Goal: Transaction & Acquisition: Purchase product/service

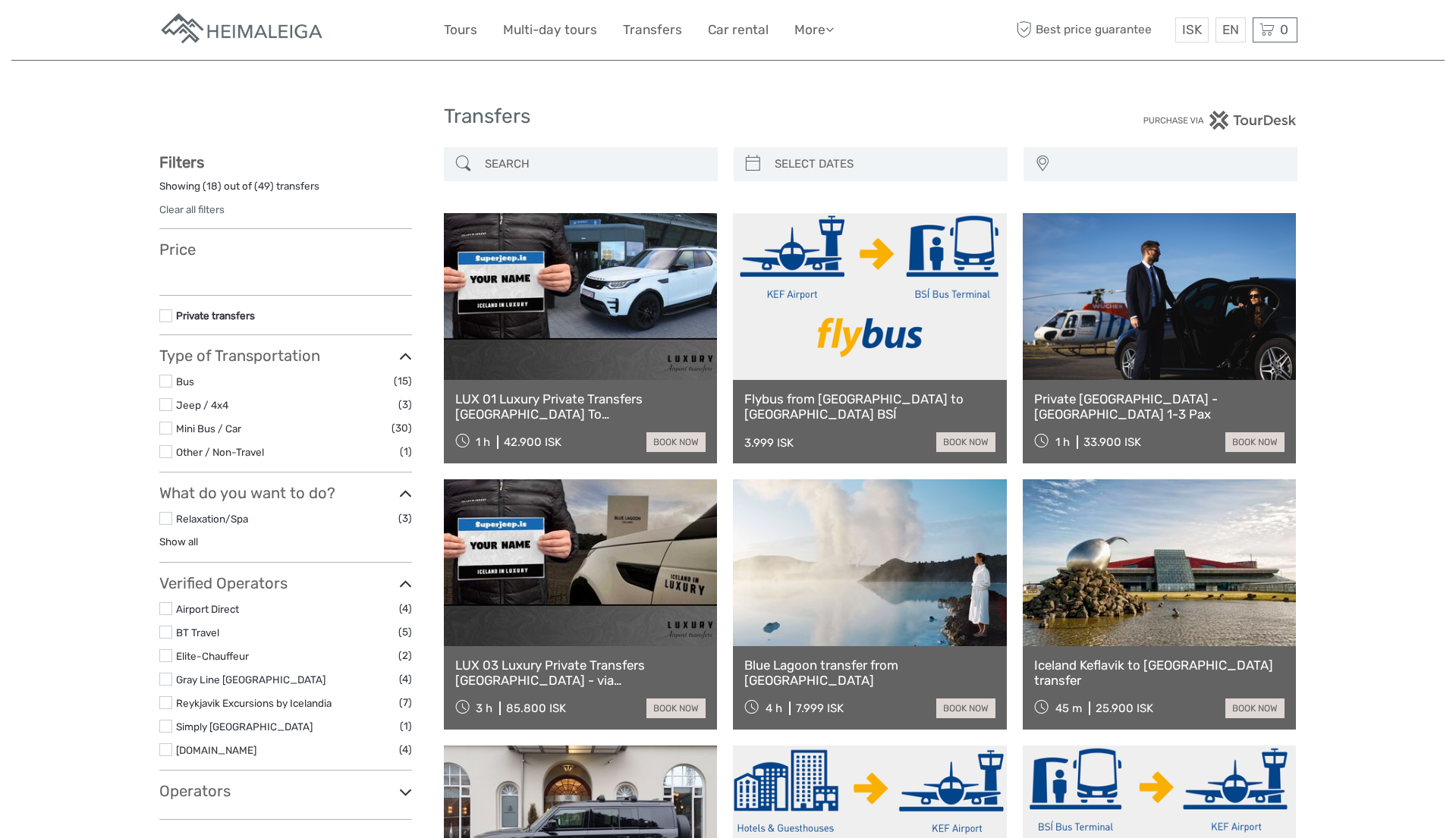
select select
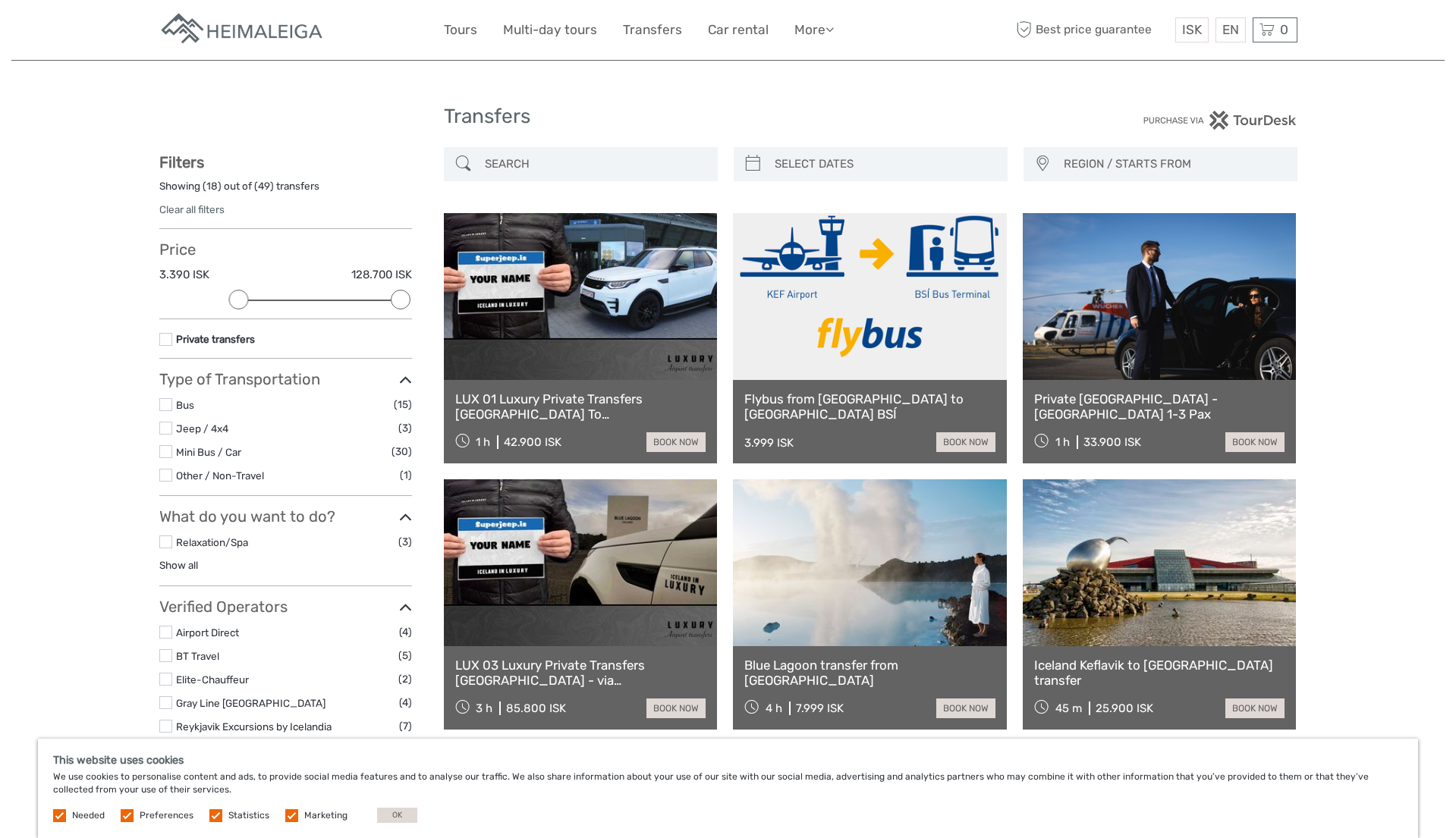
click at [165, 404] on label at bounding box center [166, 404] width 13 height 13
click at [0, 0] on input "checkbox" at bounding box center [0, 0] width 0 height 0
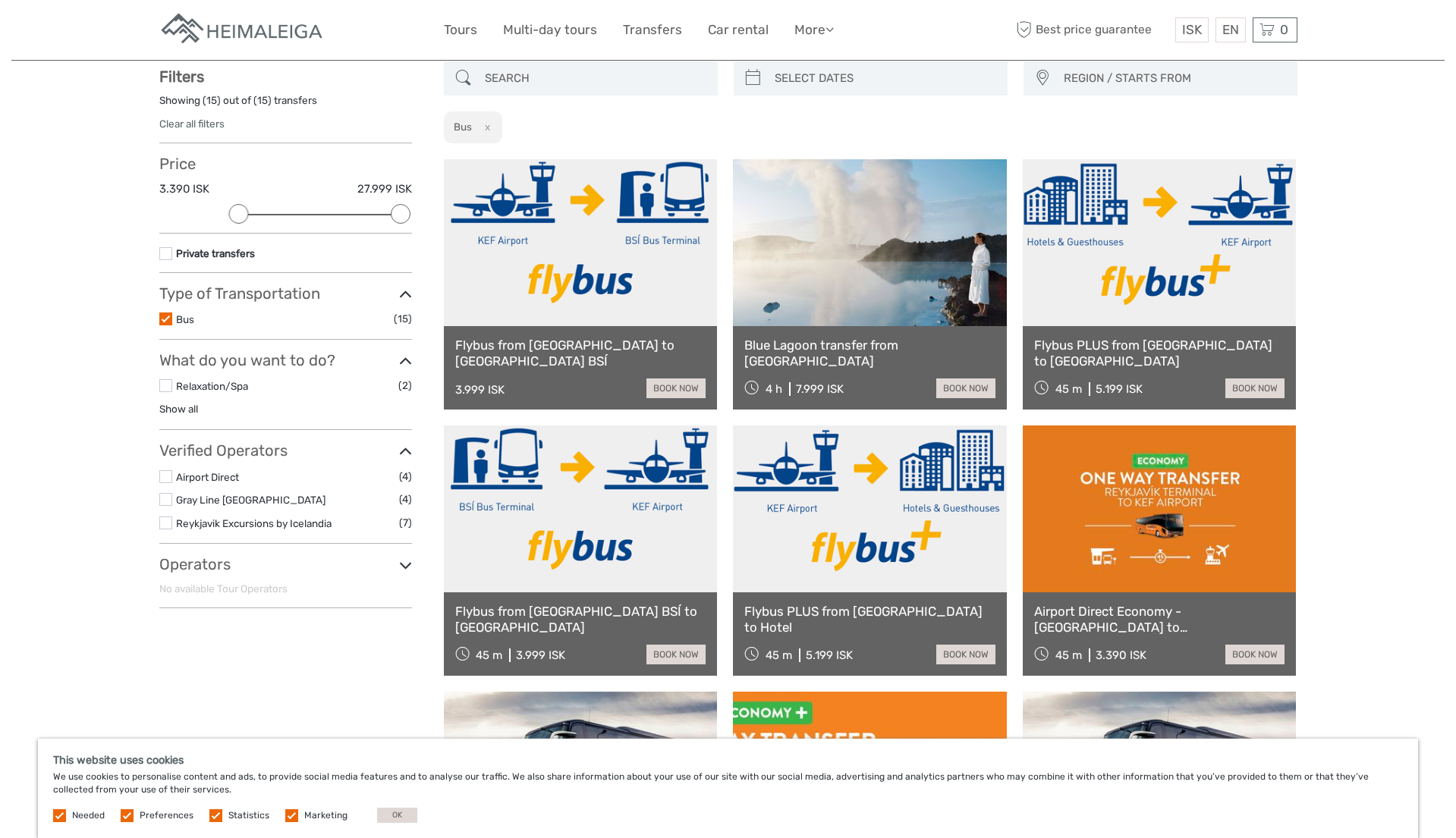
scroll to position [86, 0]
click at [967, 653] on link "book now" at bounding box center [966, 654] width 59 height 20
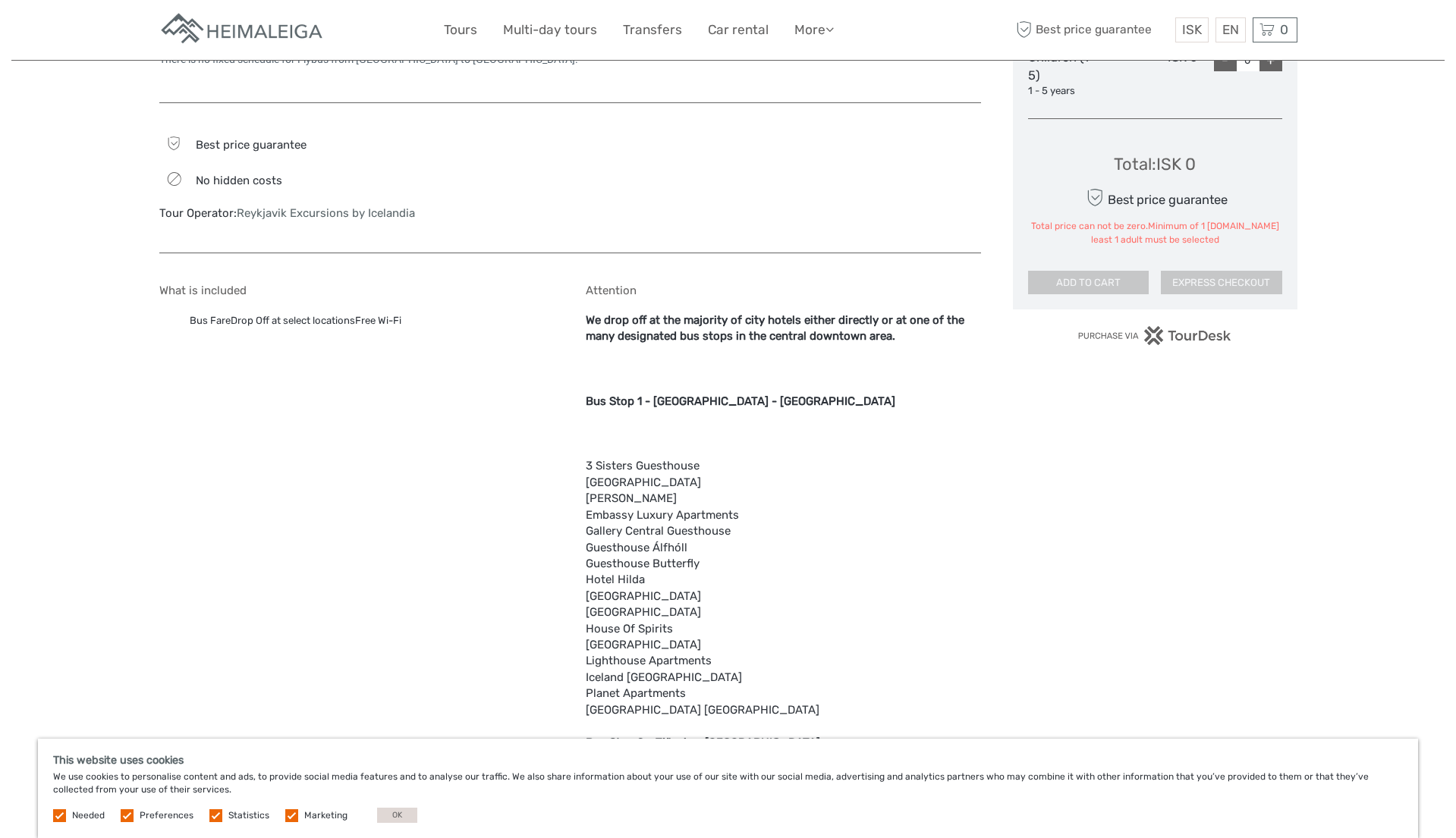
scroll to position [972, 0]
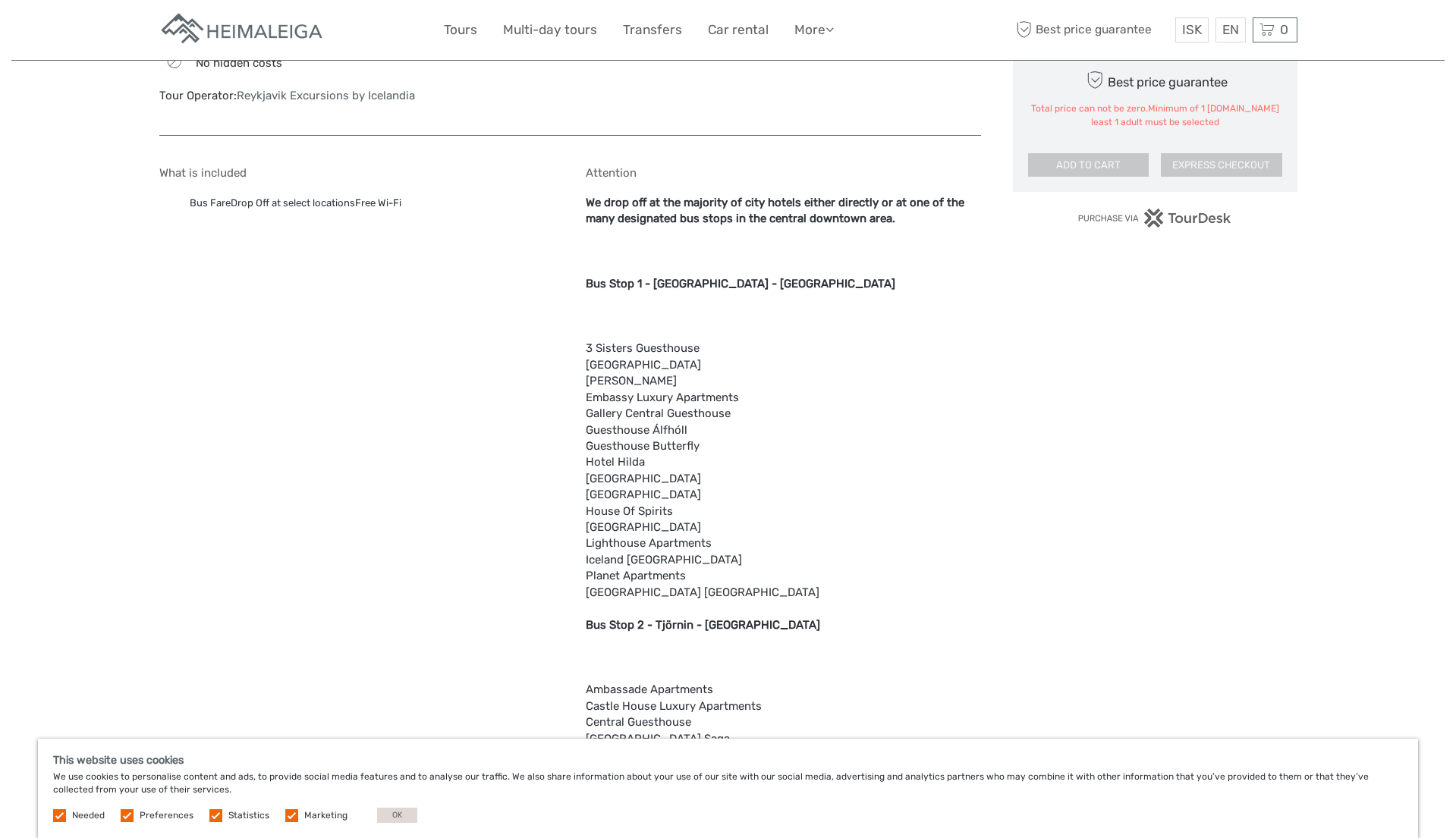
drag, startPoint x: 587, startPoint y: 494, endPoint x: 728, endPoint y: 494, distance: 141.0
copy div "Hotel Reykjavík Centrum"
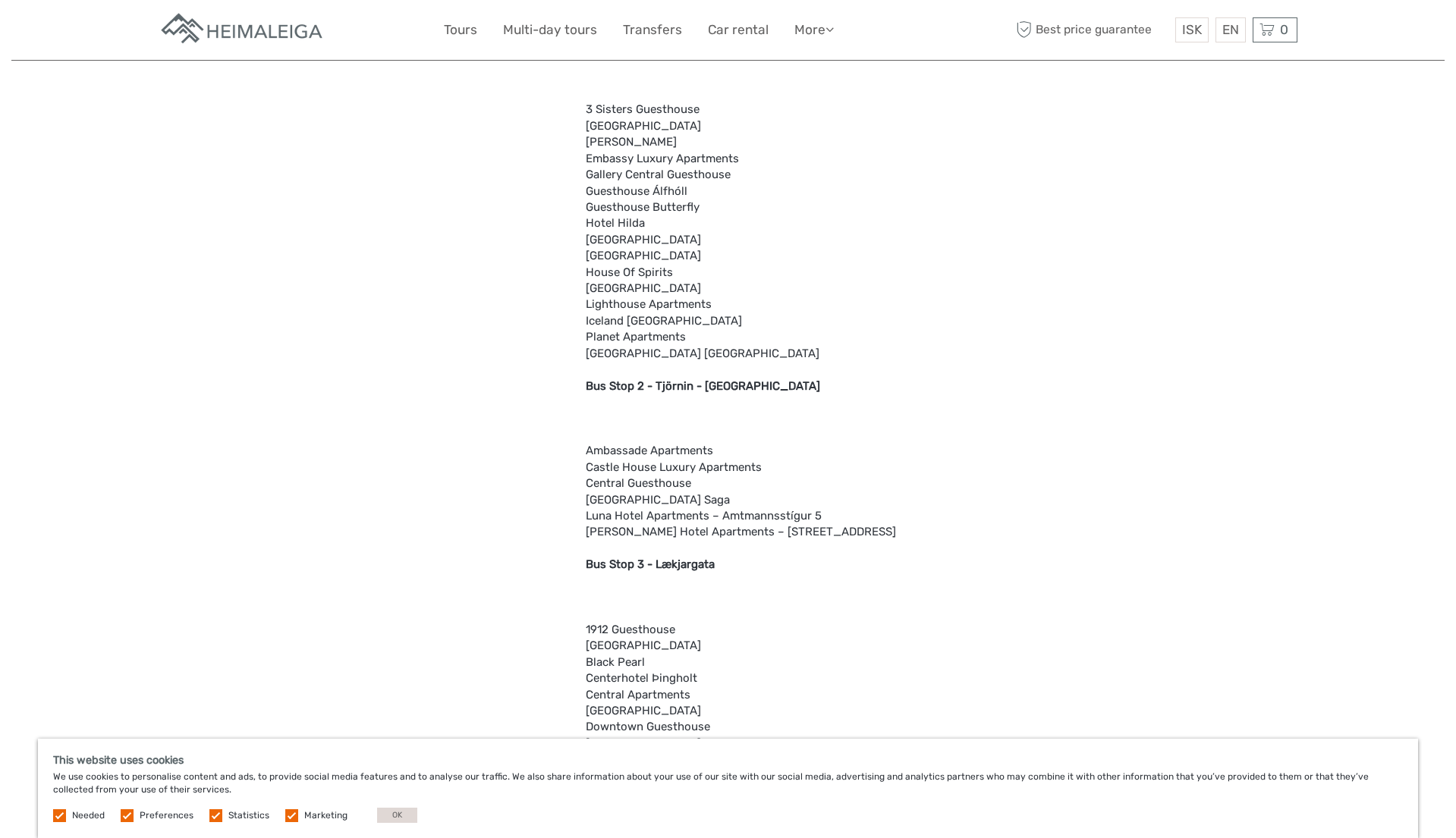
scroll to position [1294, 0]
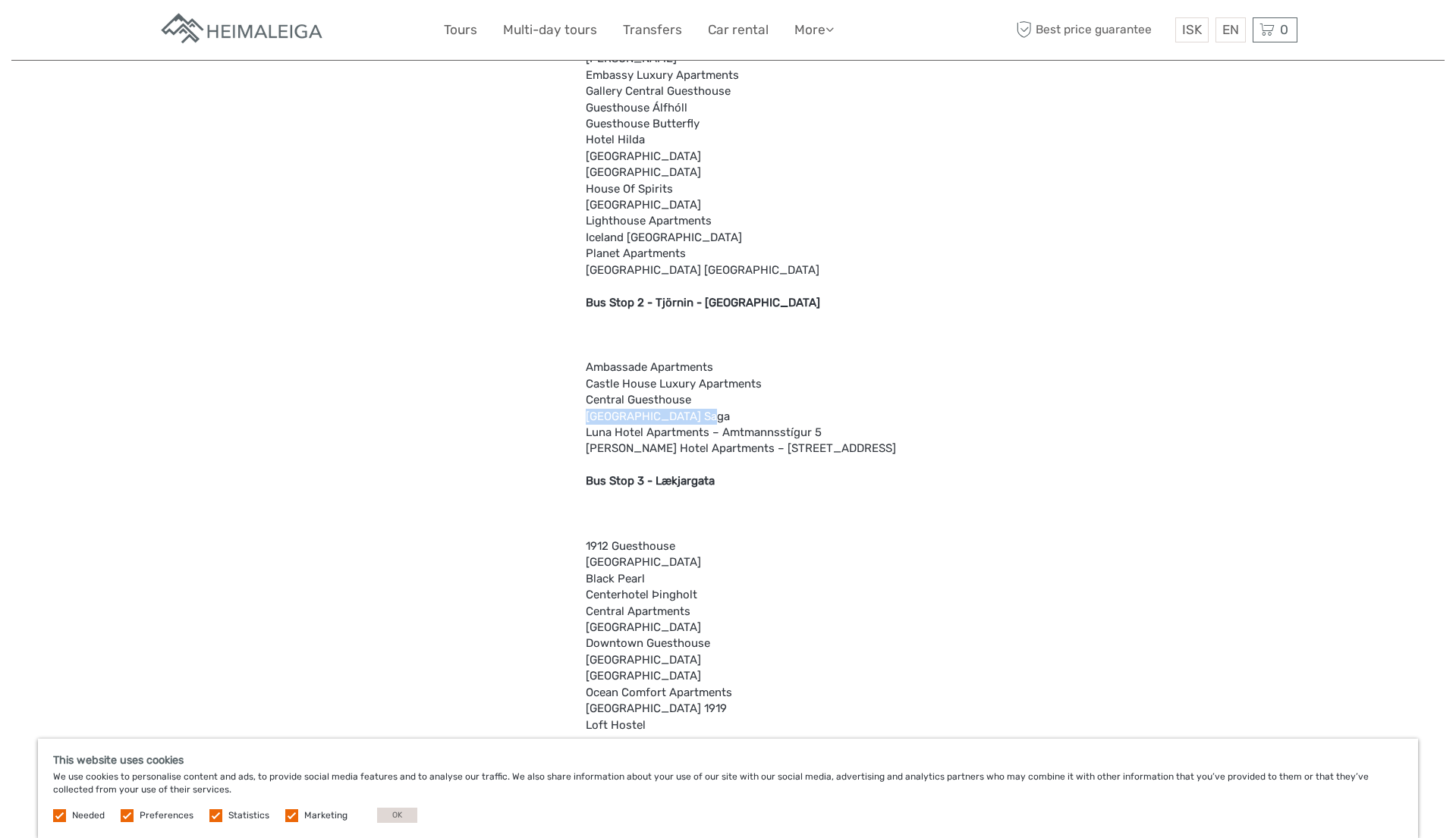
drag, startPoint x: 587, startPoint y: 416, endPoint x: 693, endPoint y: 420, distance: 106.1
copy div "Hotel Reykjavik Saga"
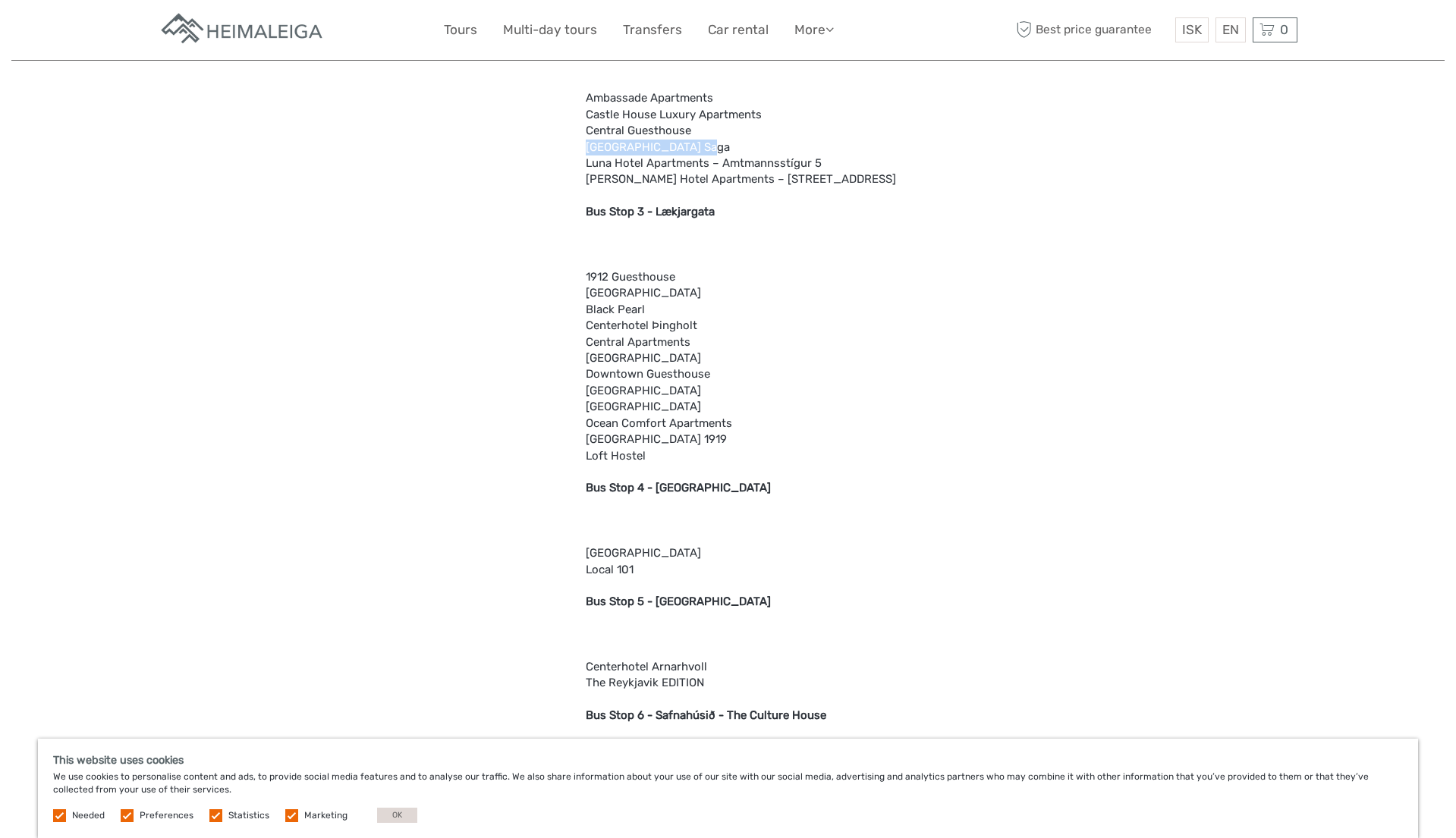
scroll to position [1616, 0]
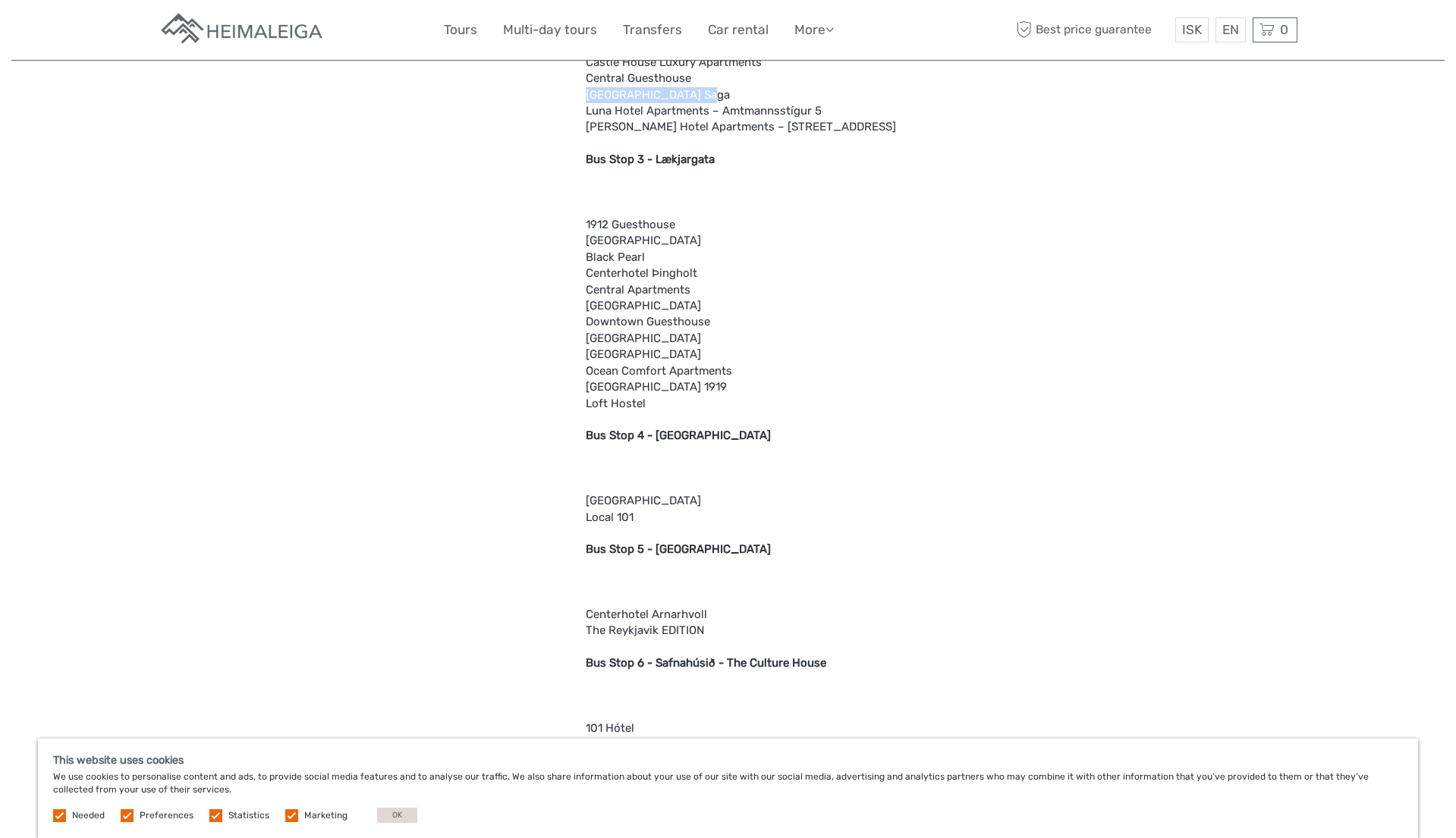
drag, startPoint x: 587, startPoint y: 340, endPoint x: 729, endPoint y: 345, distance: 142.1
copy div "Reykjavík Konsulate Hotel"
drag, startPoint x: 587, startPoint y: 500, endPoint x: 652, endPoint y: 501, distance: 65.0
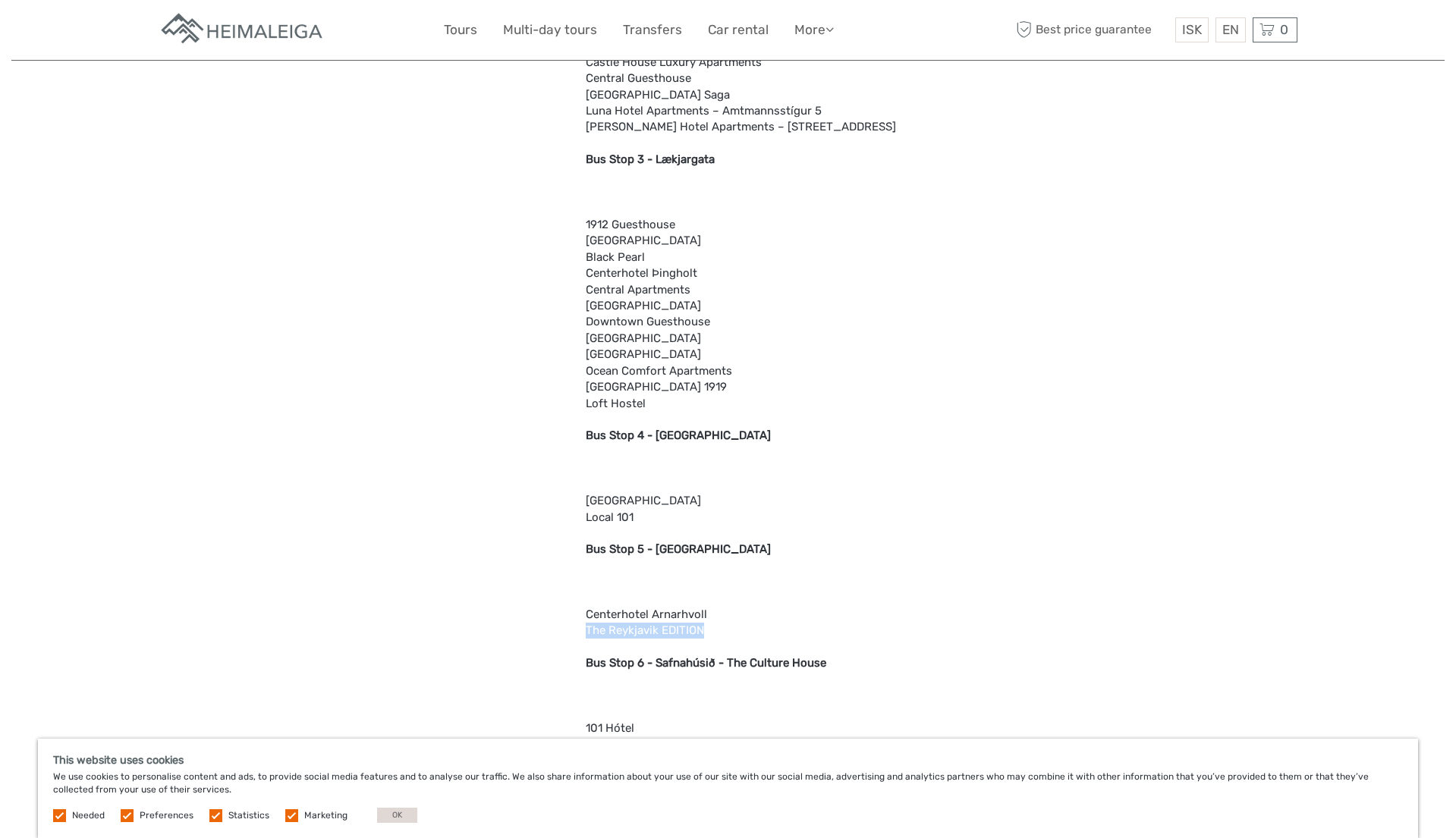
drag, startPoint x: 586, startPoint y: 632, endPoint x: 716, endPoint y: 632, distance: 130.0
drag, startPoint x: 586, startPoint y: 612, endPoint x: 750, endPoint y: 614, distance: 164.0
copy div "Centerhotel Arnarhvoll"
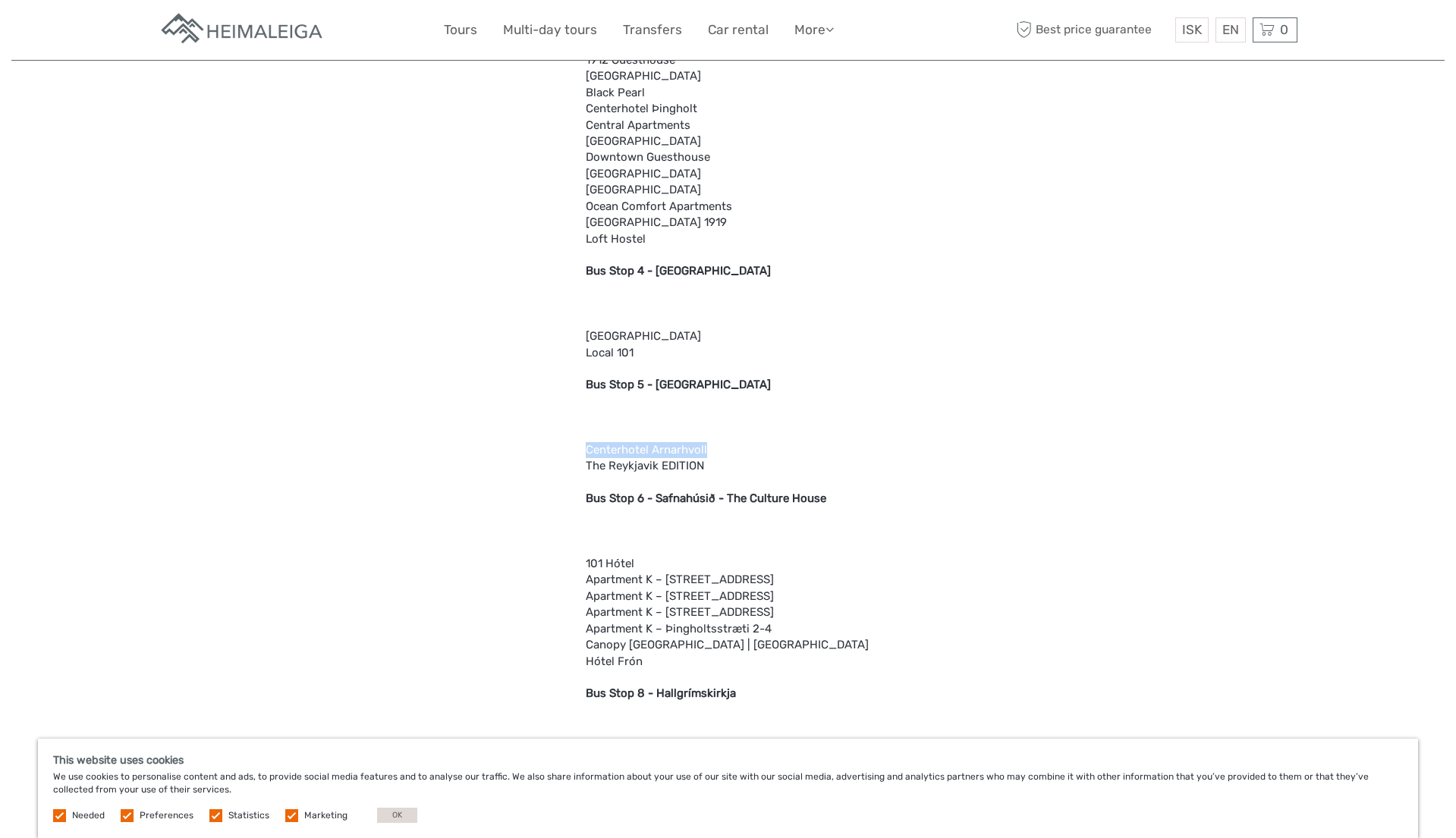
scroll to position [2090, 0]
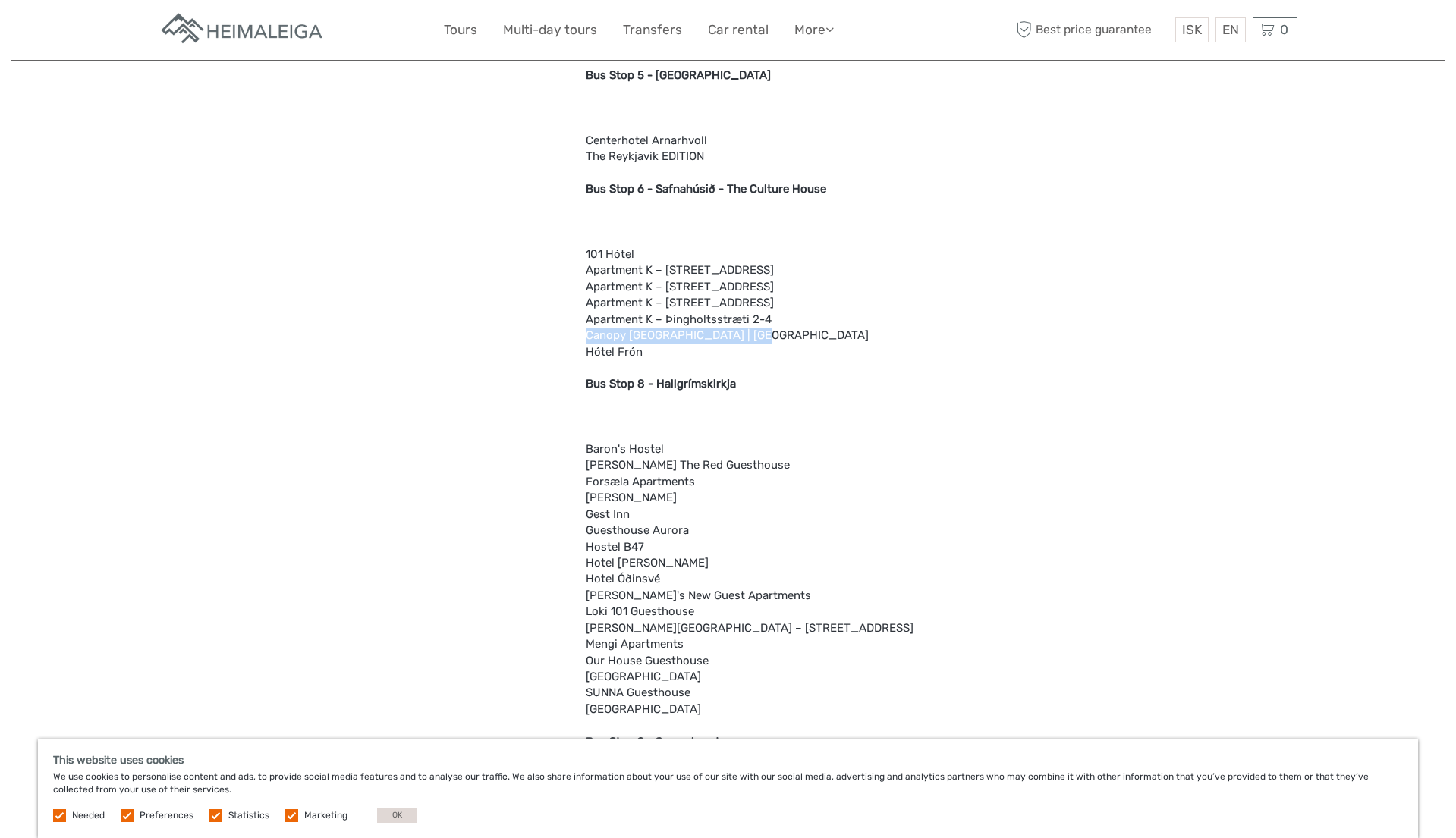
drag, startPoint x: 587, startPoint y: 334, endPoint x: 757, endPoint y: 334, distance: 170.0
copy div "Canopy Reykjavík | City Centre"
drag, startPoint x: 587, startPoint y: 610, endPoint x: 715, endPoint y: 611, distance: 128.0
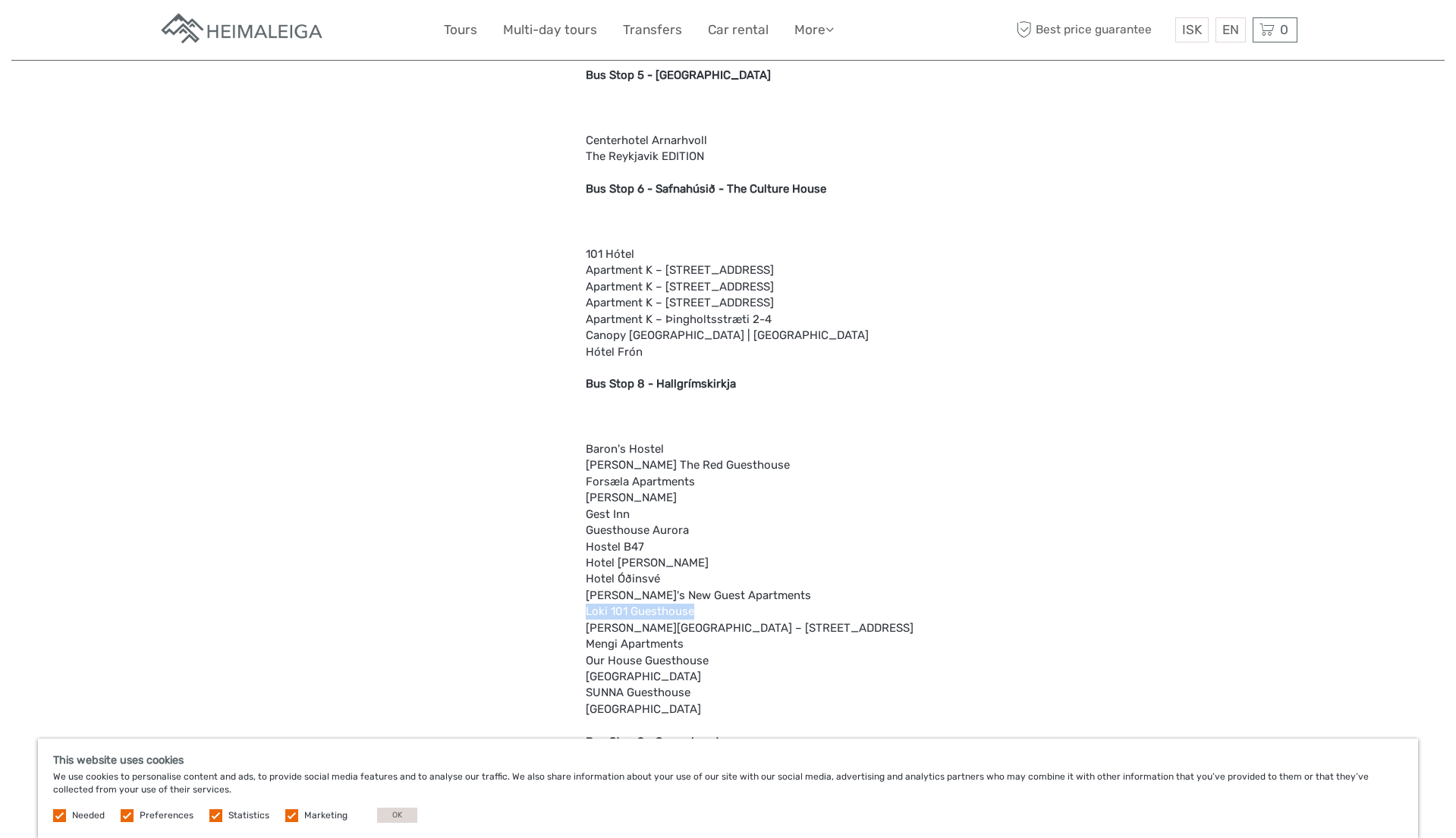
copy div "Loki 101 Guesthouse"
drag, startPoint x: 587, startPoint y: 562, endPoint x: 739, endPoint y: 565, distance: 152.0
copy div "Hotel Leifur Eiríksson"
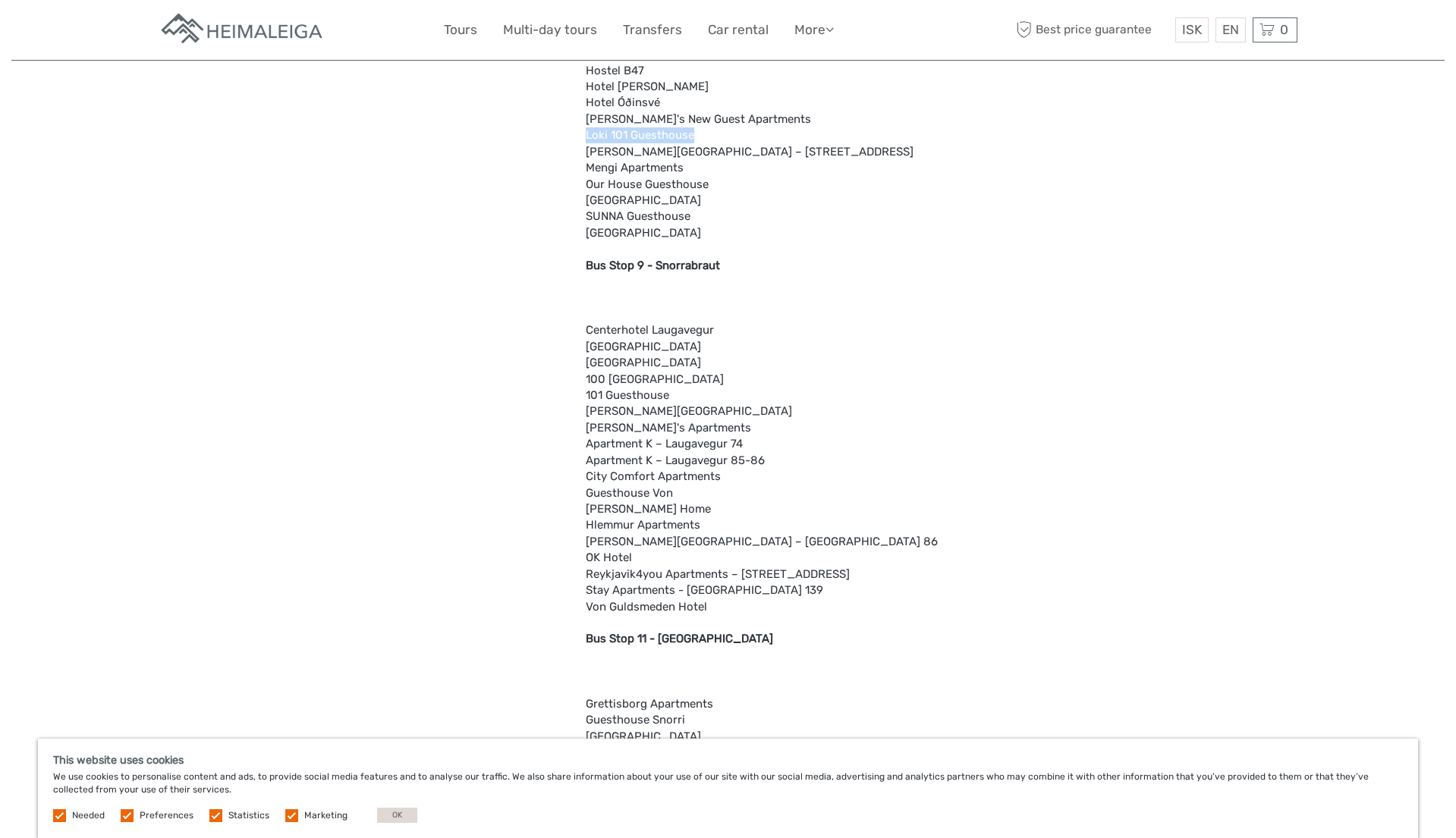
scroll to position [2576, 0]
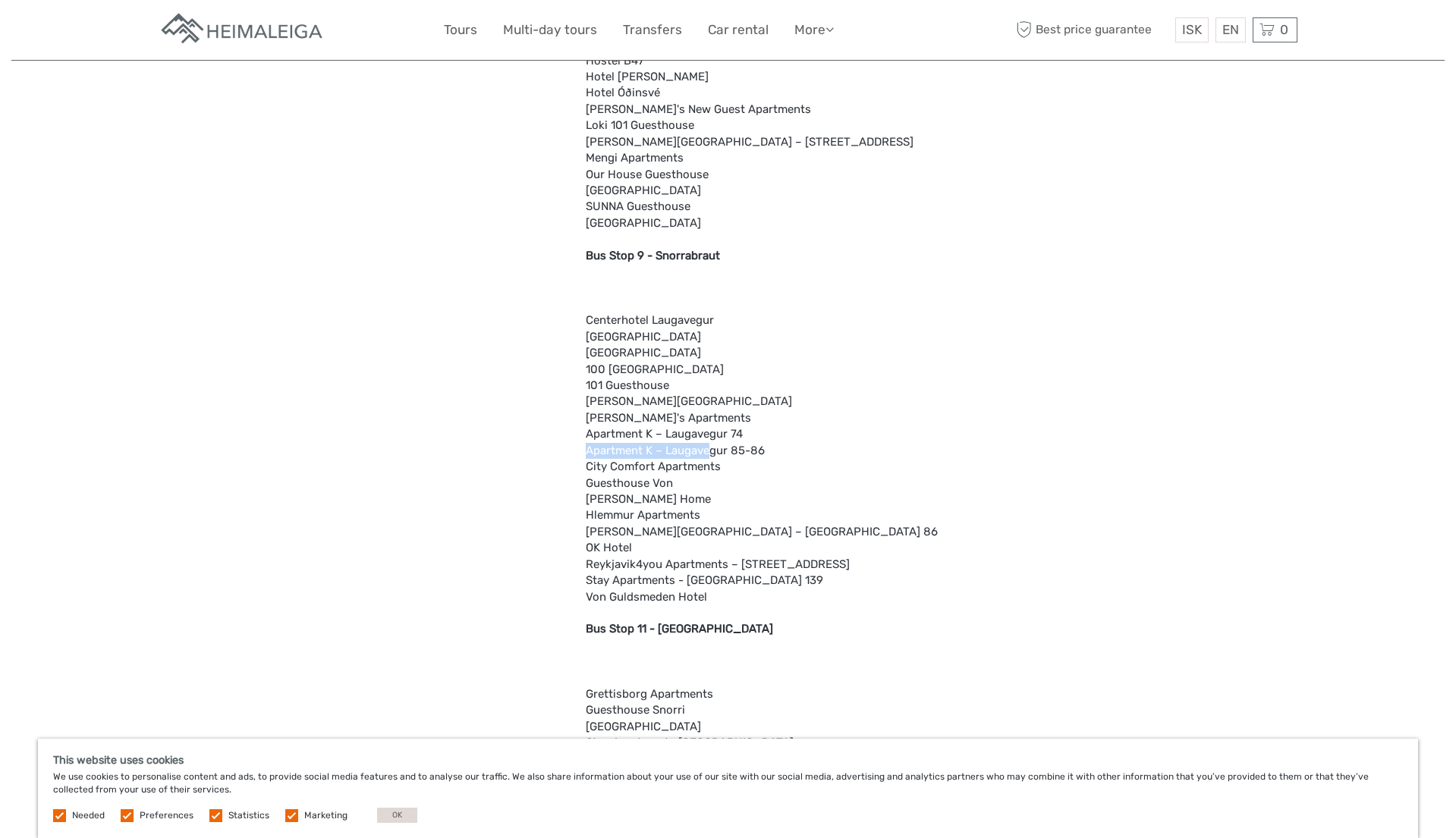
drag, startPoint x: 587, startPoint y: 450, endPoint x: 712, endPoint y: 448, distance: 125.0
click at [712, 448] on div "Attention We drop off at the majority of city hotels either directly or at one …" at bounding box center [783, 518] width 396 height 3913
drag, startPoint x: 587, startPoint y: 435, endPoint x: 779, endPoint y: 438, distance: 192.0
click at [779, 438] on div "Attention We drop off at the majority of city hotels either directly or at one …" at bounding box center [783, 518] width 396 height 3913
copy div "Apartment K – Laugavegur 74"
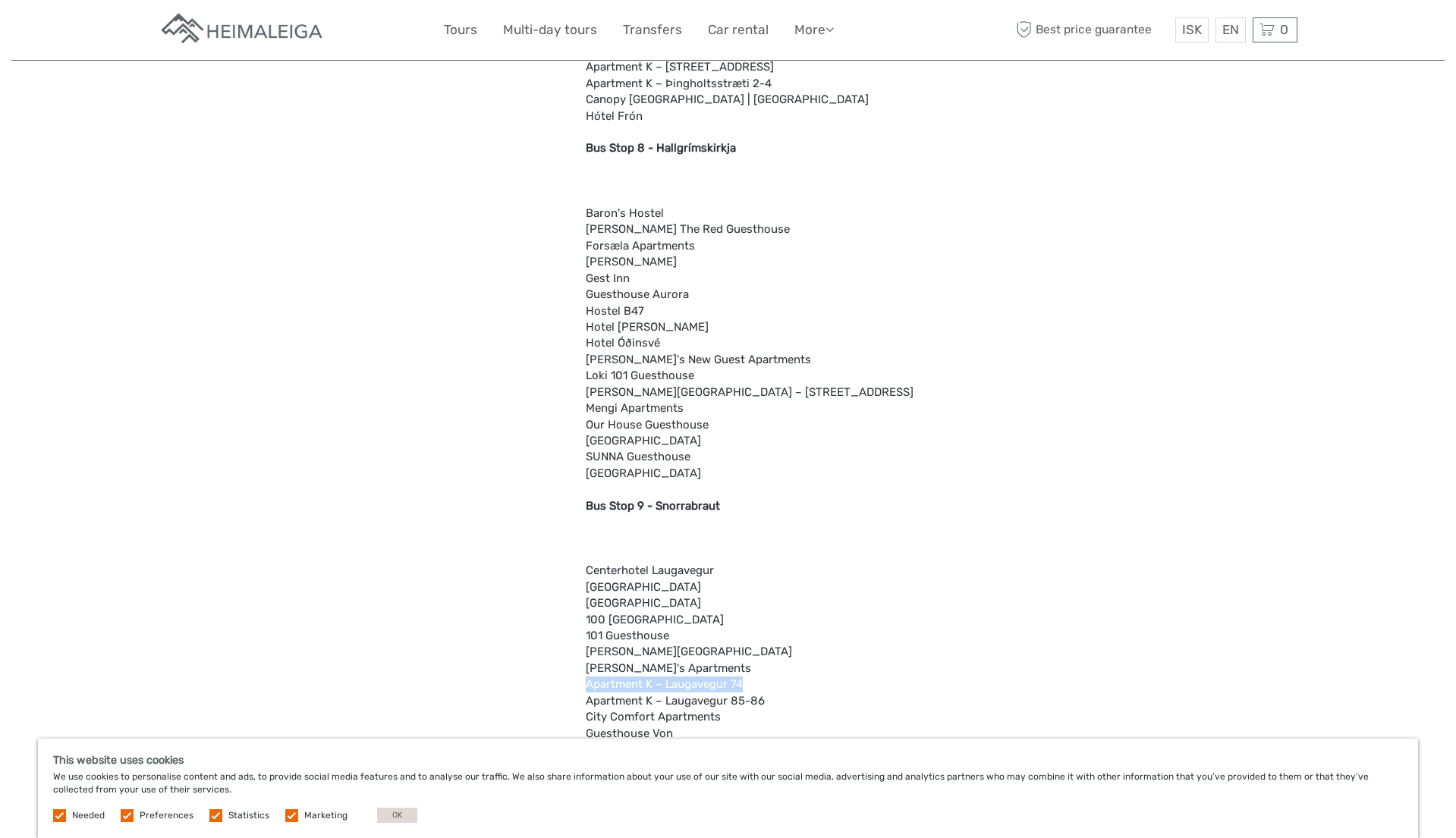
scroll to position [2325, 0]
click at [677, 504] on b "Bus Stop 9 - Snorrabraut" at bounding box center [653, 506] width 135 height 14
drag, startPoint x: 587, startPoint y: 509, endPoint x: 776, endPoint y: 508, distance: 189.0
click at [776, 508] on div "Attention We drop off at the majority of city hotels either directly or at one …" at bounding box center [783, 769] width 396 height 3913
copy b "Bus Stop 9 - Snorrabraut"
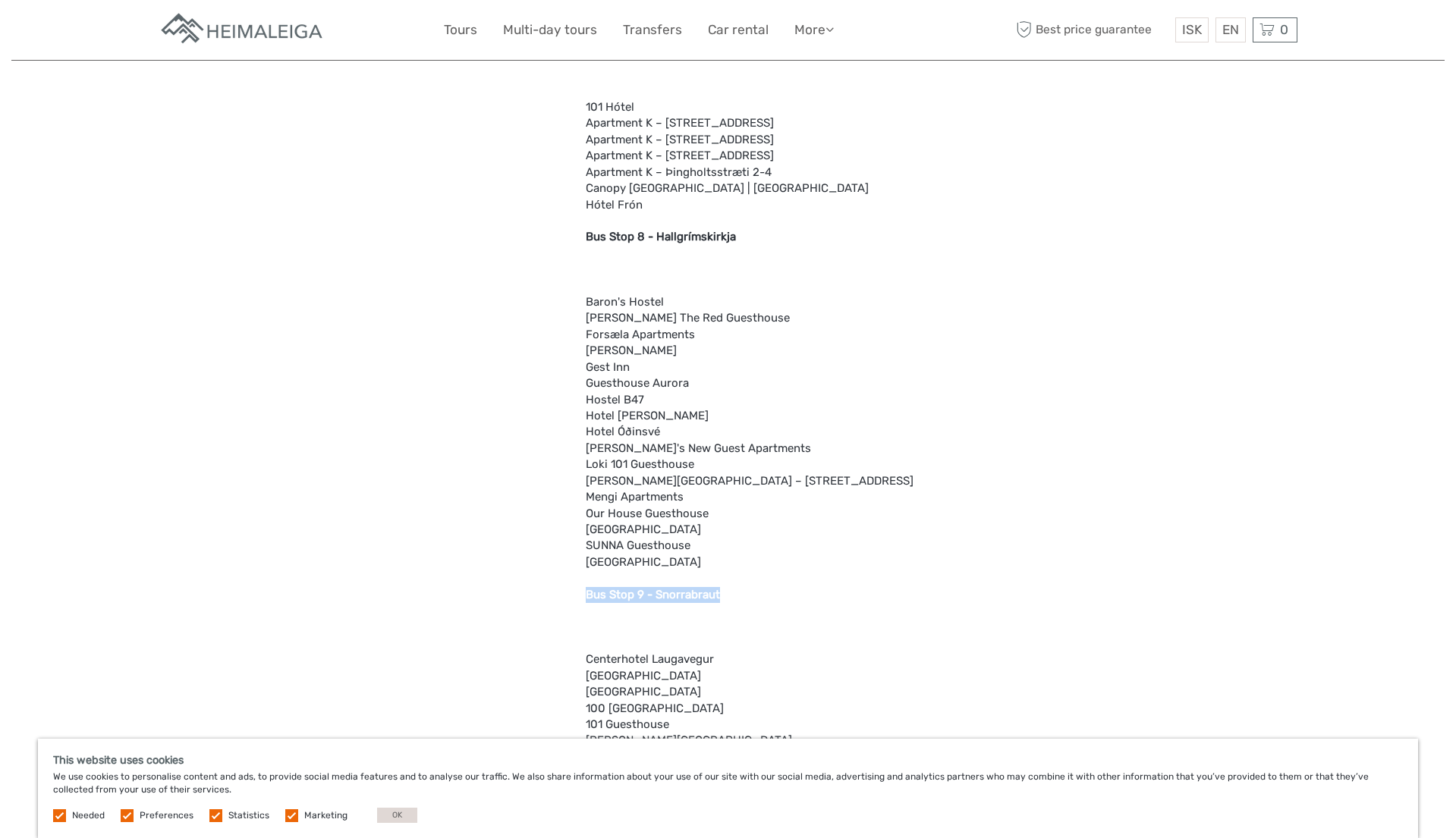
scroll to position [2232, 0]
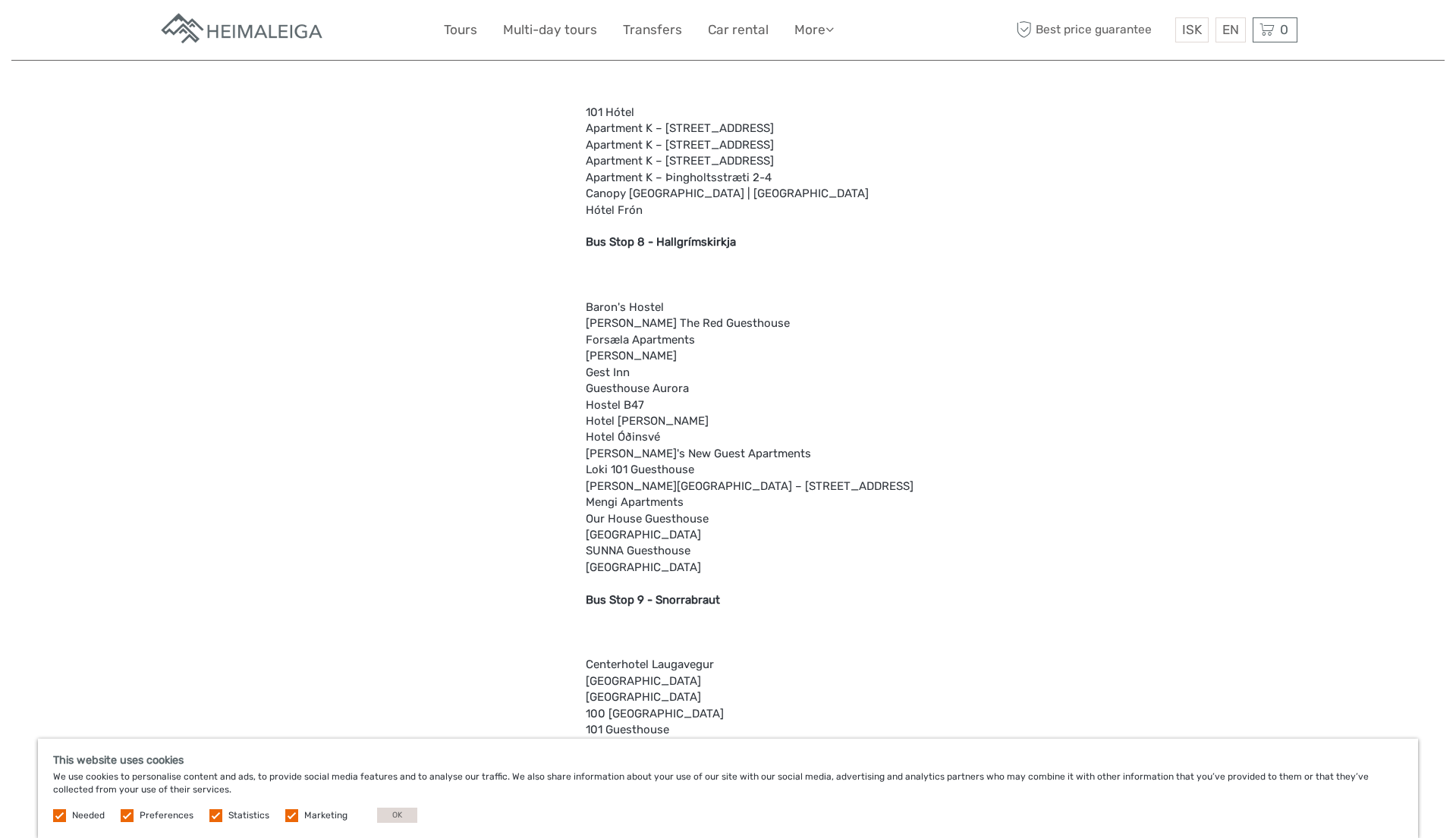
drag, startPoint x: 586, startPoint y: 242, endPoint x: 837, endPoint y: 267, distance: 252.2
copy b "Bus Stop 8 - Hallgrímskirkja"
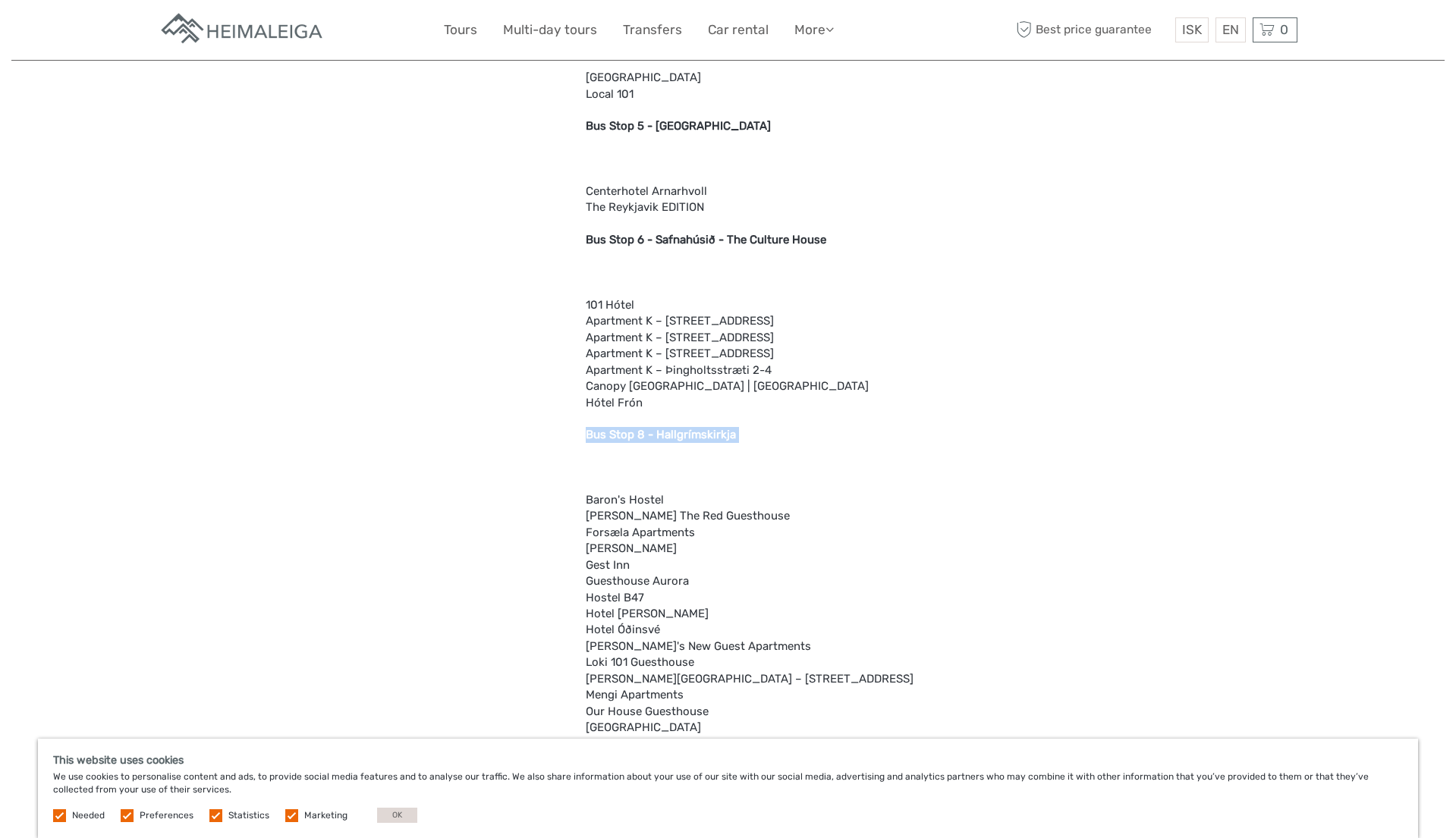
scroll to position [2037, 0]
drag, startPoint x: 586, startPoint y: 242, endPoint x: 713, endPoint y: 248, distance: 127.1
click at [713, 246] on b "Bus Stop 6 - Safnahúsið - The Culture House" at bounding box center [706, 242] width 240 height 14
drag, startPoint x: 587, startPoint y: 438, endPoint x: 837, endPoint y: 440, distance: 250.0
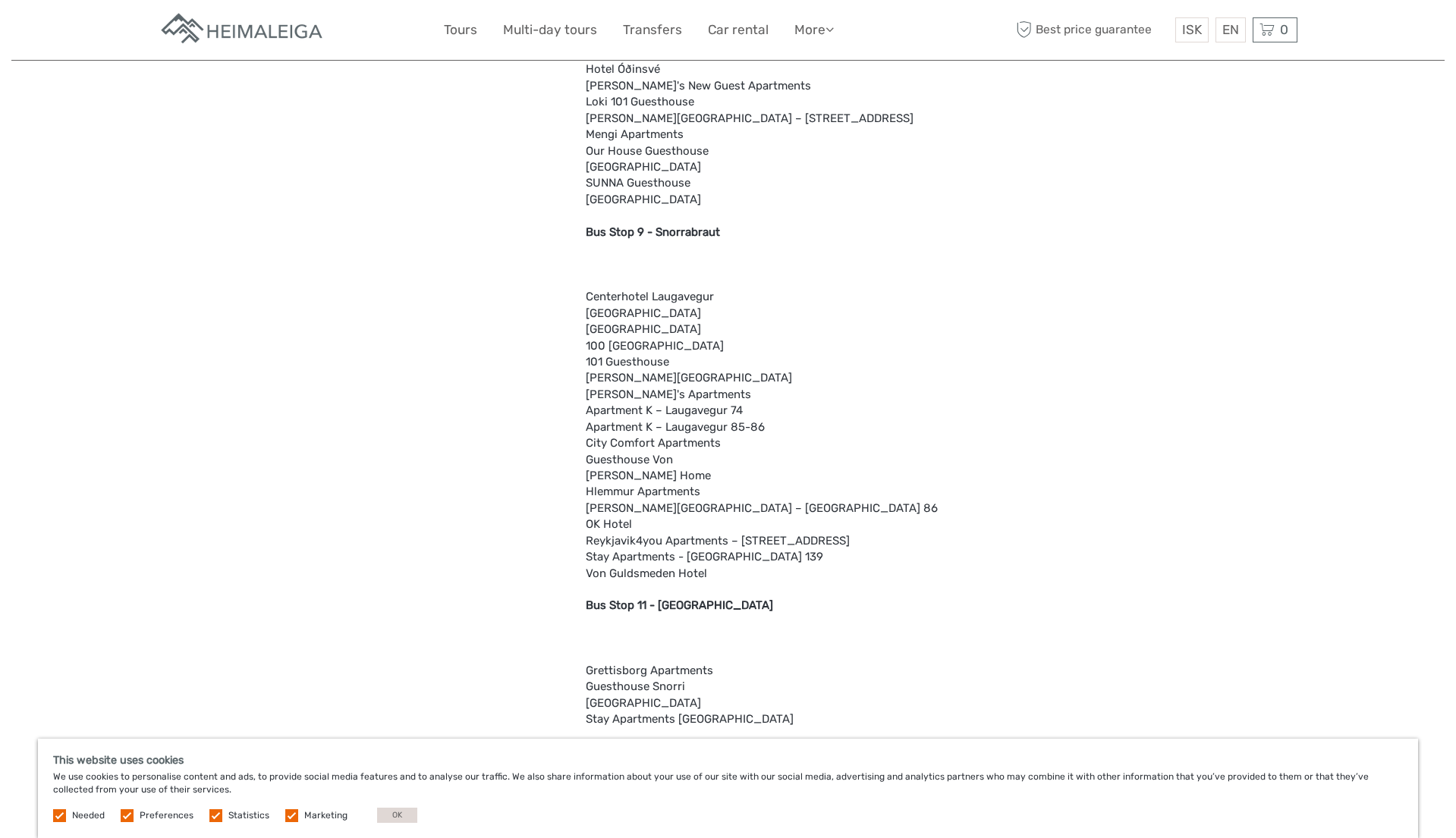
scroll to position [2670, 0]
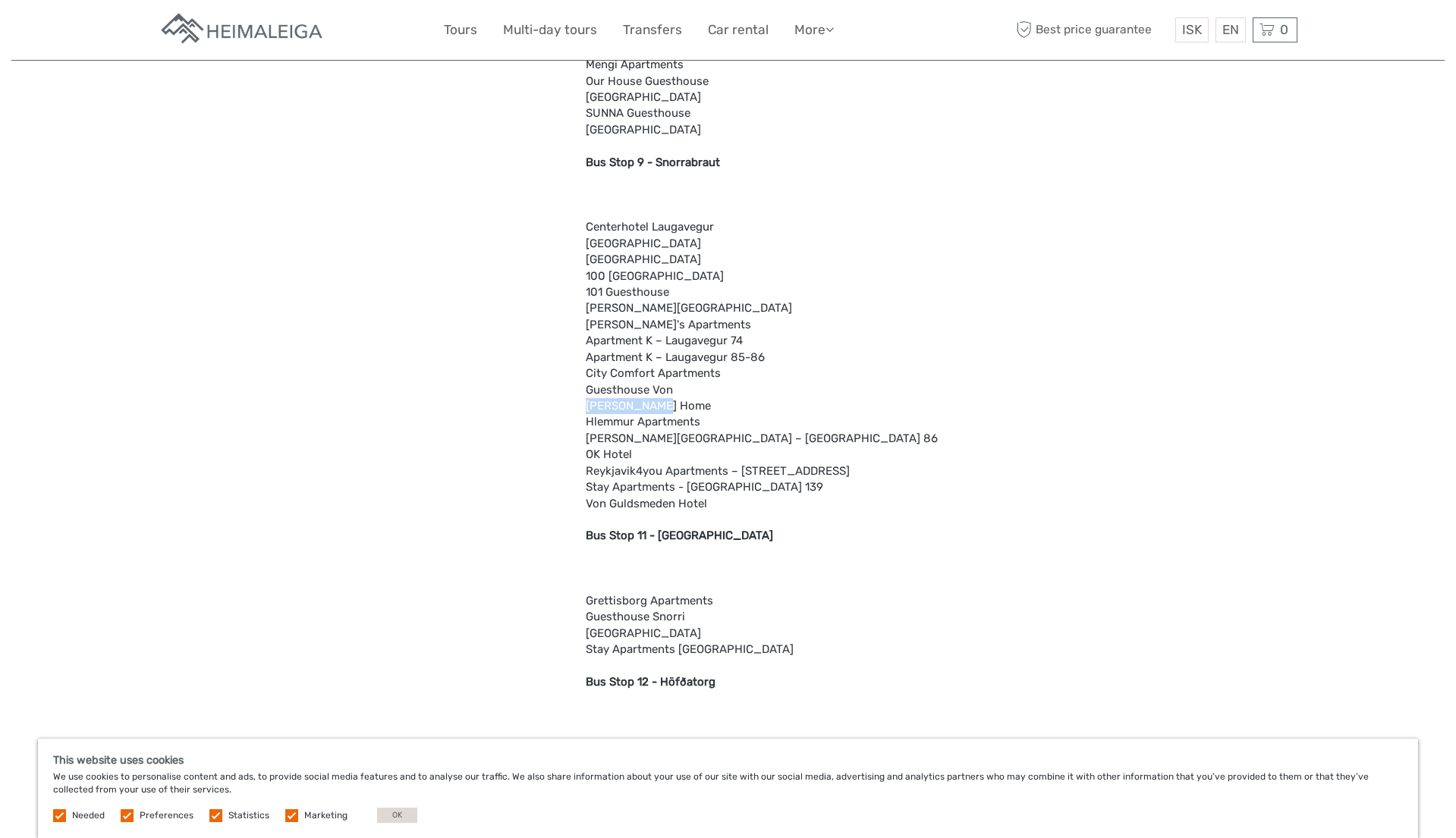
drag, startPoint x: 587, startPoint y: 407, endPoint x: 699, endPoint y: 407, distance: 112.0
click at [699, 407] on div "Attention We drop off at the majority of city hotels either directly or at one …" at bounding box center [783, 424] width 396 height 3913
click at [642, 427] on div "Attention We drop off at the majority of city hotels either directly or at one …" at bounding box center [783, 424] width 396 height 3913
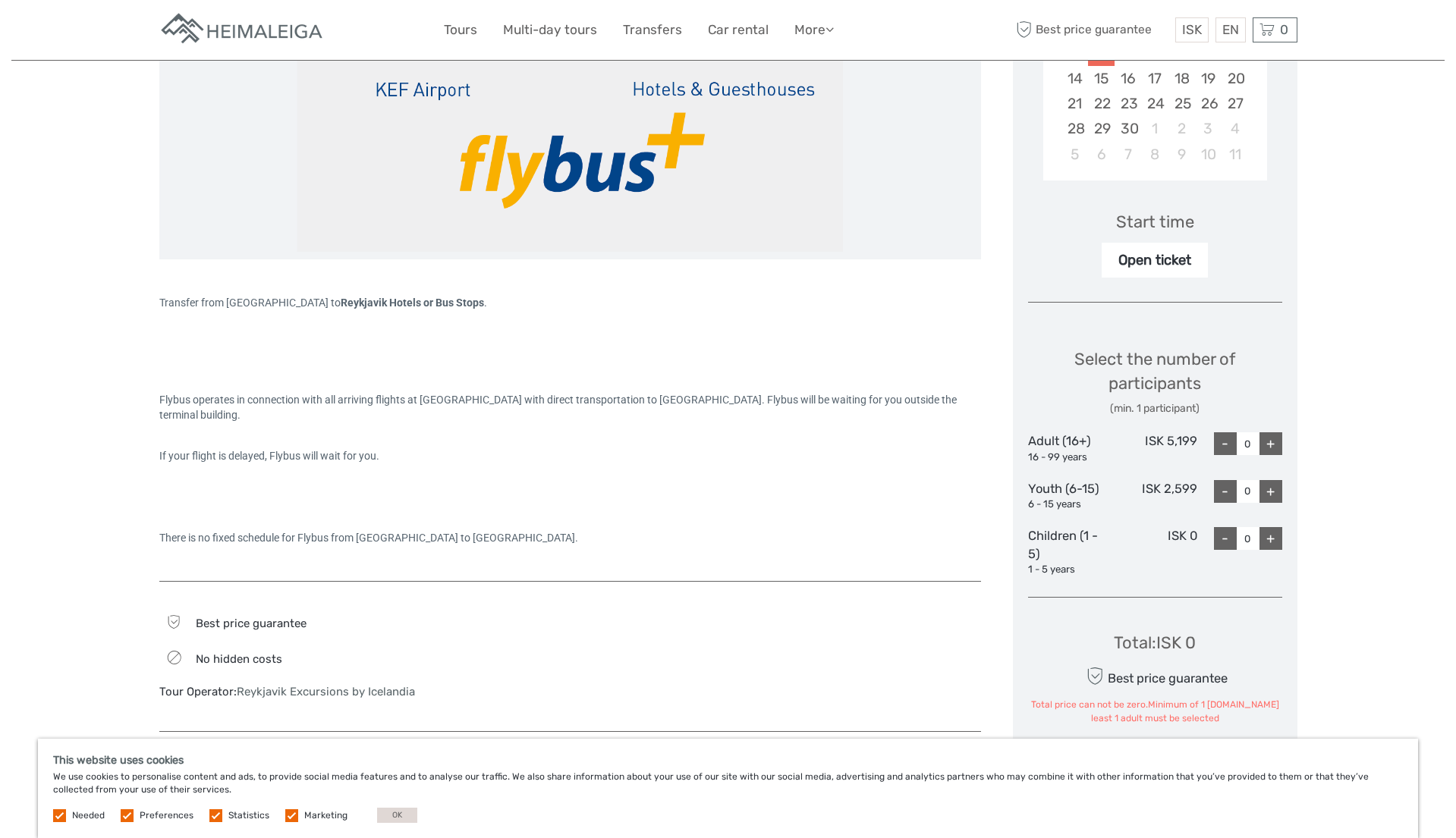
scroll to position [376, 0]
click at [1269, 442] on div "+" at bounding box center [1271, 442] width 23 height 23
type input "1"
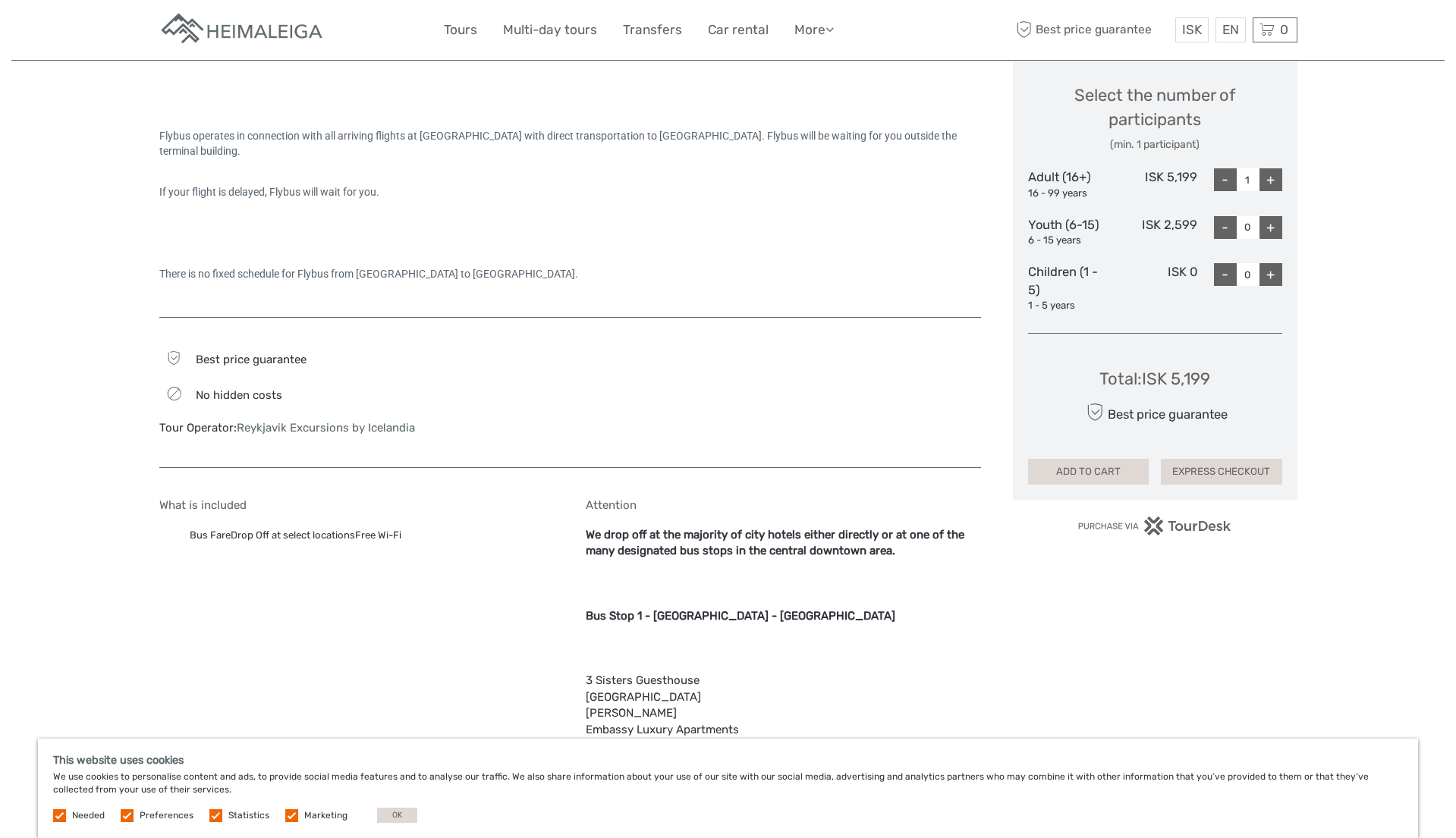
scroll to position [639, 0]
click at [1173, 91] on link "€" at bounding box center [1181, 92] width 52 height 27
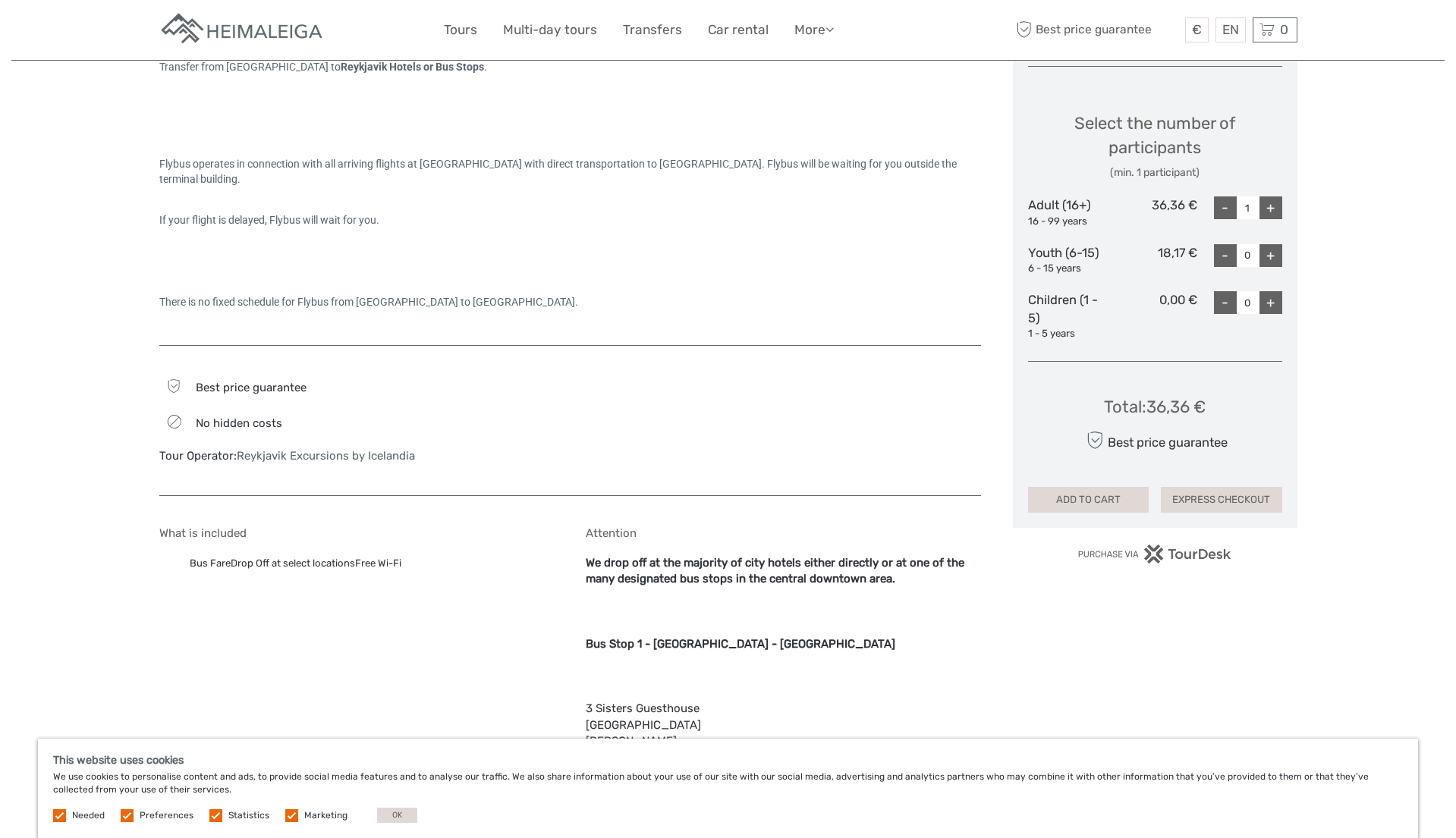
scroll to position [641, 0]
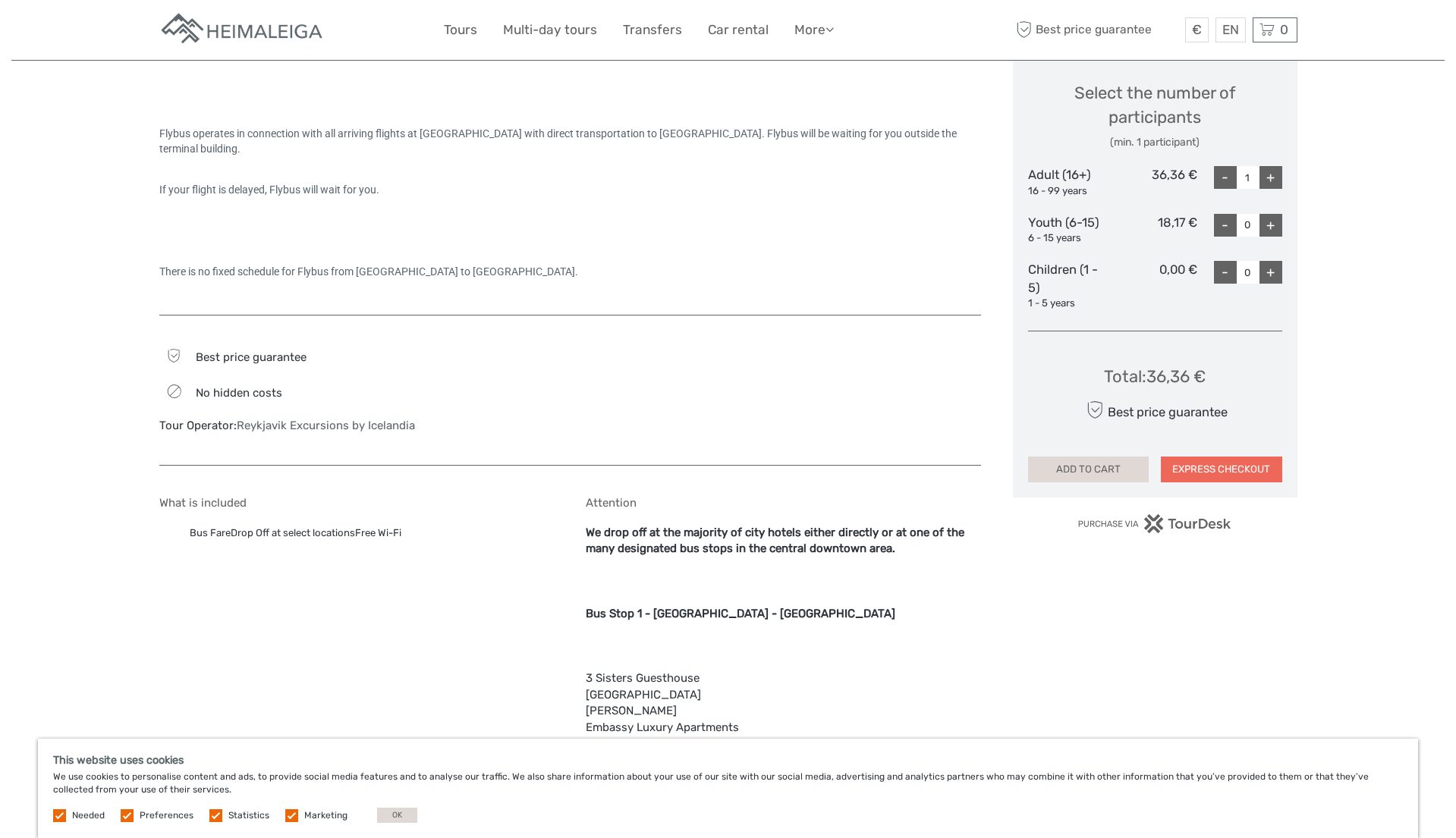
click at [1231, 468] on button "EXPRESS CHECKOUT" at bounding box center [1222, 470] width 122 height 25
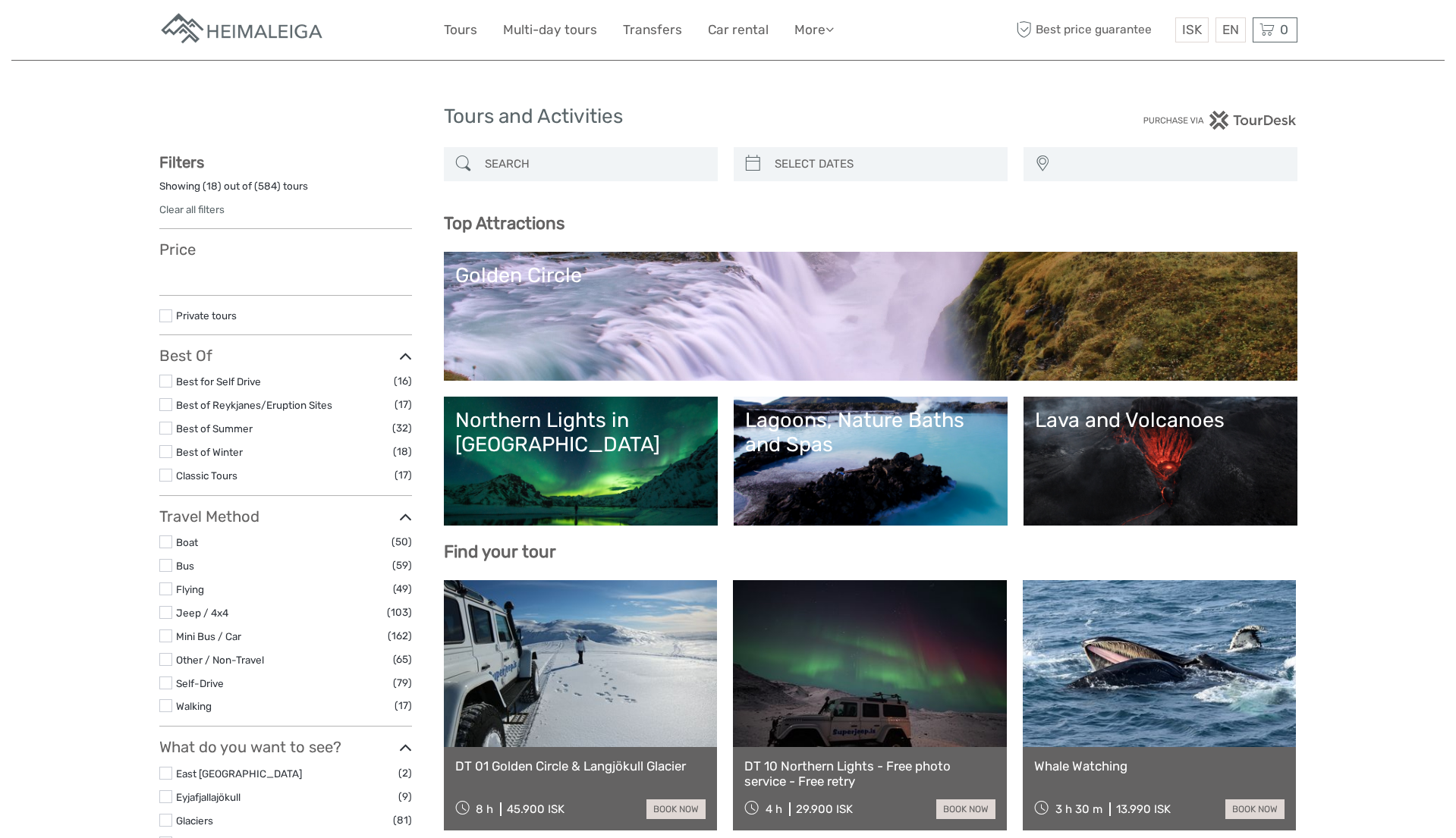
select select
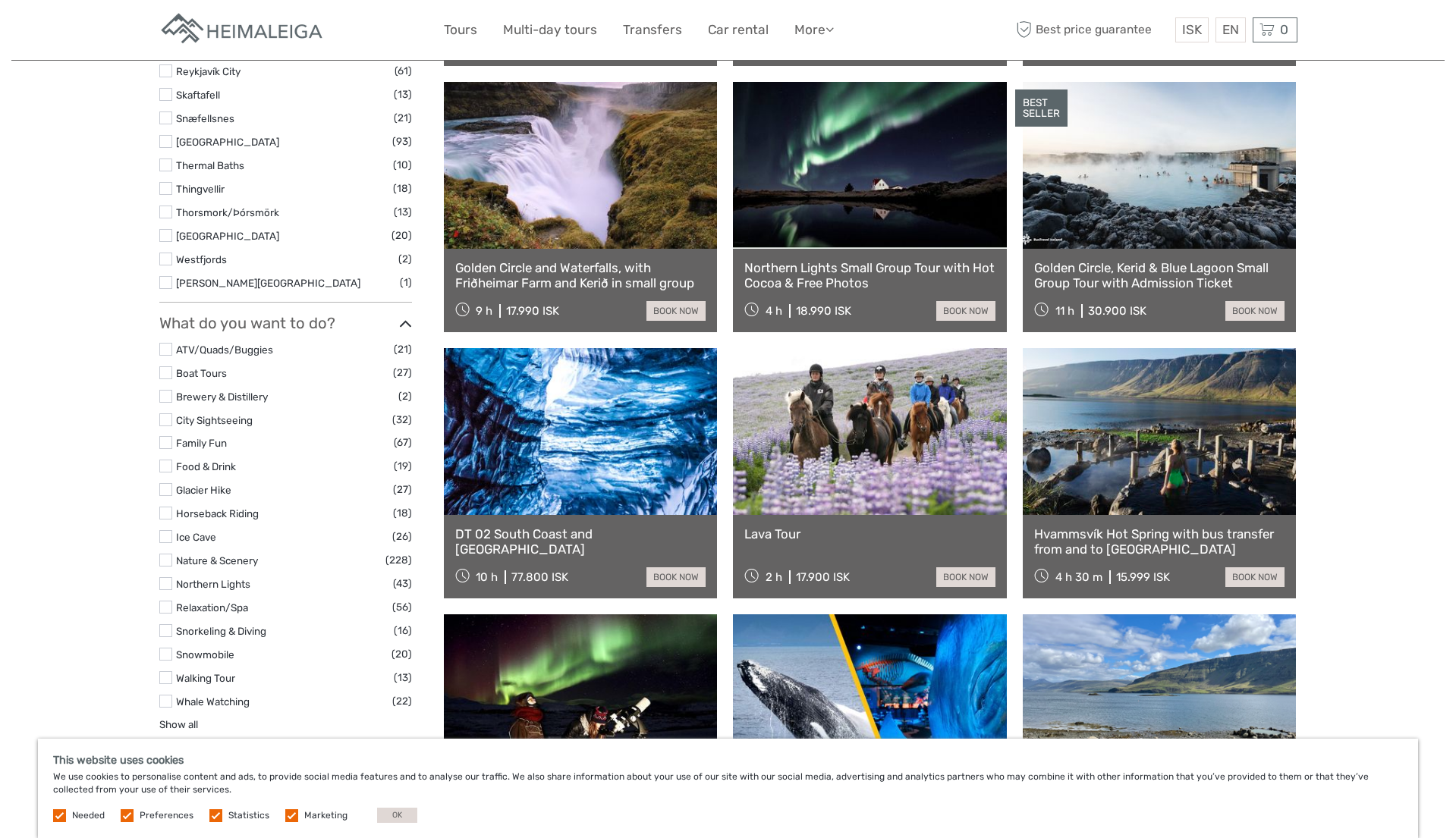
scroll to position [1043, 0]
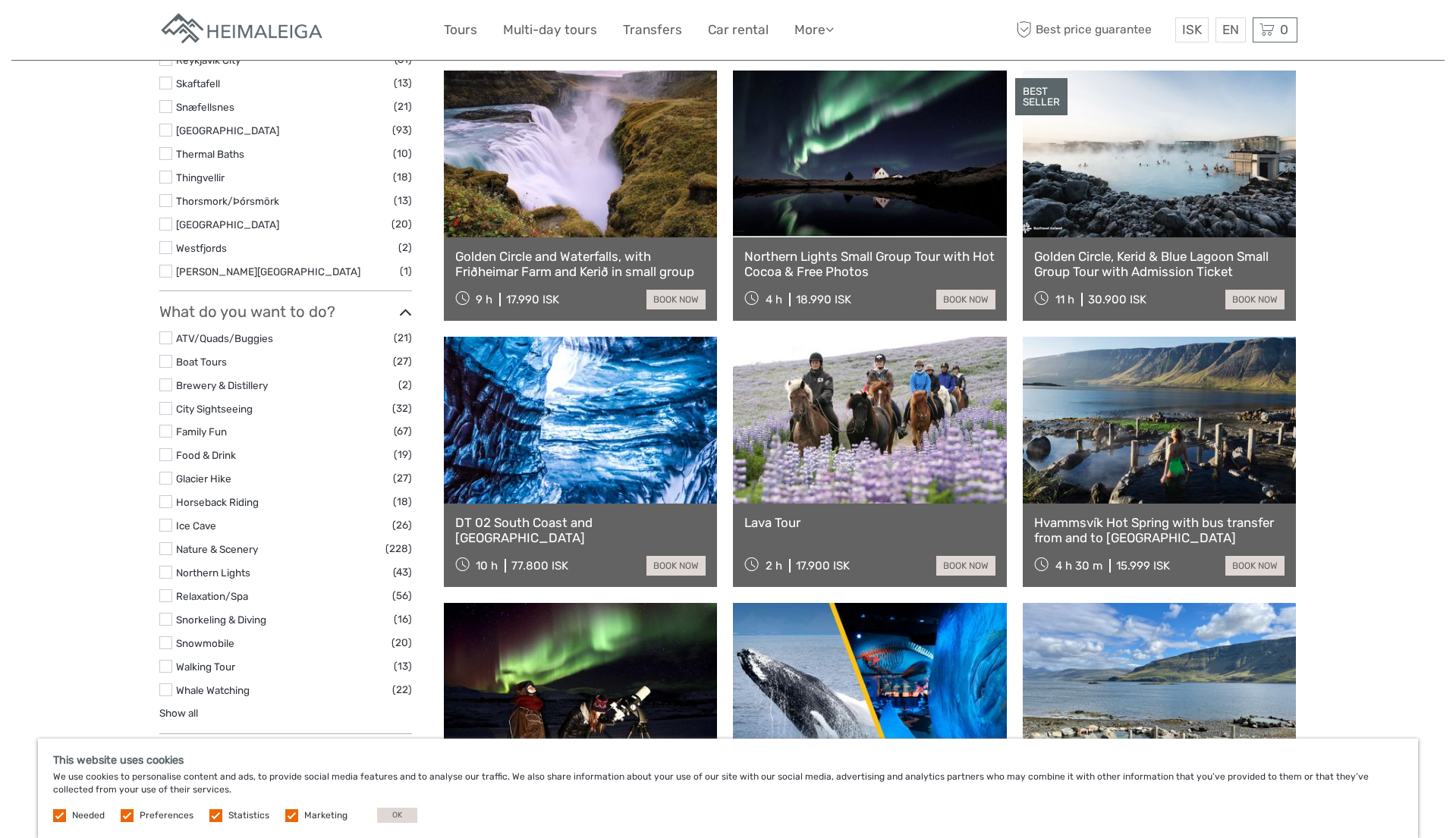
click at [845, 436] on link at bounding box center [870, 420] width 274 height 167
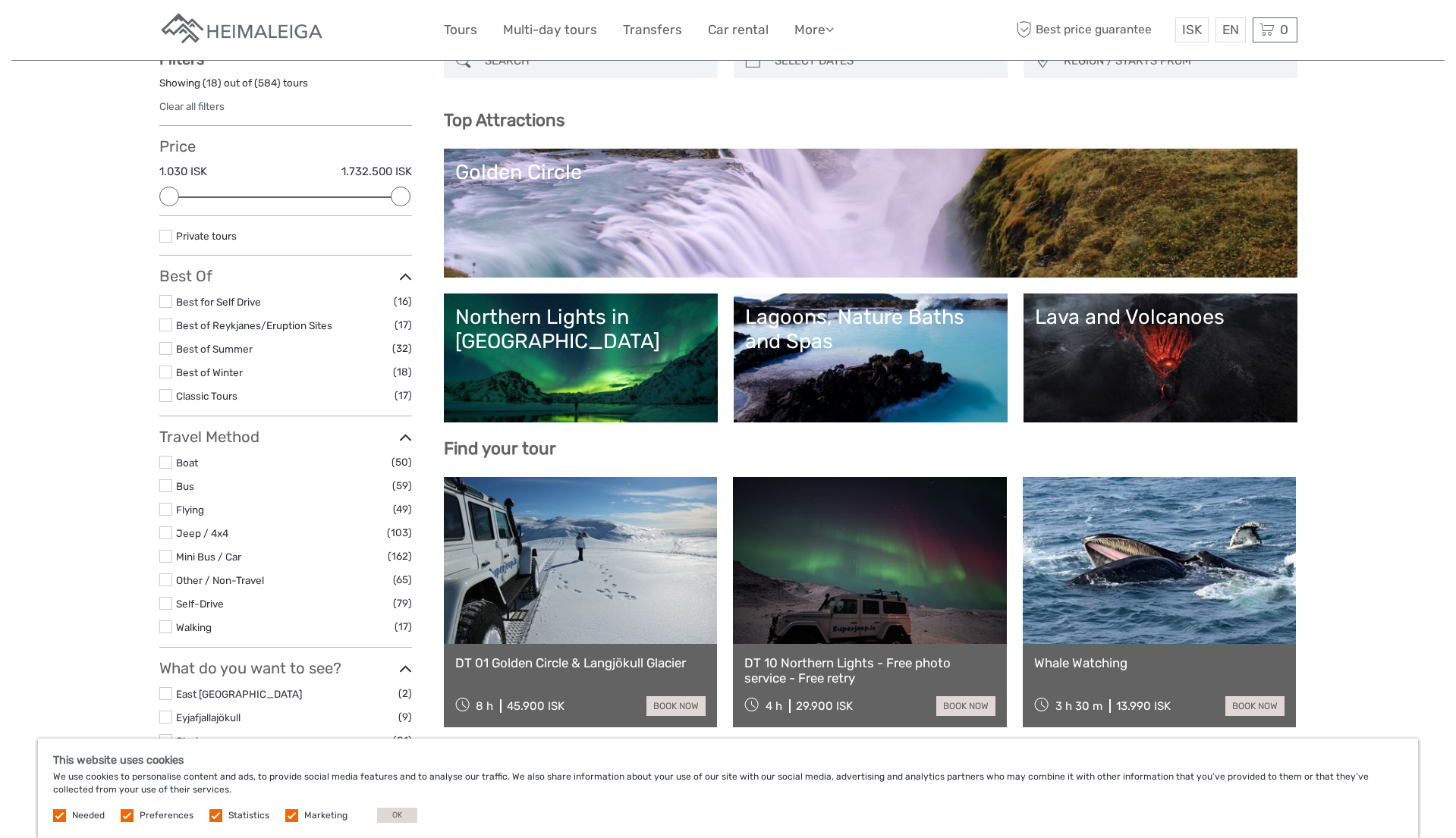
scroll to position [223, 0]
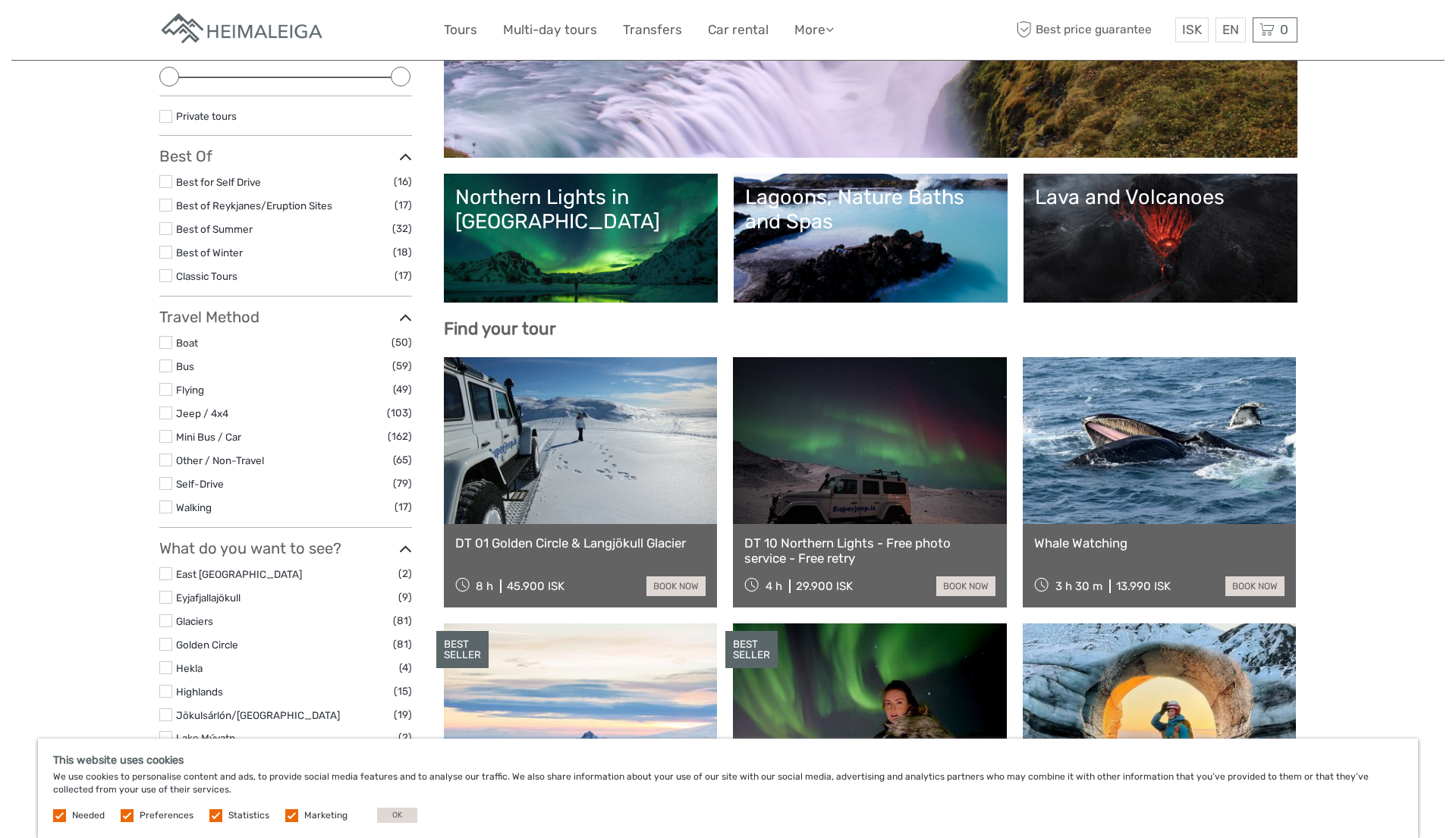
click at [1141, 227] on link "Lava and Volcanoes" at bounding box center [1161, 238] width 252 height 106
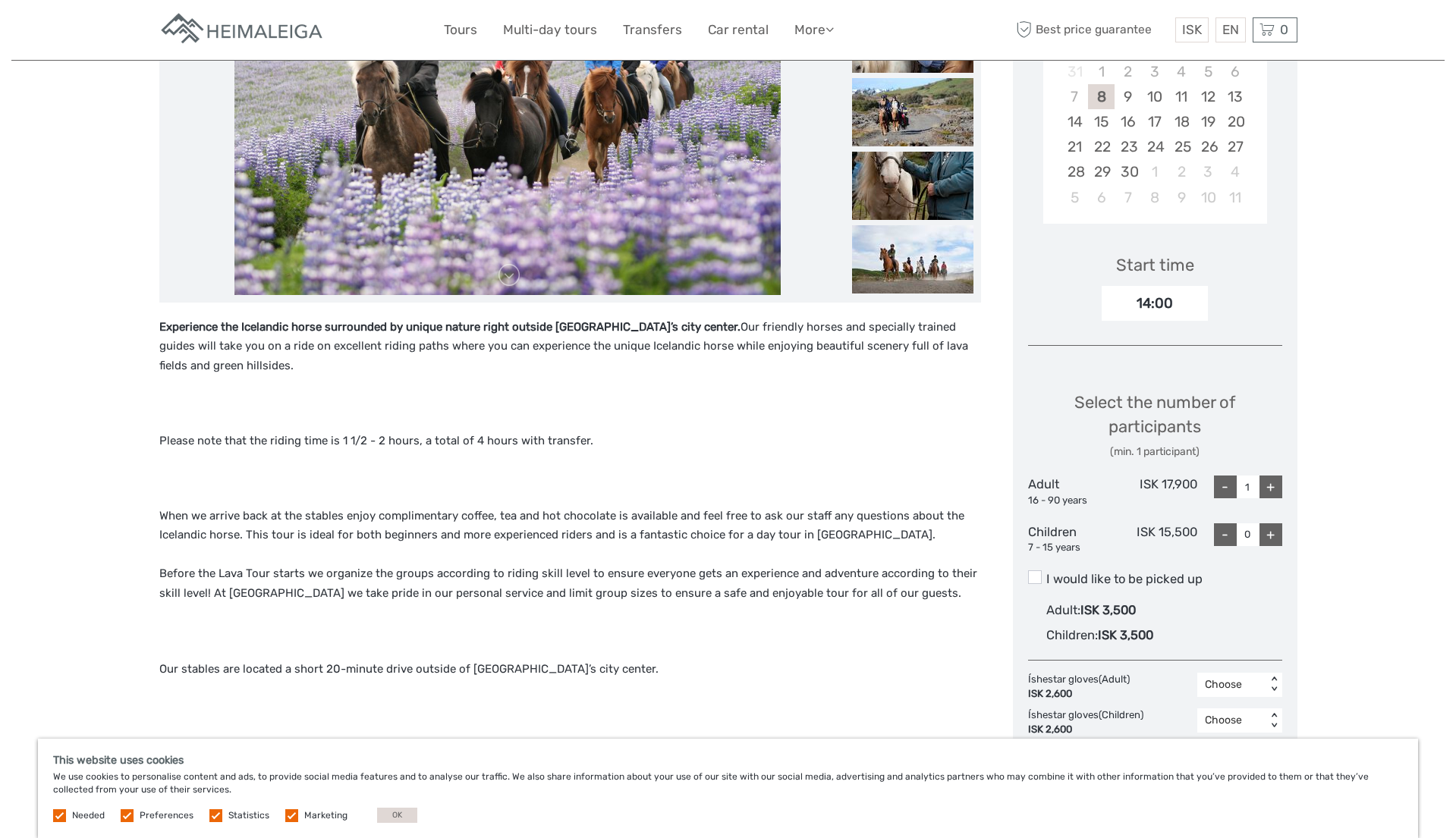
scroll to position [352, 0]
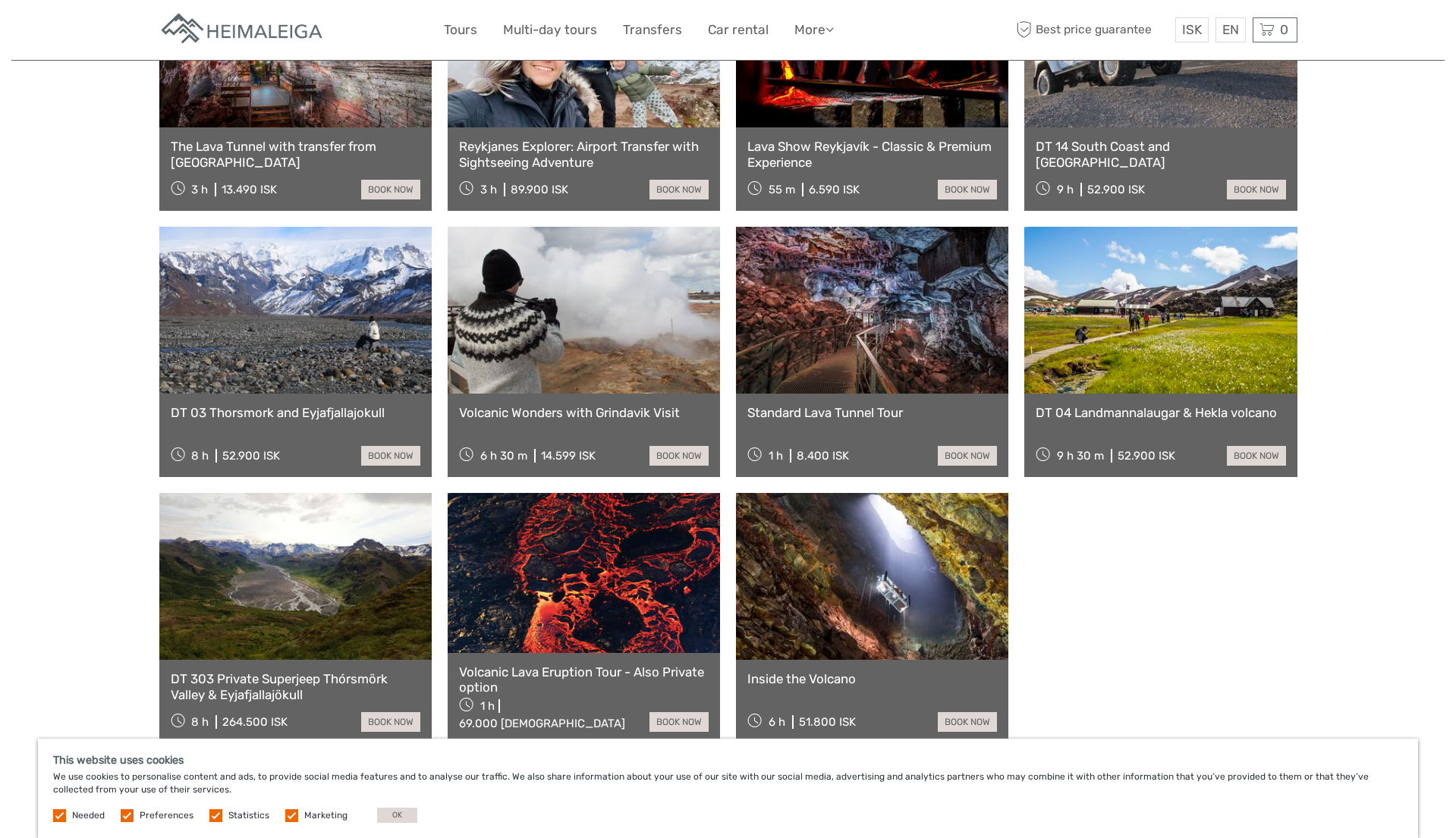
scroll to position [739, 0]
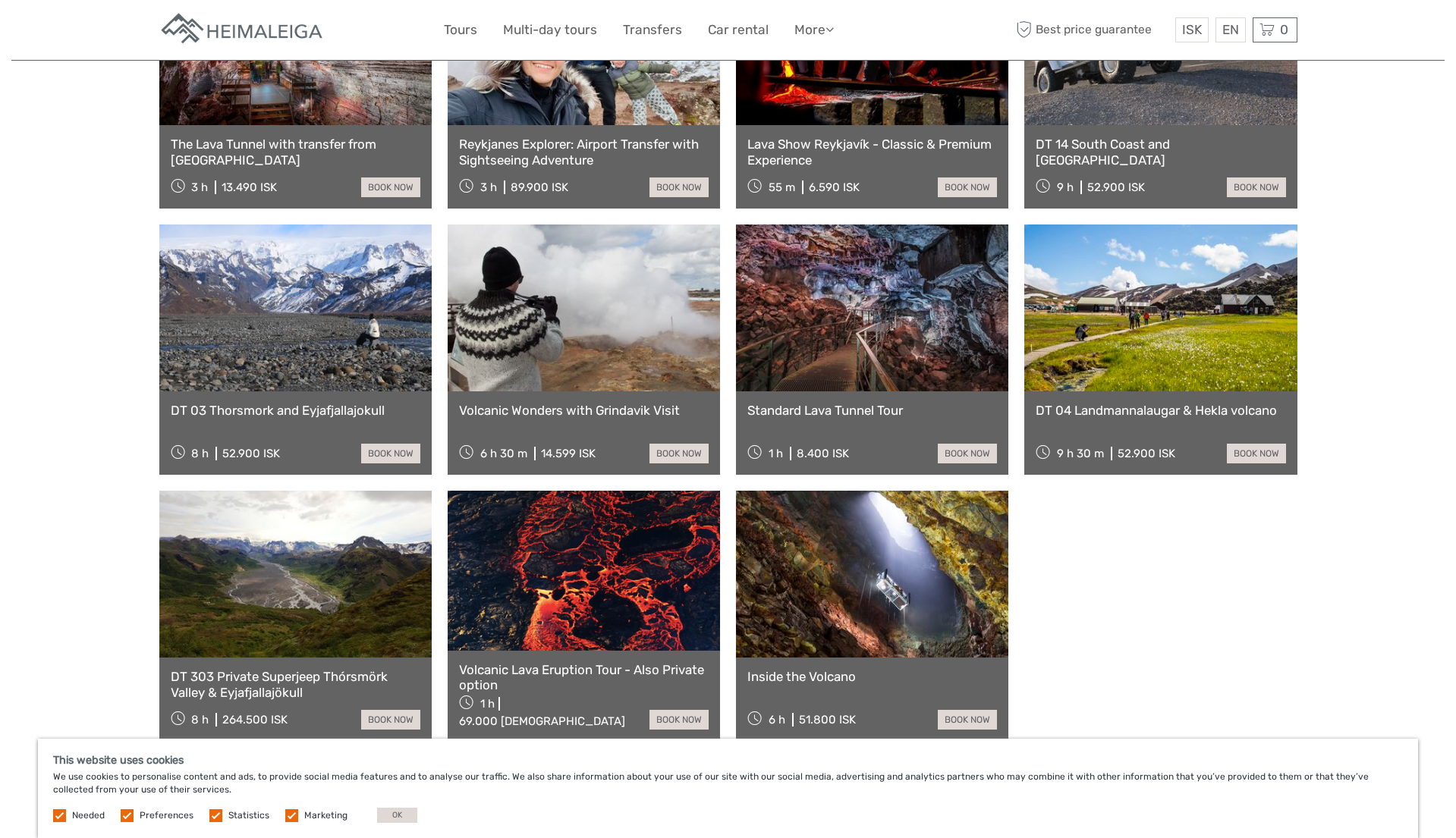
click at [583, 582] on link at bounding box center [584, 571] width 272 height 159
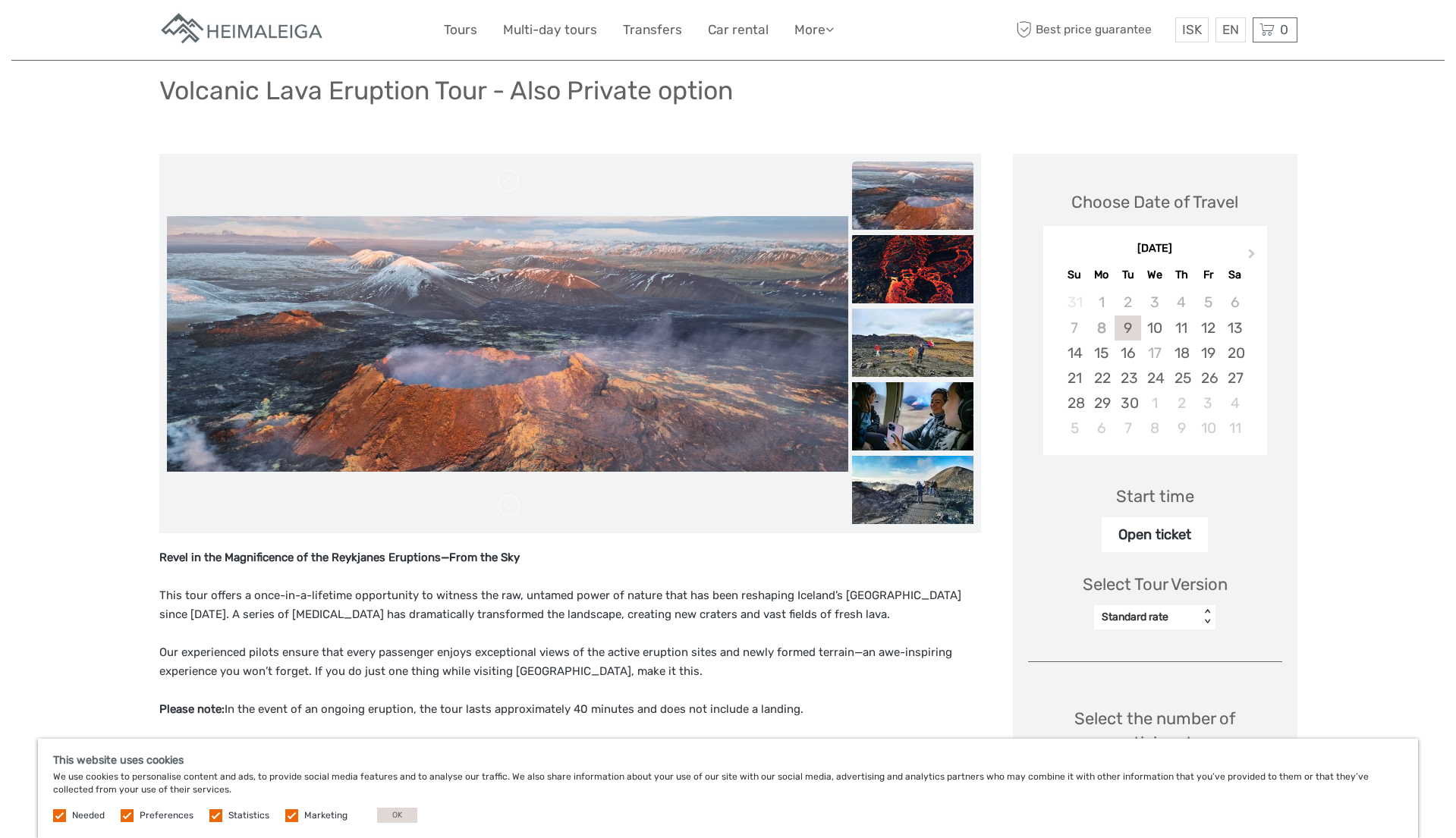
scroll to position [99, 0]
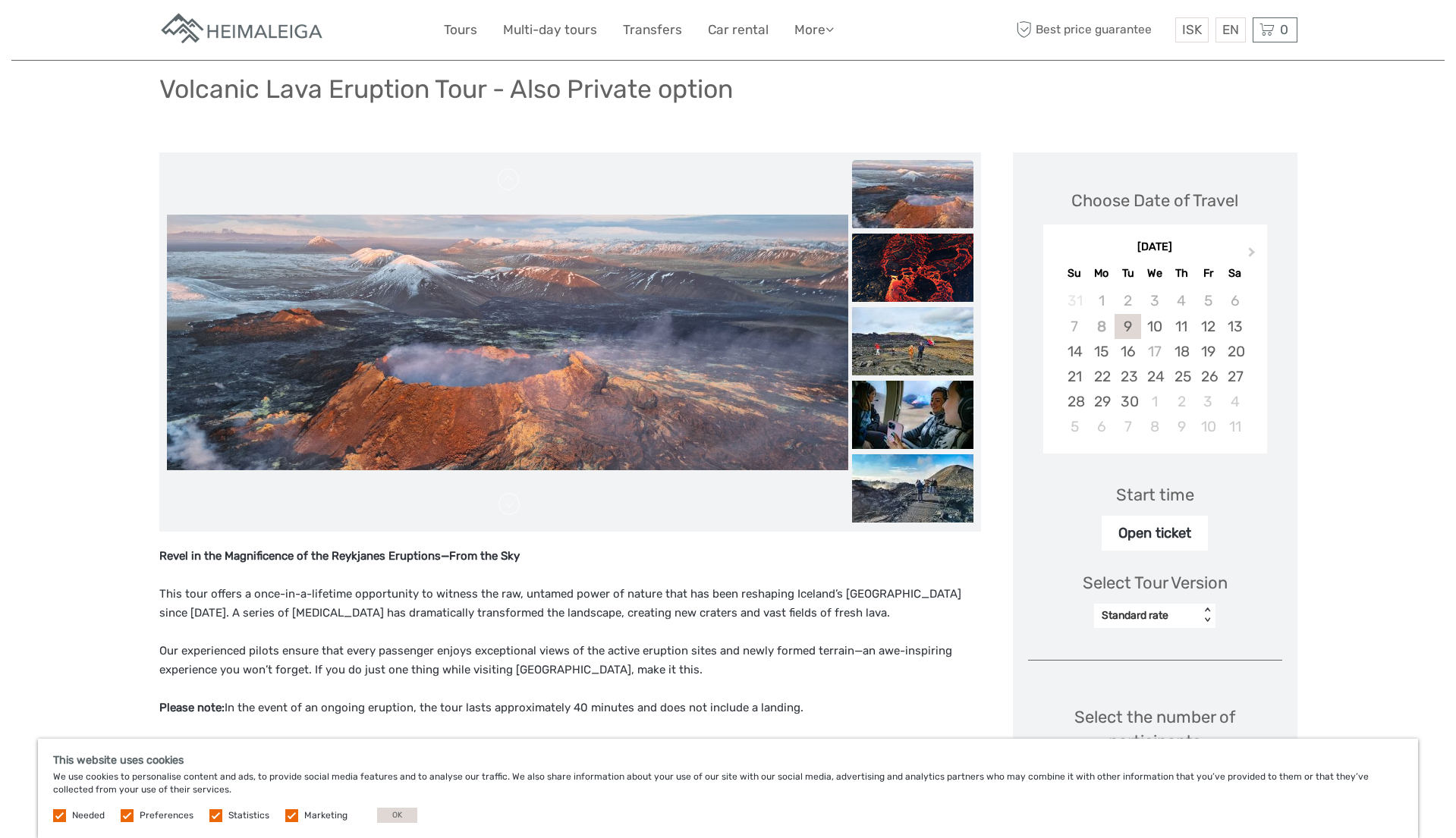
click at [933, 210] on img at bounding box center [913, 194] width 122 height 68
click at [927, 251] on img at bounding box center [913, 268] width 122 height 68
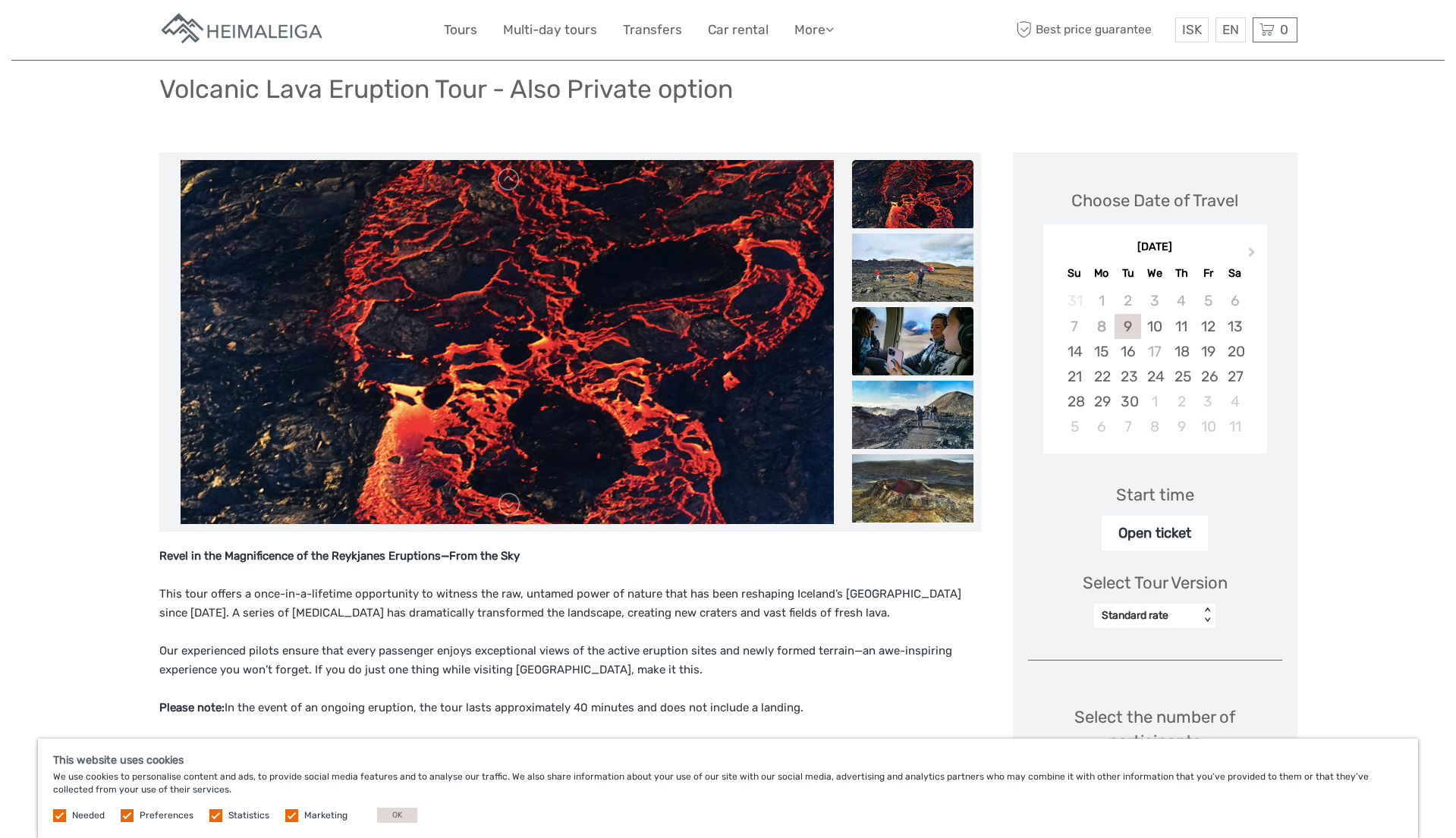
click at [917, 336] on img at bounding box center [913, 341] width 122 height 68
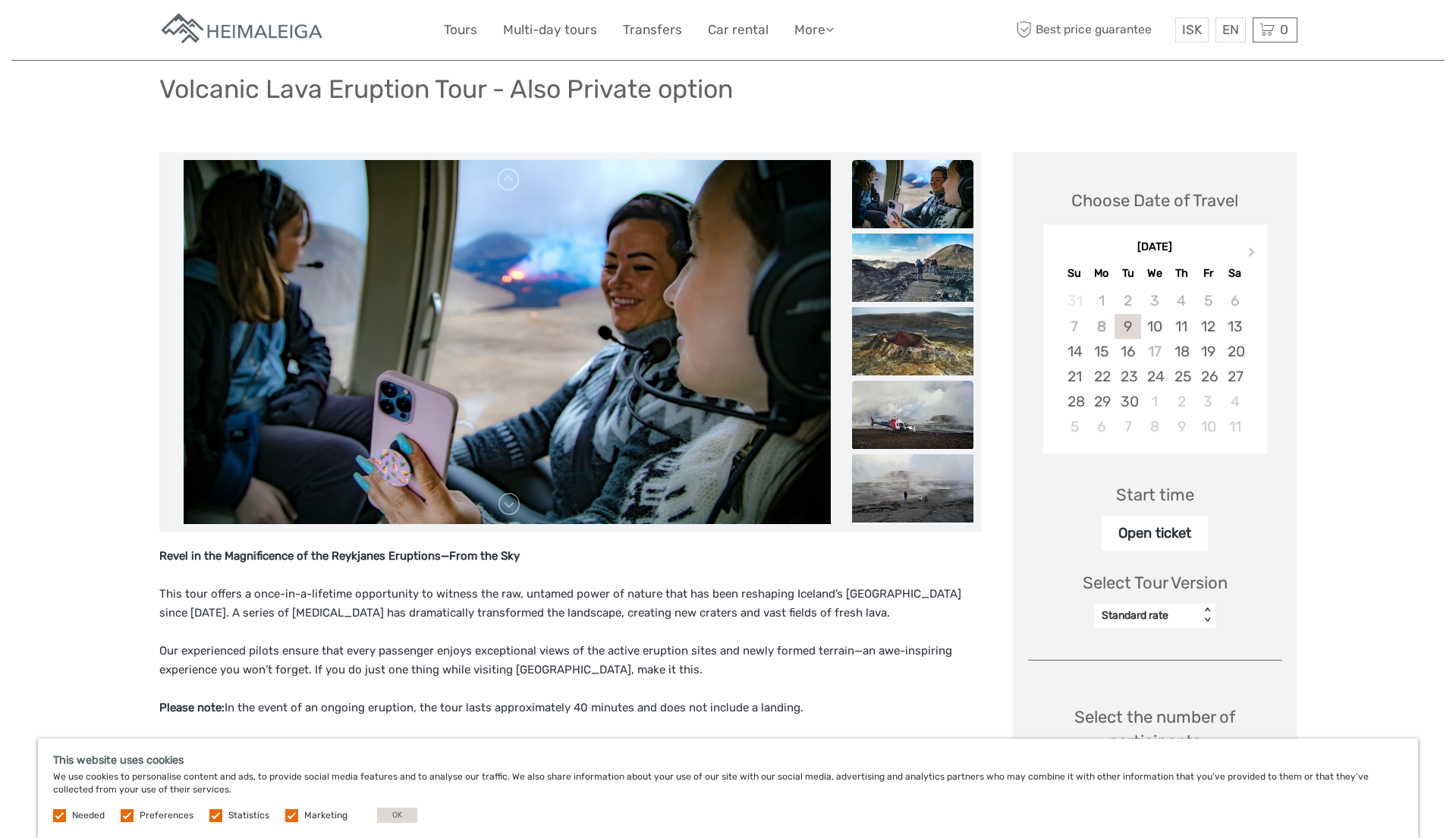
click at [907, 414] on img at bounding box center [913, 415] width 122 height 68
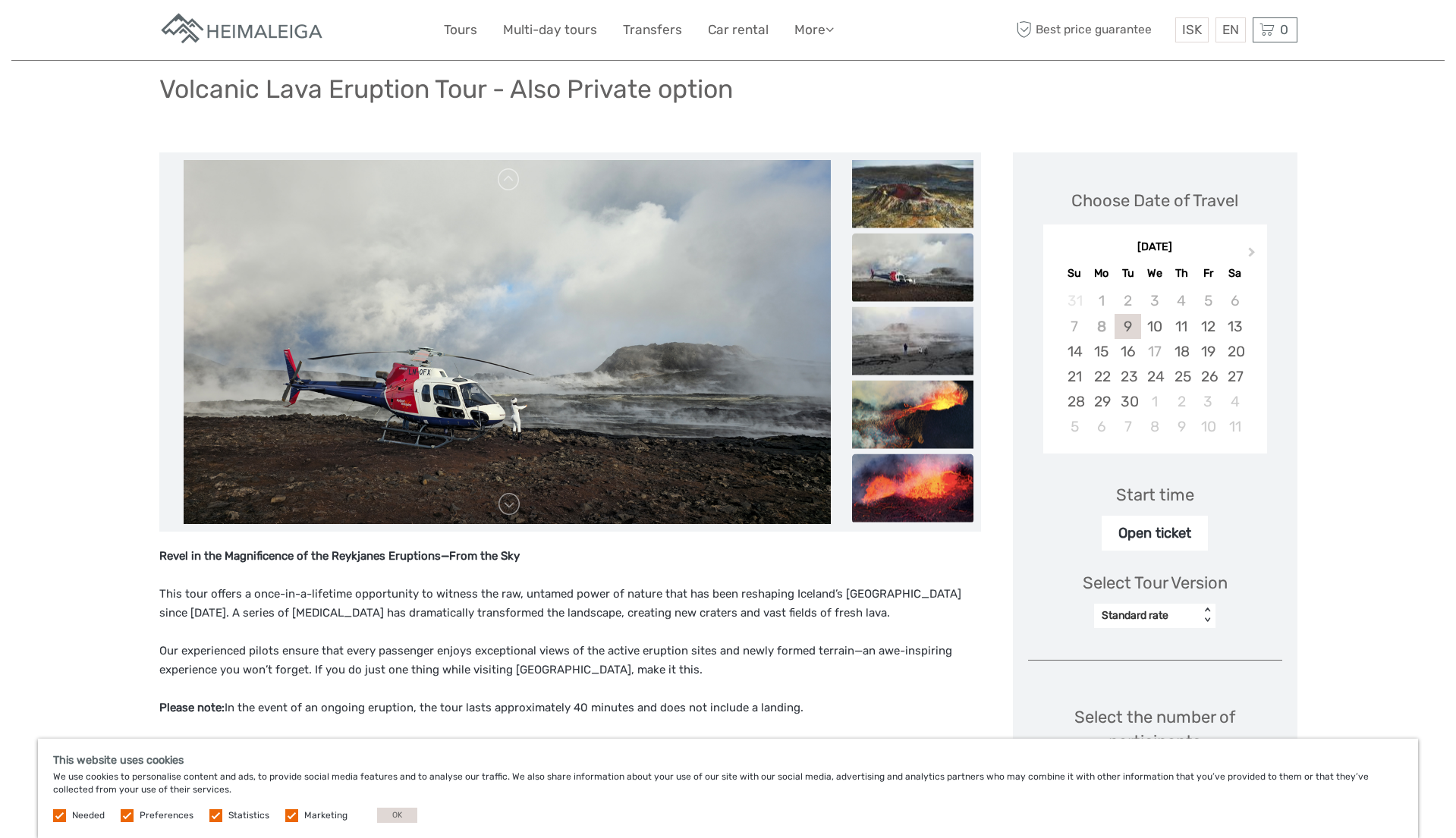
click at [907, 493] on img at bounding box center [913, 489] width 122 height 68
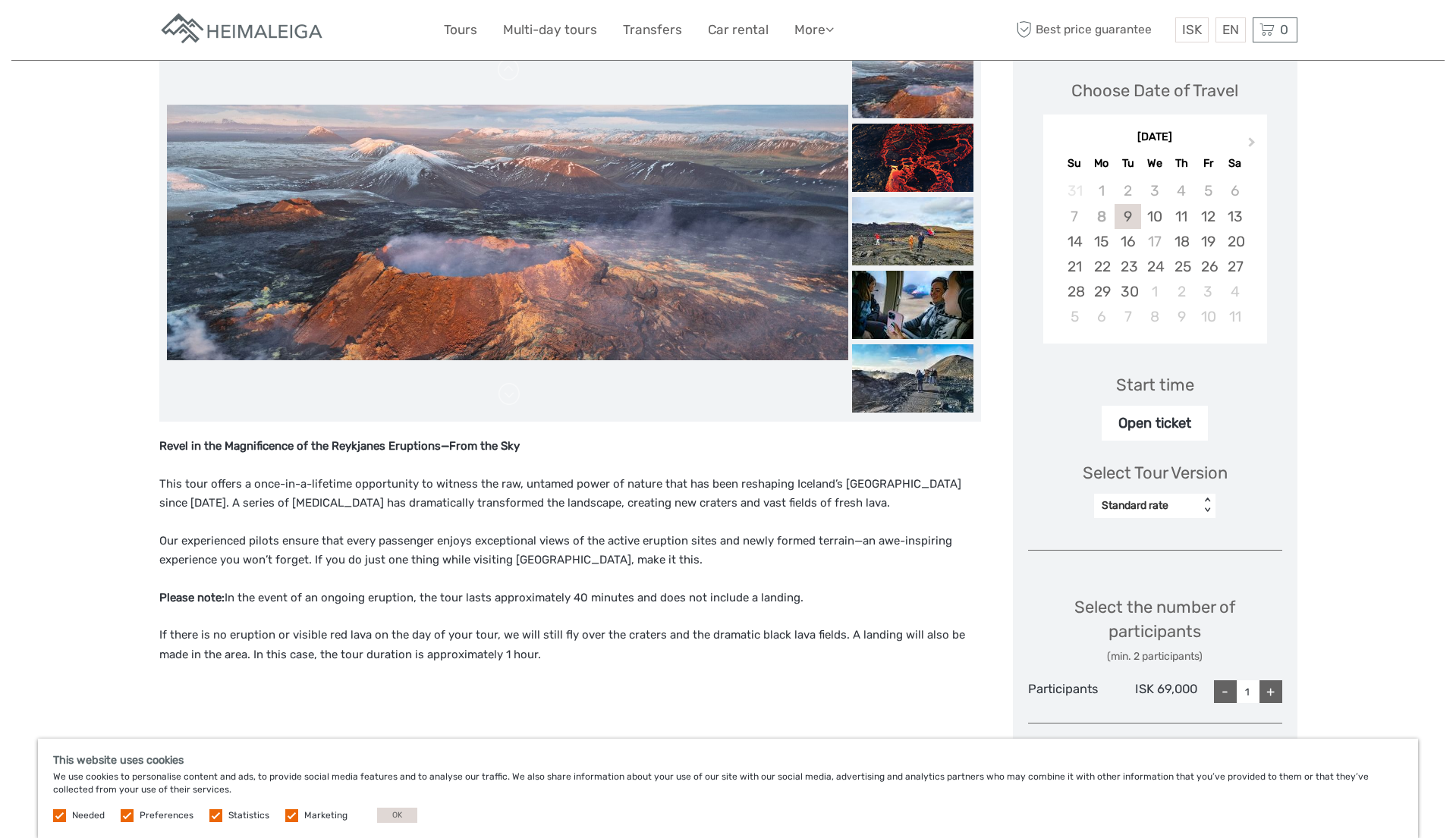
scroll to position [209, 0]
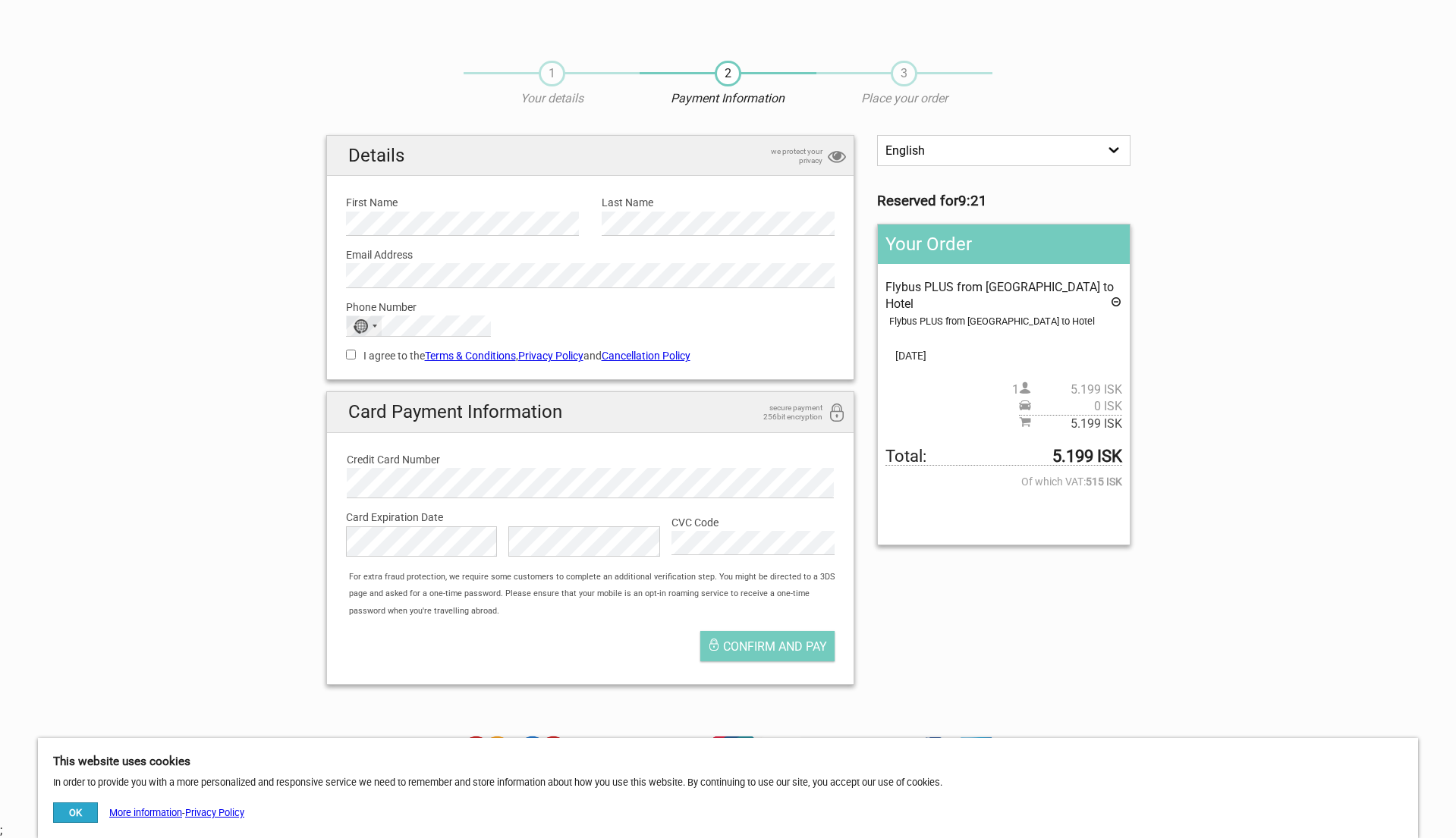
click at [373, 325] on div "Selected country" at bounding box center [375, 326] width 5 height 3
type input "net"
click at [397, 419] on span "[GEOGRAPHIC_DATA]" at bounding box center [425, 421] width 103 height 17
click at [349, 356] on input "I agree to the Terms & Conditions , Privacy Policy and Cancellation Policy" at bounding box center [351, 354] width 10 height 10
checkbox input "true"
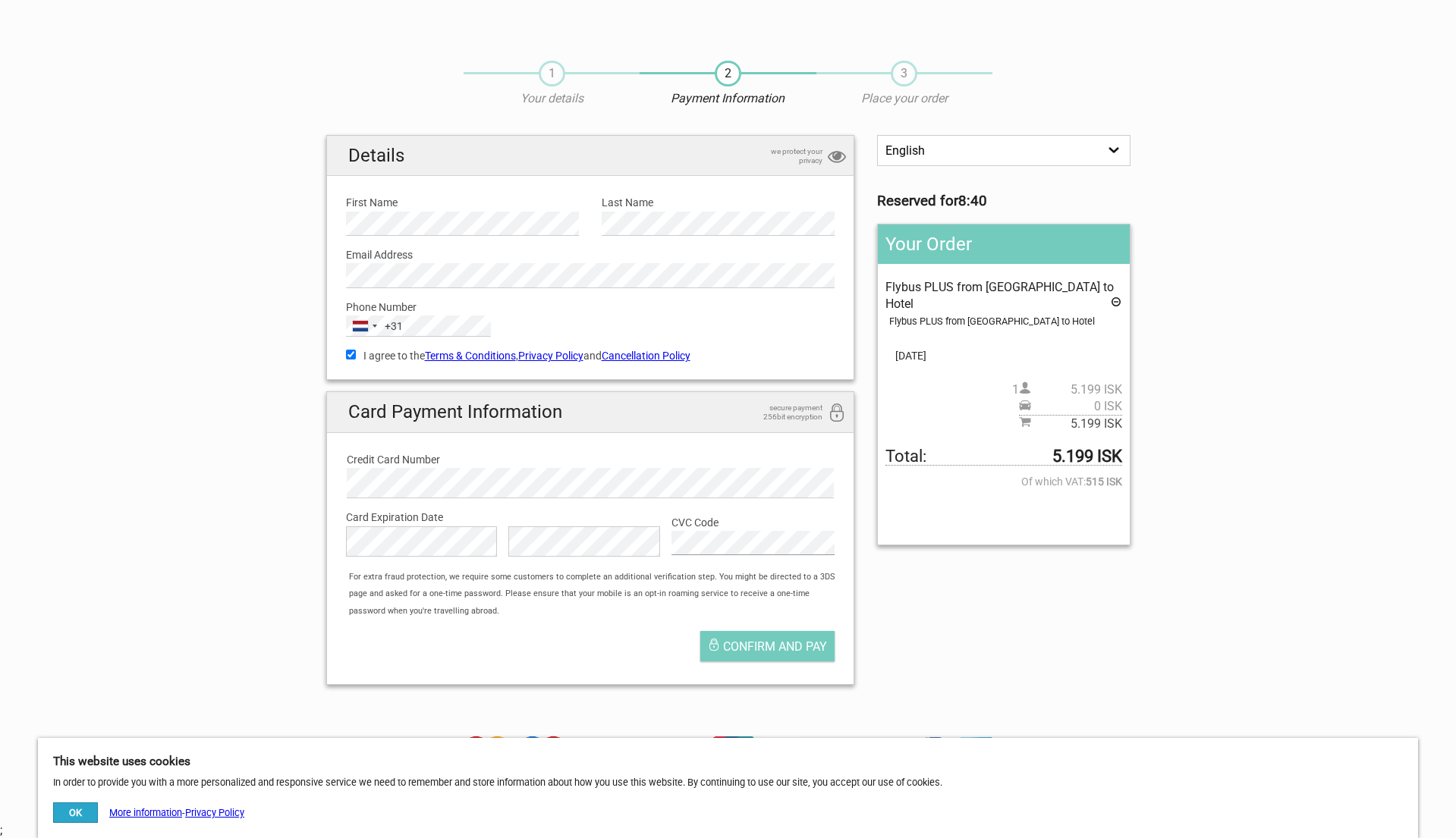
scroll to position [153, 0]
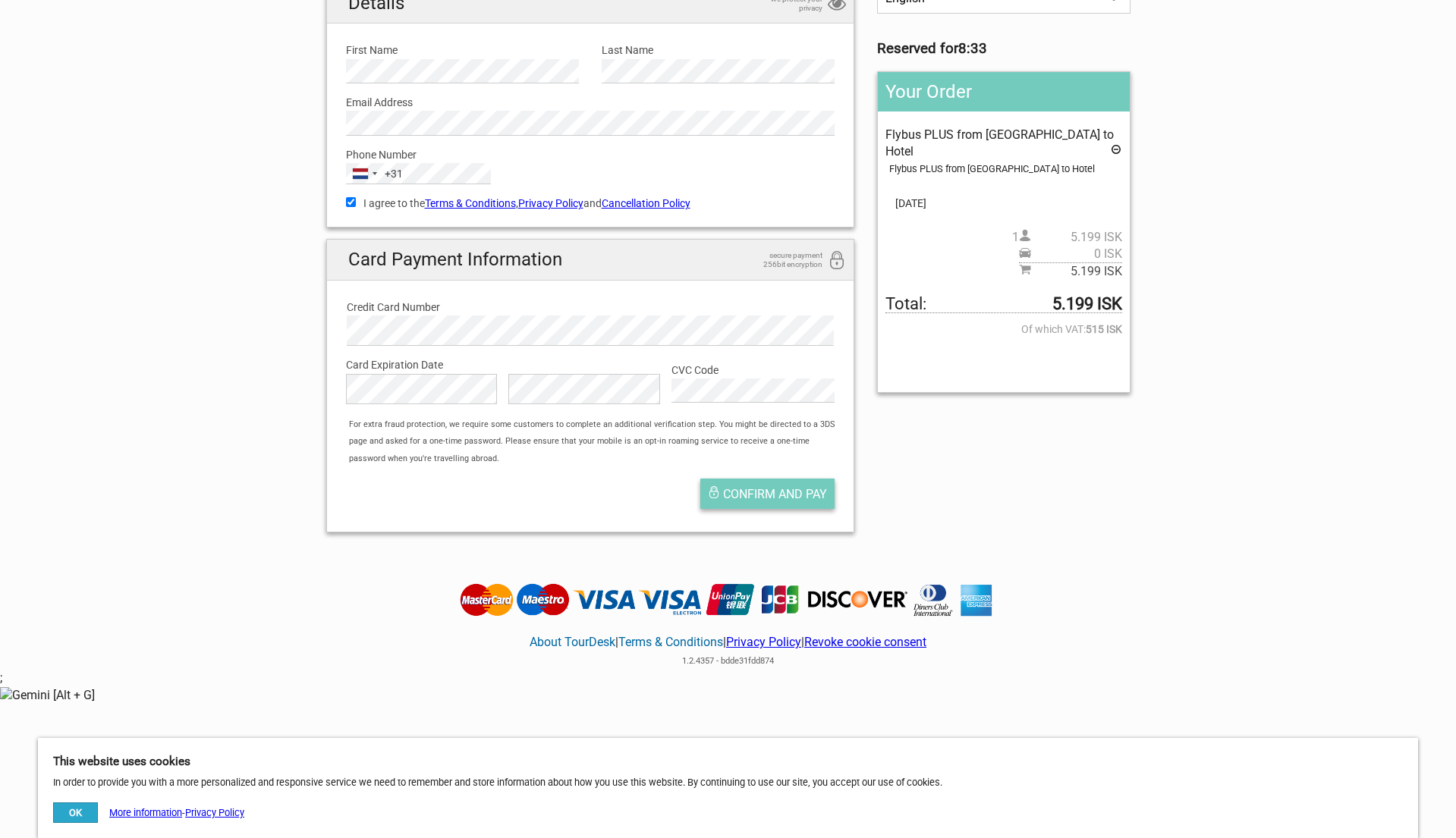
click at [799, 493] on span "Confirm and pay" at bounding box center [775, 494] width 104 height 14
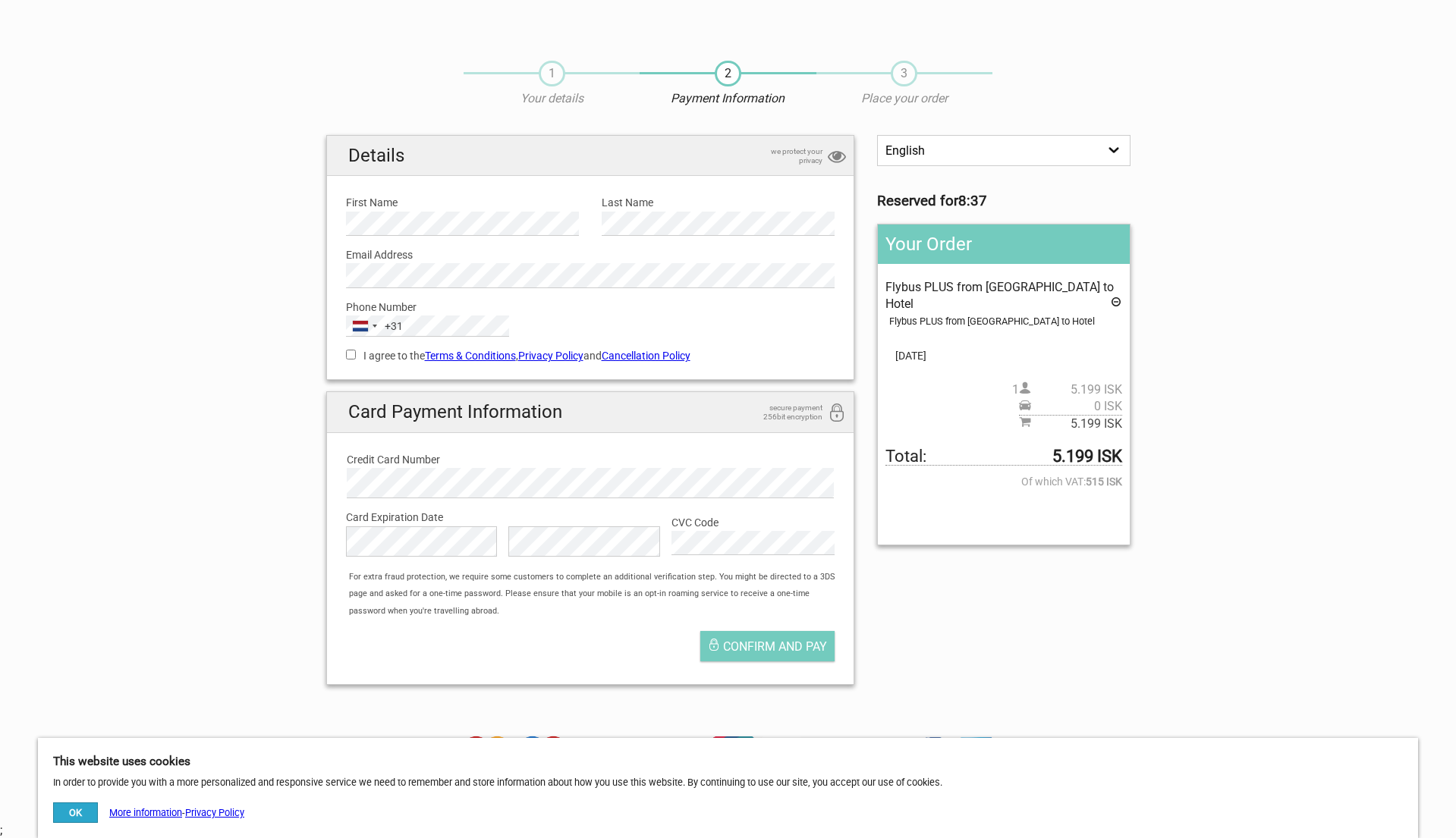
click at [925, 597] on div "English Español Deutsch Reserved for 8:37 Your Order Flybus PLUS from [GEOGRAPH…" at bounding box center [728, 416] width 827 height 562
click at [73, 810] on button "OK" at bounding box center [76, 813] width 45 height 21
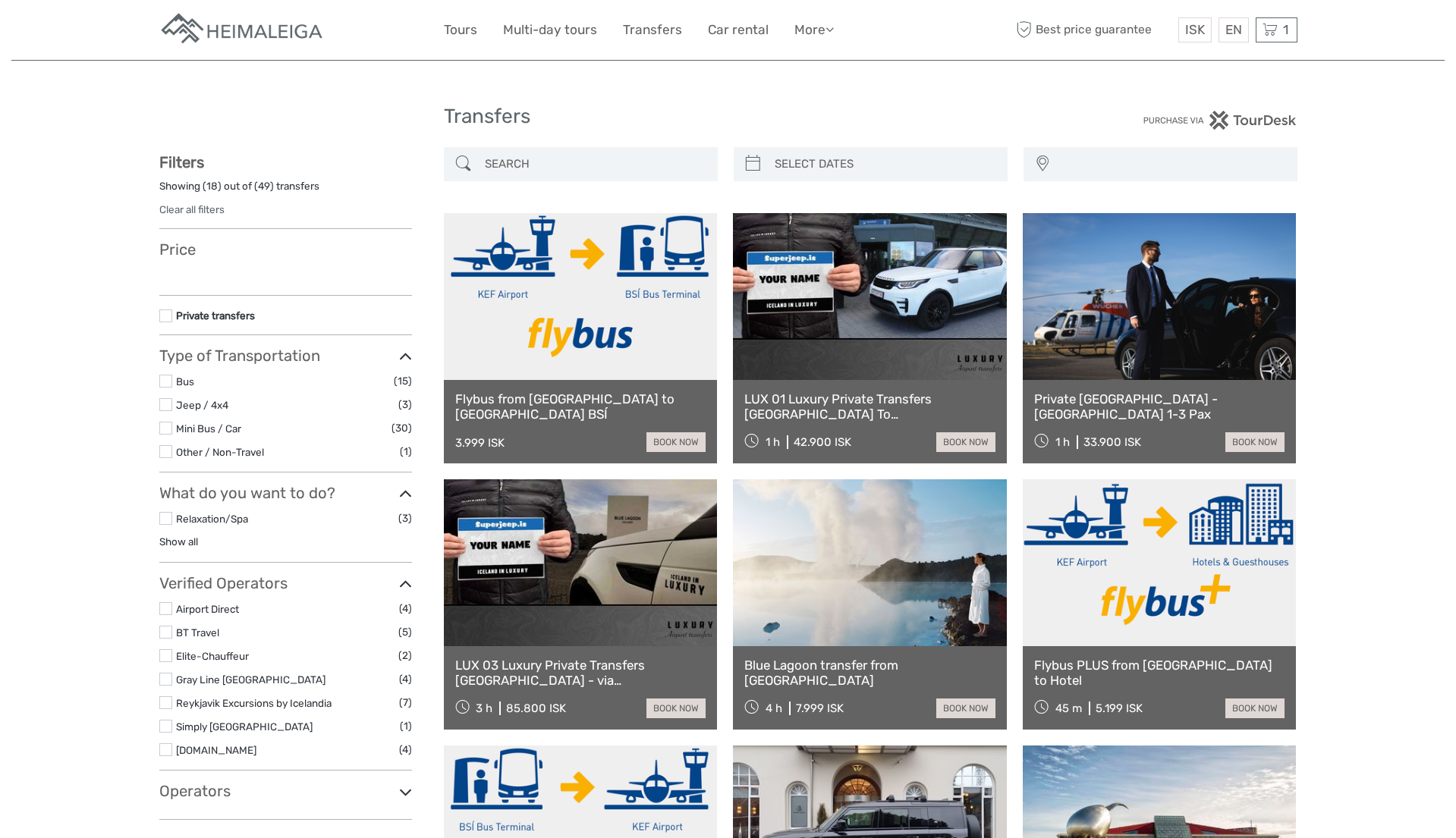
select select
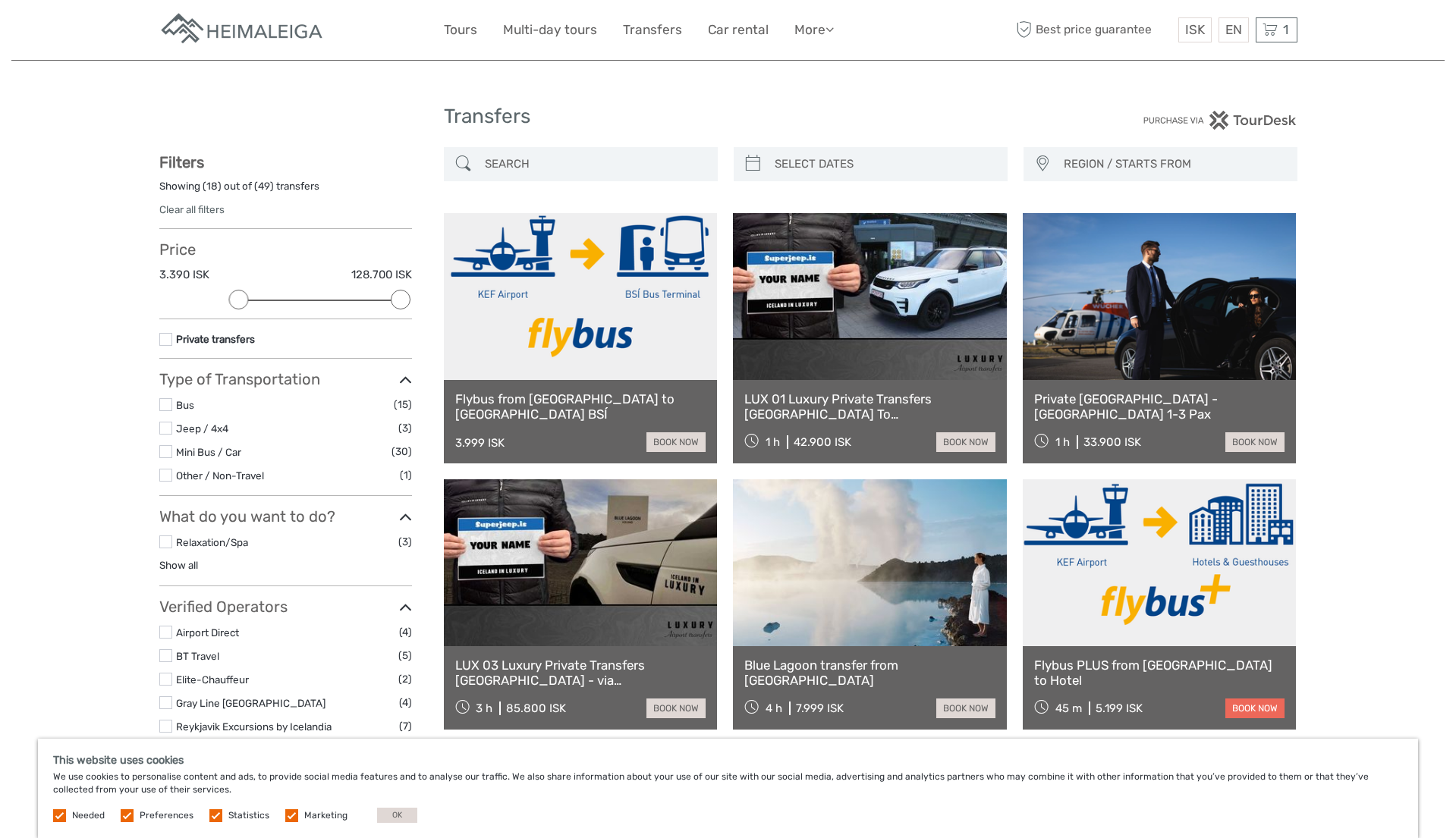
click at [1247, 710] on link "book now" at bounding box center [1255, 708] width 59 height 20
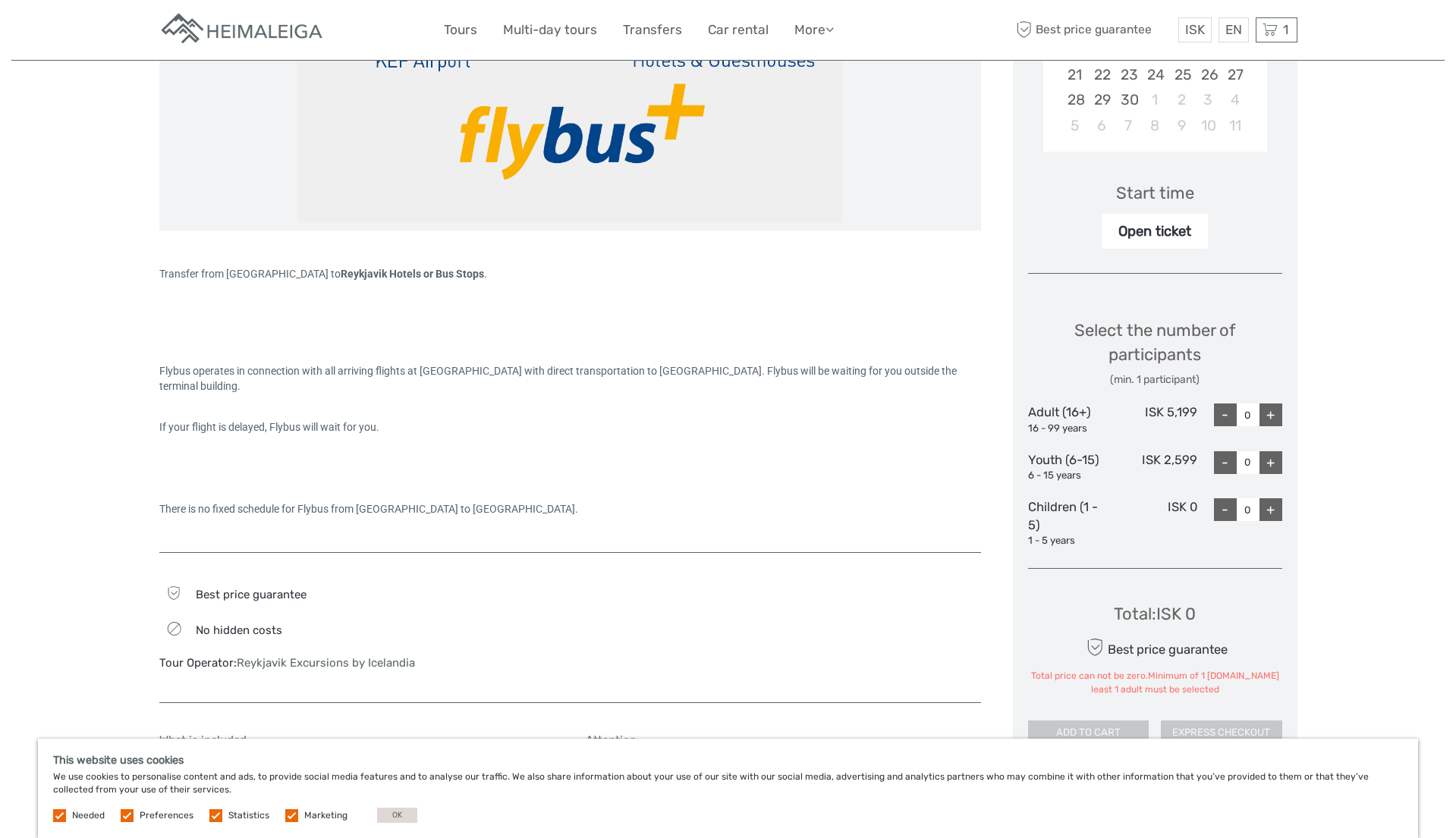
scroll to position [407, 0]
click at [1271, 415] on div "+" at bounding box center [1271, 412] width 23 height 23
type input "1"
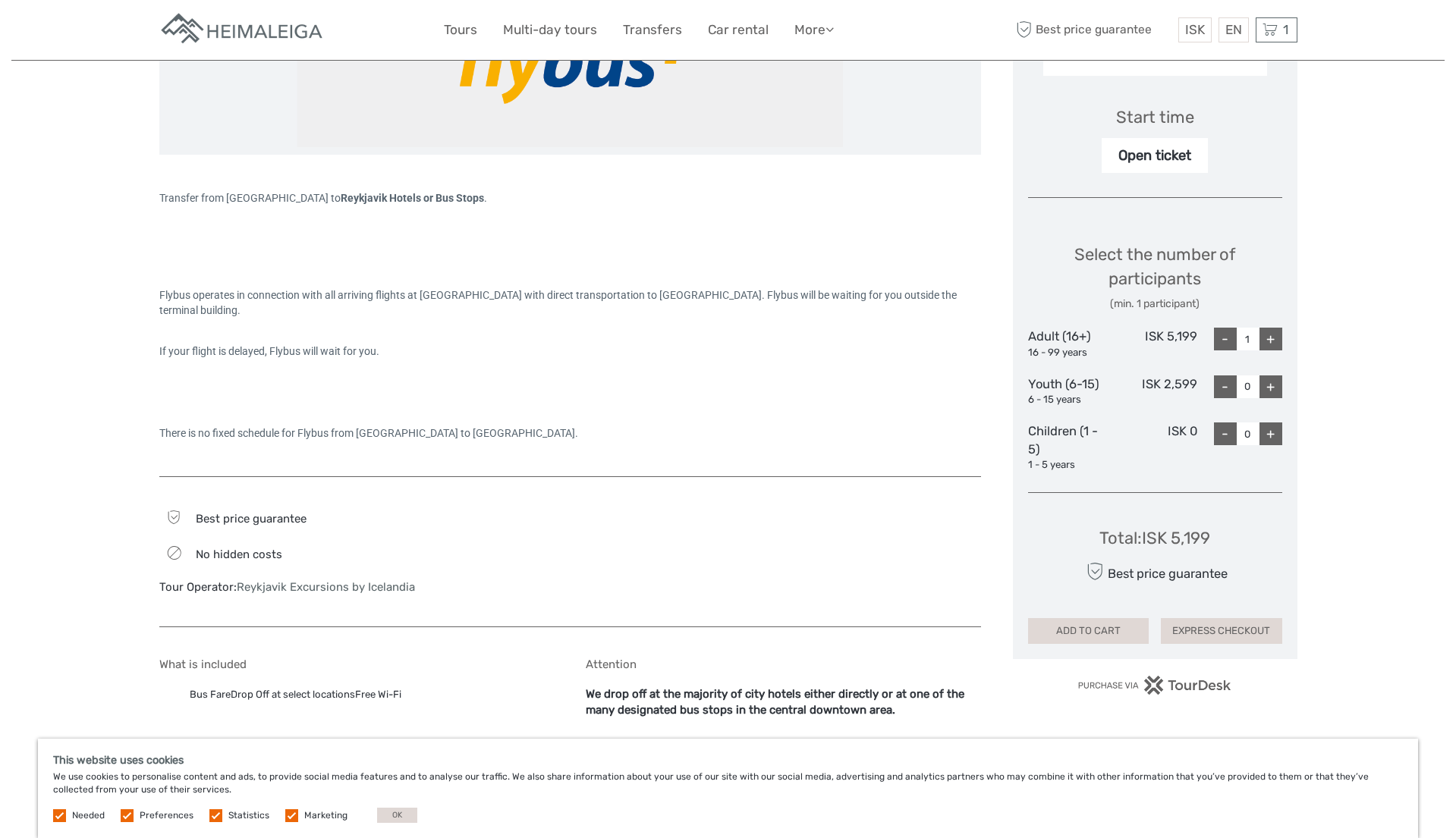
scroll to position [483, 0]
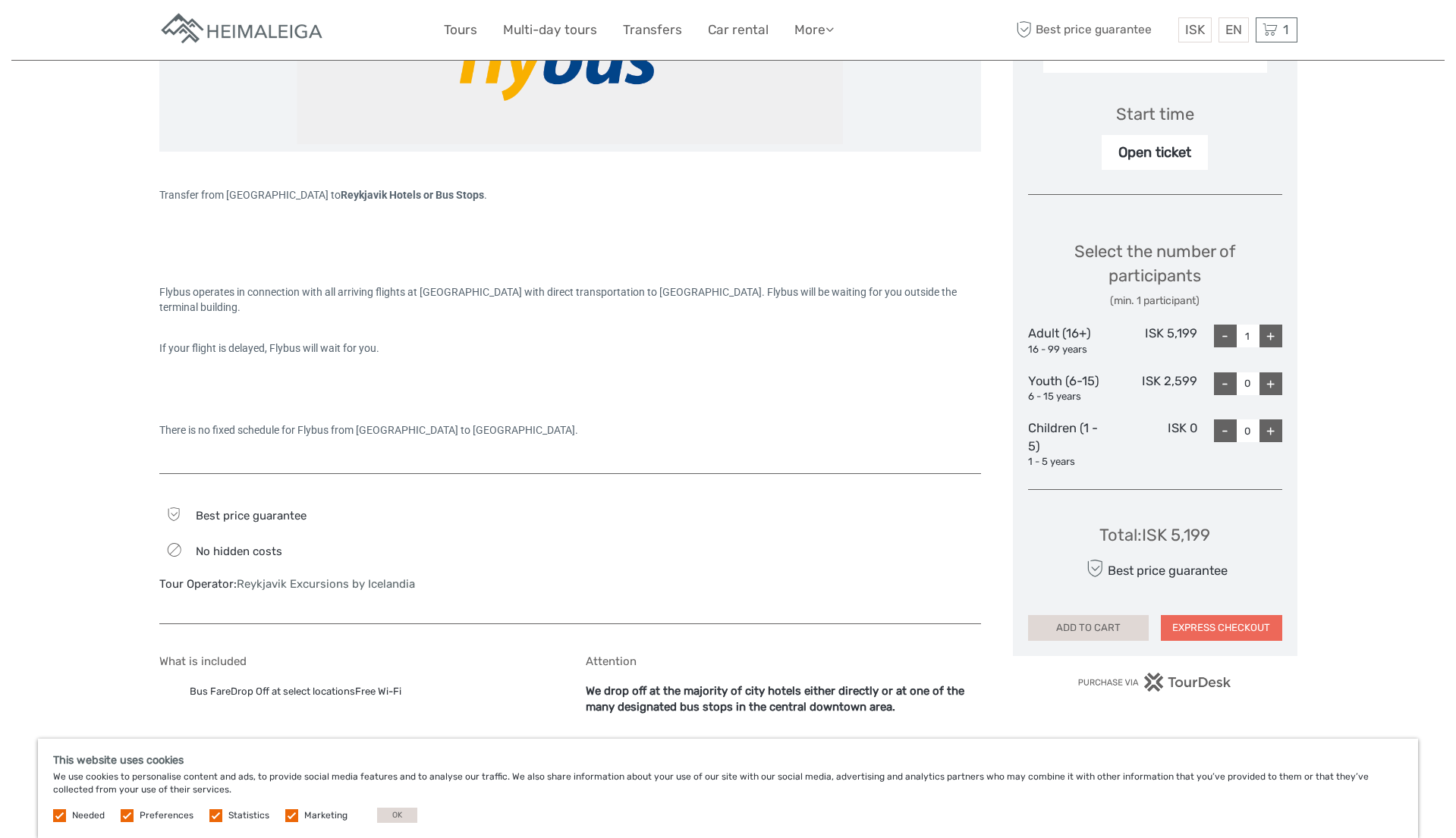
click at [1216, 629] on button "EXPRESS CHECKOUT" at bounding box center [1222, 628] width 122 height 25
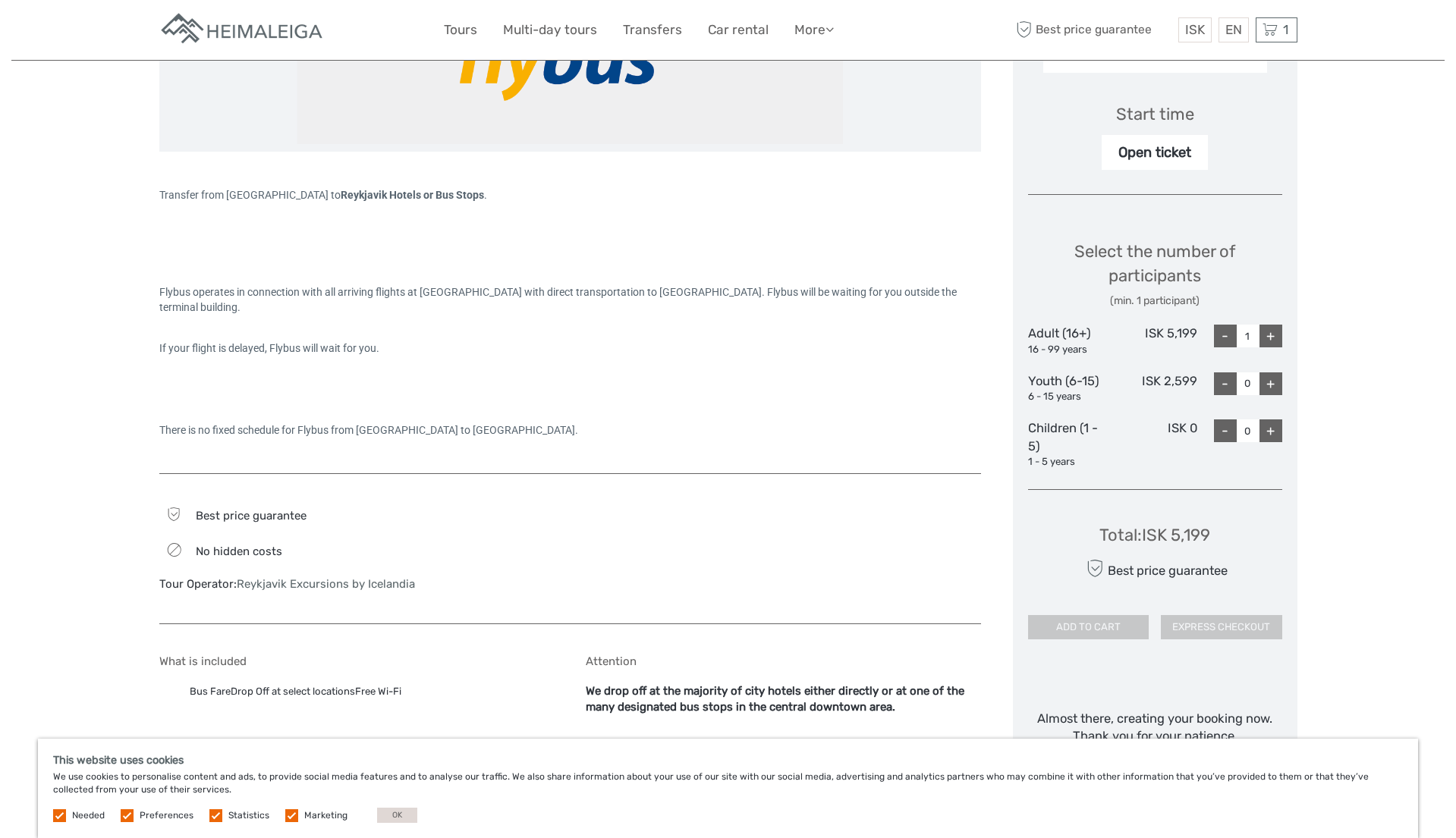
click at [289, 813] on label at bounding box center [291, 816] width 13 height 13
click at [0, 0] on input "checkbox" at bounding box center [0, 0] width 0 height 0
click at [214, 813] on label at bounding box center [216, 816] width 13 height 13
click at [0, 0] on input "checkbox" at bounding box center [0, 0] width 0 height 0
click at [125, 812] on label at bounding box center [127, 816] width 13 height 13
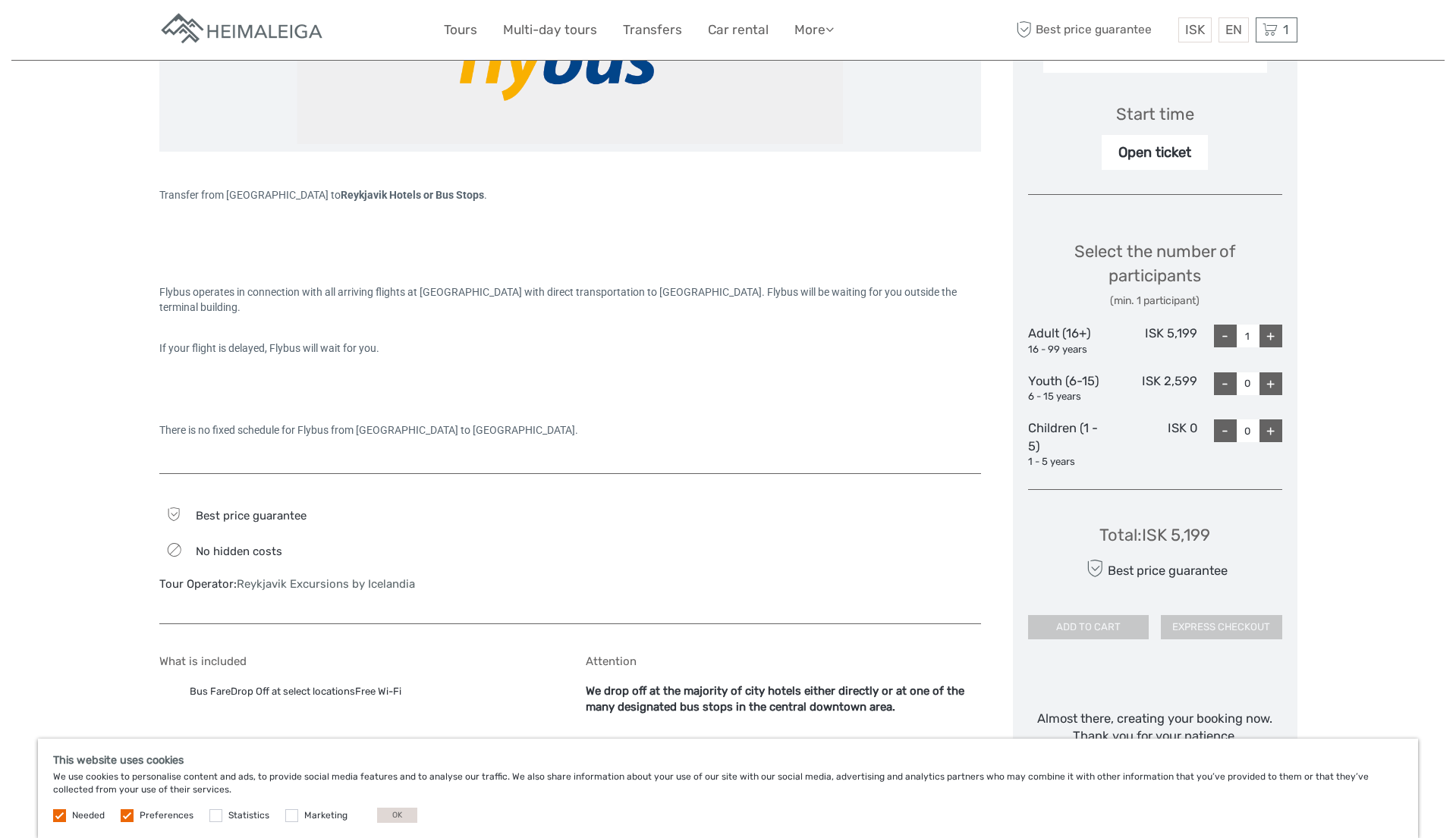
click at [0, 0] on input "checkbox" at bounding box center [0, 0] width 0 height 0
click at [58, 818] on label at bounding box center [60, 816] width 13 height 13
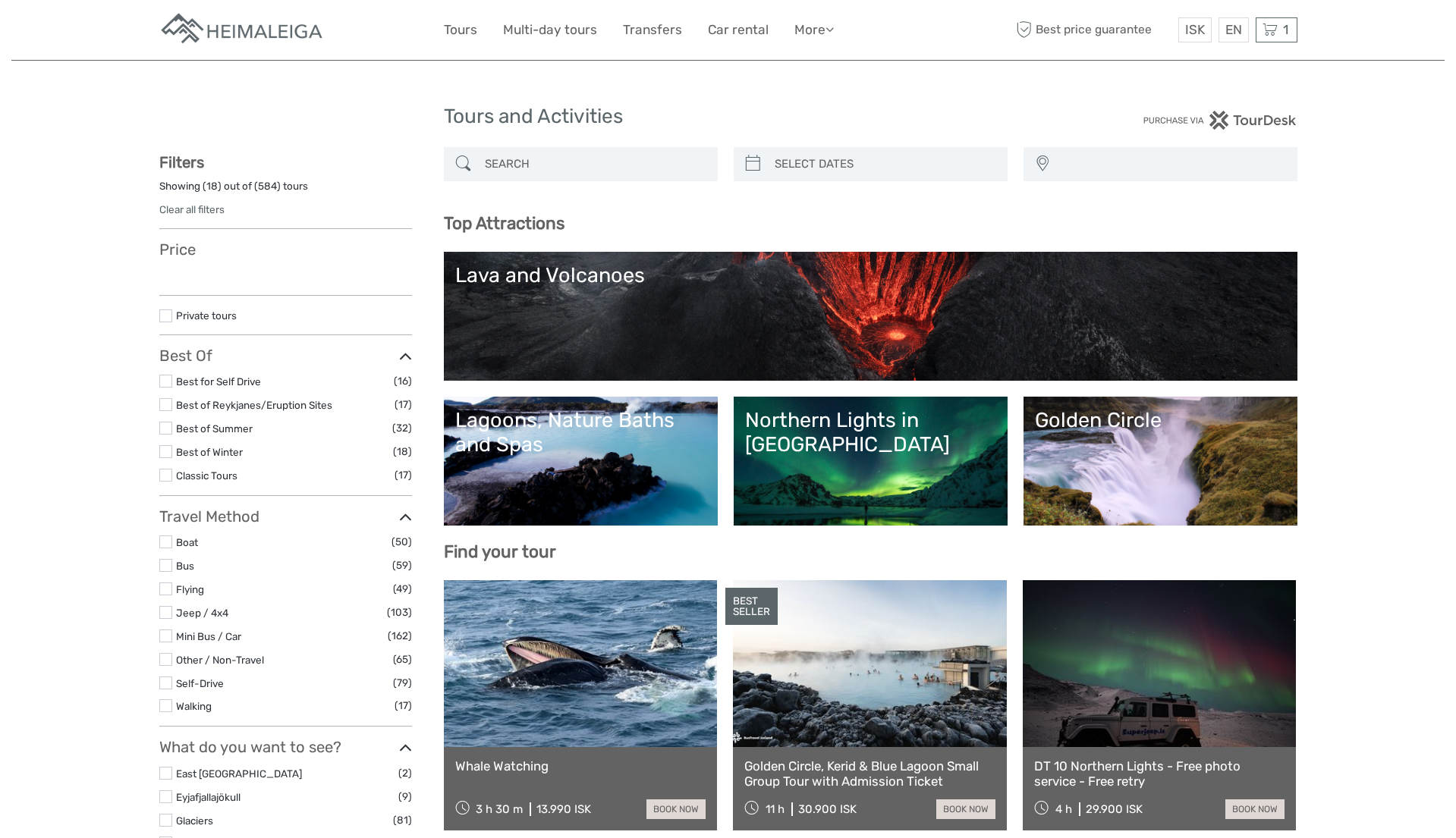
select select
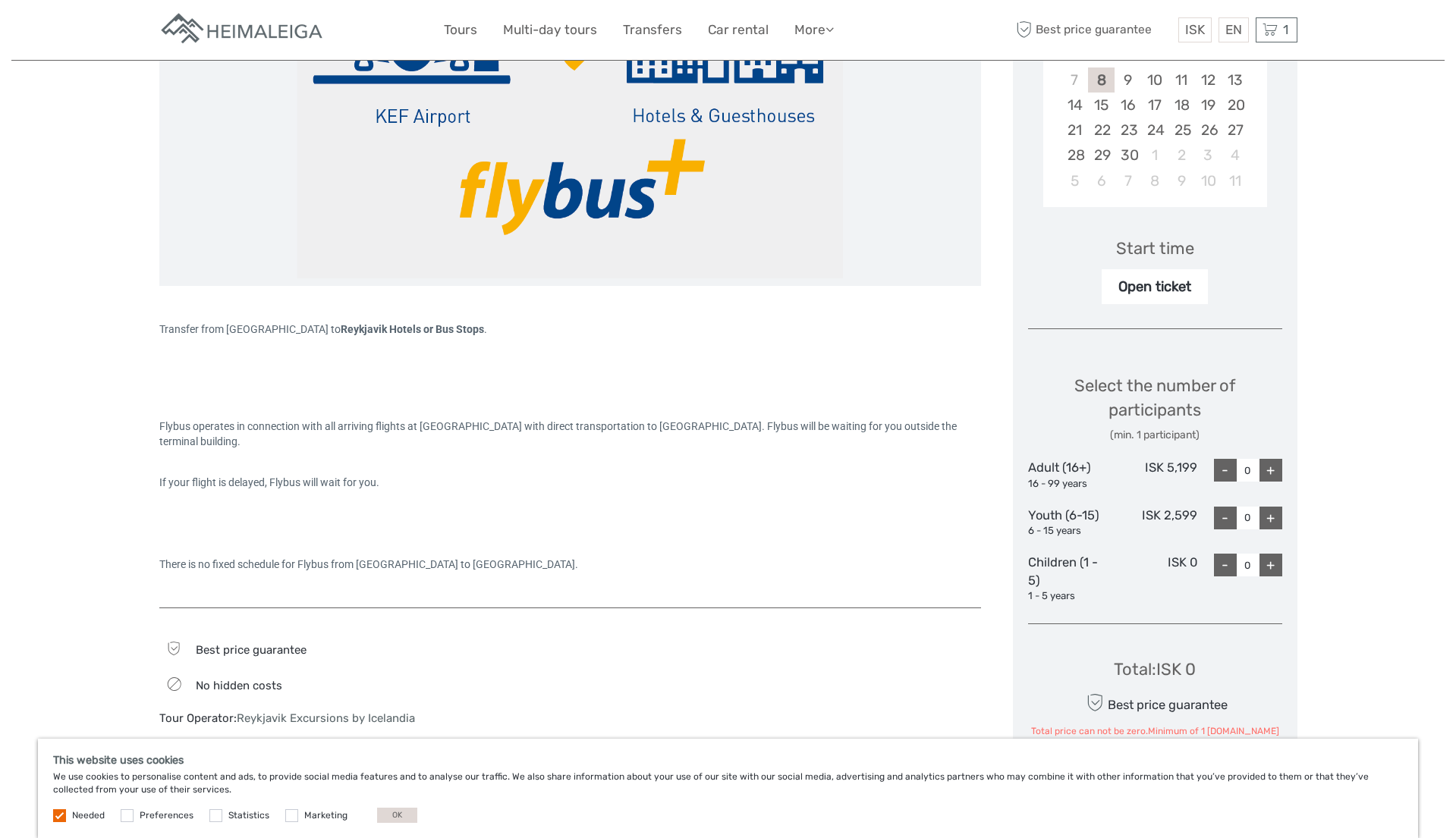
scroll to position [528, 0]
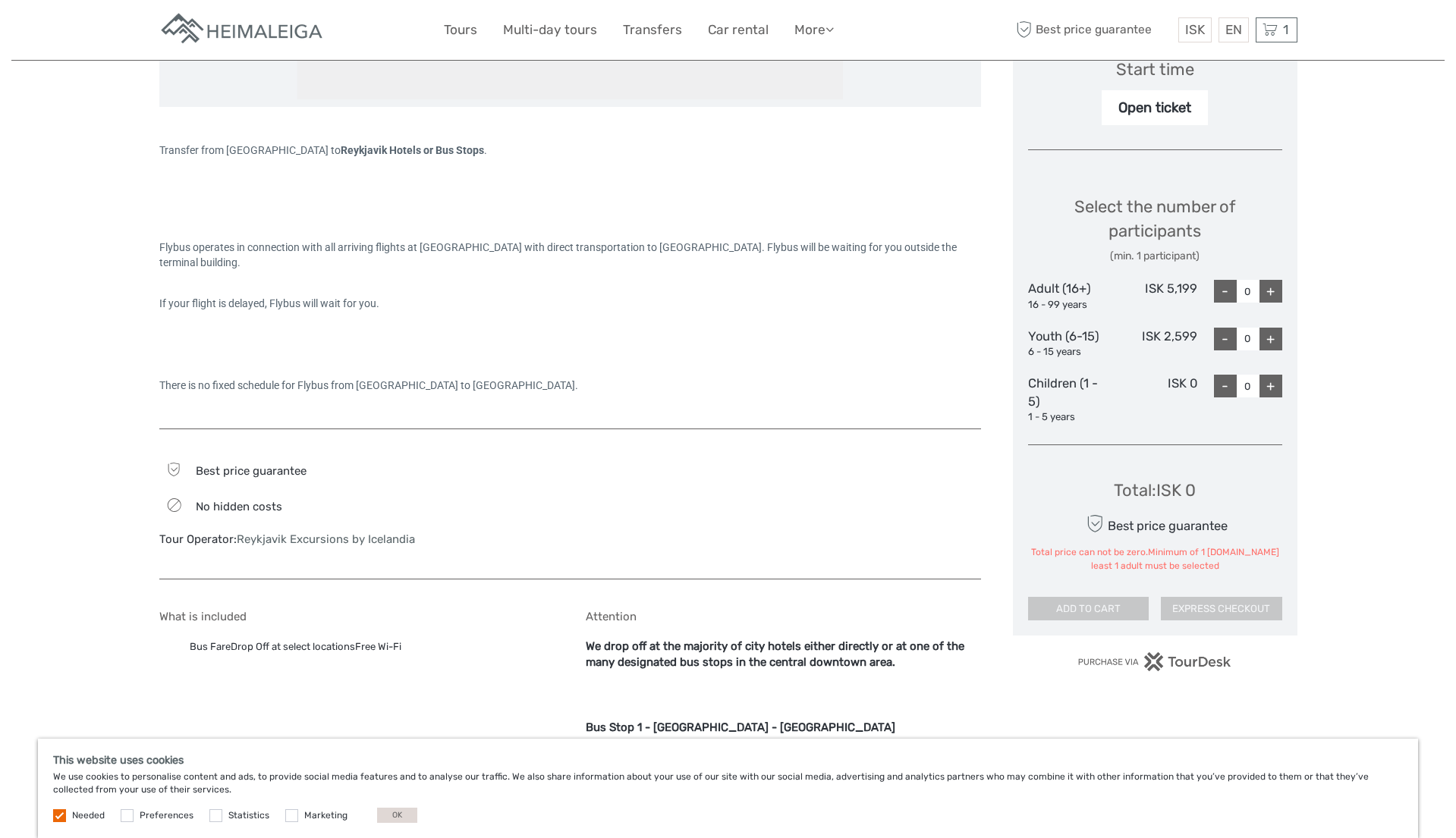
click at [1267, 294] on div "+" at bounding box center [1271, 291] width 23 height 23
type input "1"
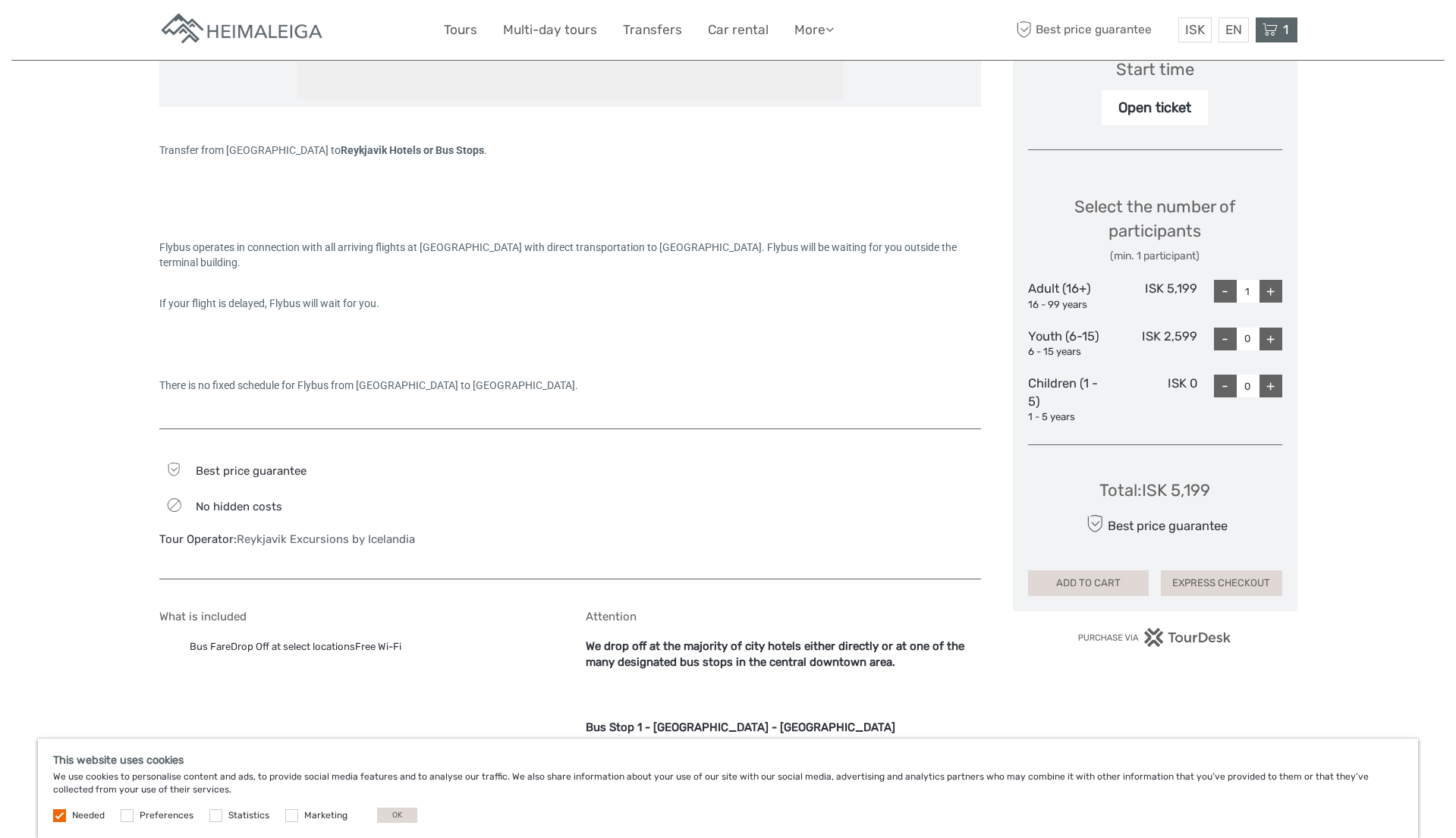
click at [1282, 29] on span "1" at bounding box center [1286, 29] width 10 height 15
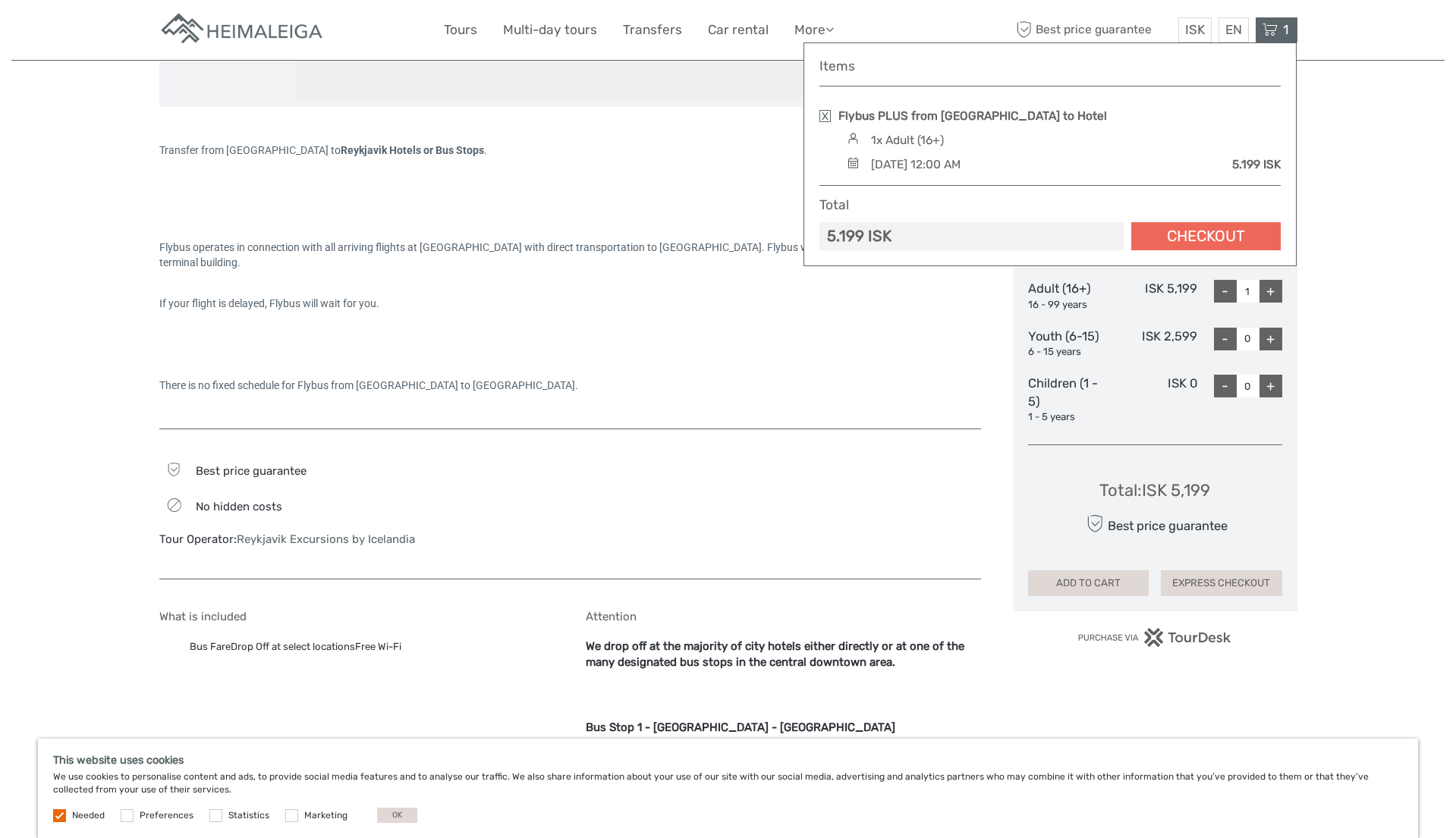
click at [1177, 237] on link "Checkout" at bounding box center [1206, 236] width 150 height 28
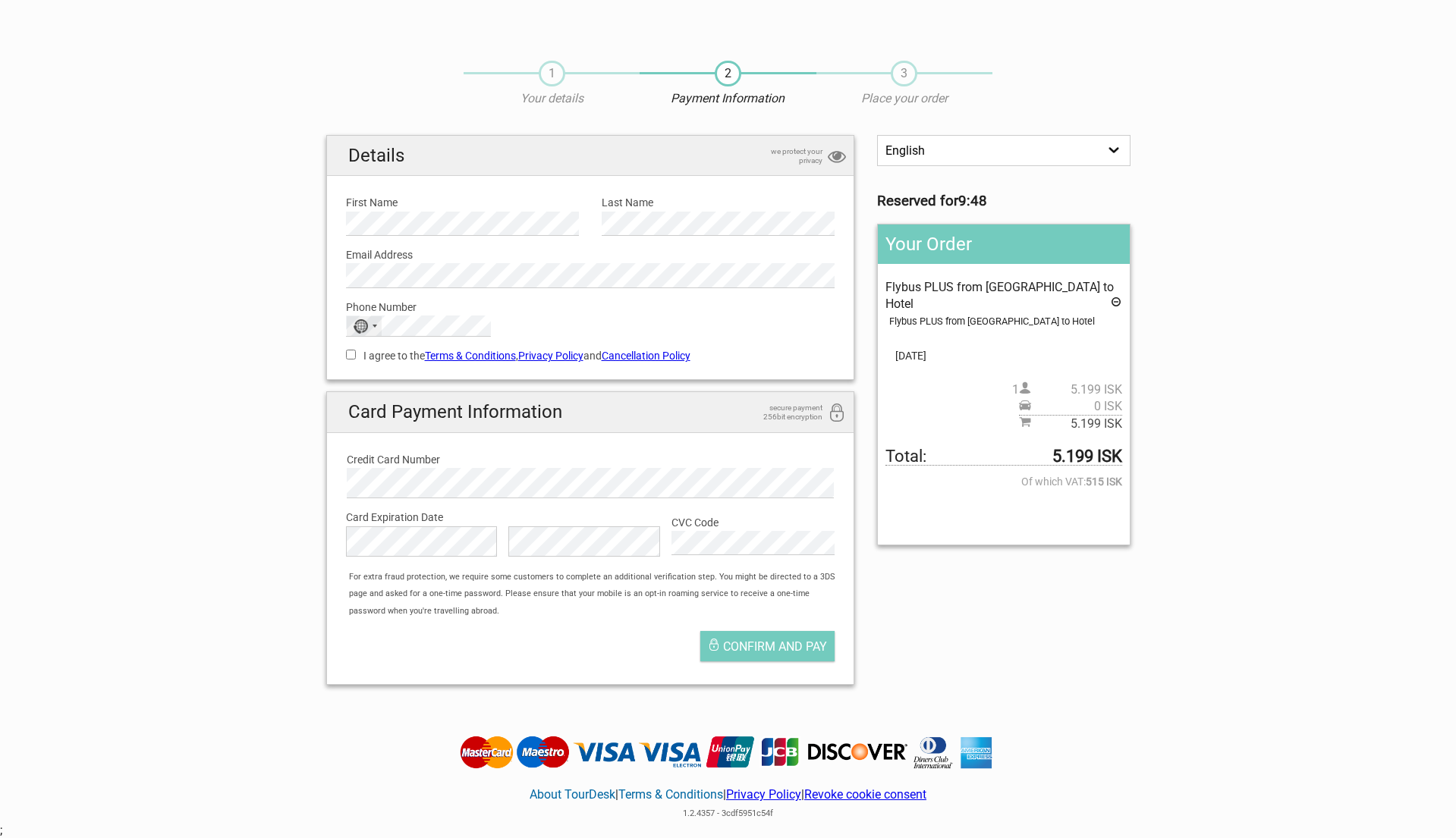
click at [370, 325] on div "No country selected" at bounding box center [365, 326] width 35 height 20
type input "net"
click at [387, 425] on span "Netherlands" at bounding box center [425, 421] width 103 height 17
click at [349, 353] on input "I agree to the Terms & Conditions , Privacy Policy and Cancellation Policy" at bounding box center [351, 354] width 10 height 10
checkbox input "true"
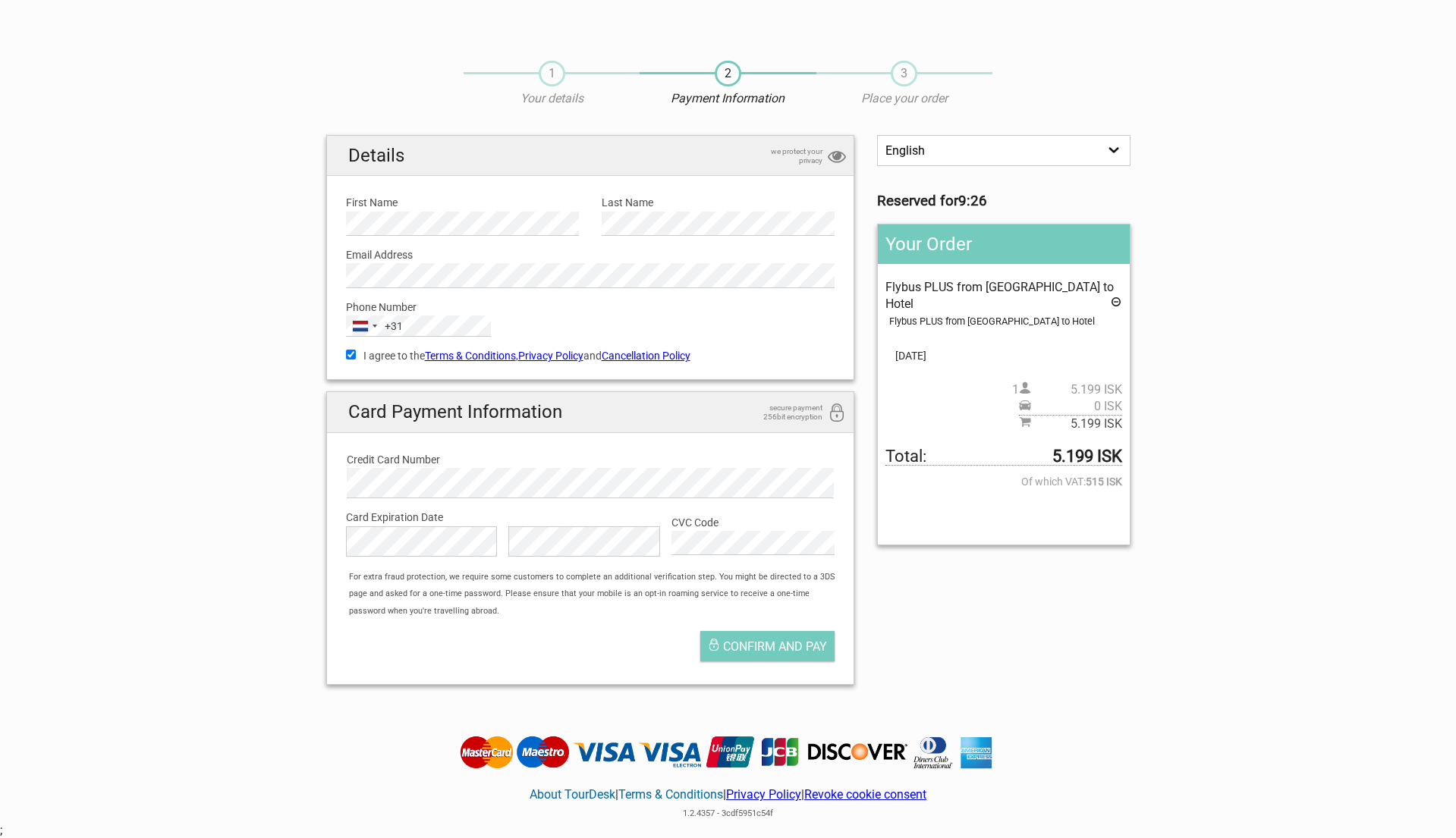
click at [976, 601] on div "English Español Deutsch Reserved for 9:26 Your Order Flybus PLUS from Keflavik …" at bounding box center [728, 416] width 827 height 562
click at [803, 648] on span "Confirm and pay" at bounding box center [775, 647] width 104 height 14
click at [349, 355] on input "I agree to the Terms & Conditions , Privacy Policy and Cancellation Policy" at bounding box center [351, 354] width 10 height 10
checkbox input "true"
click at [788, 651] on span "Confirm and pay" at bounding box center [775, 647] width 104 height 14
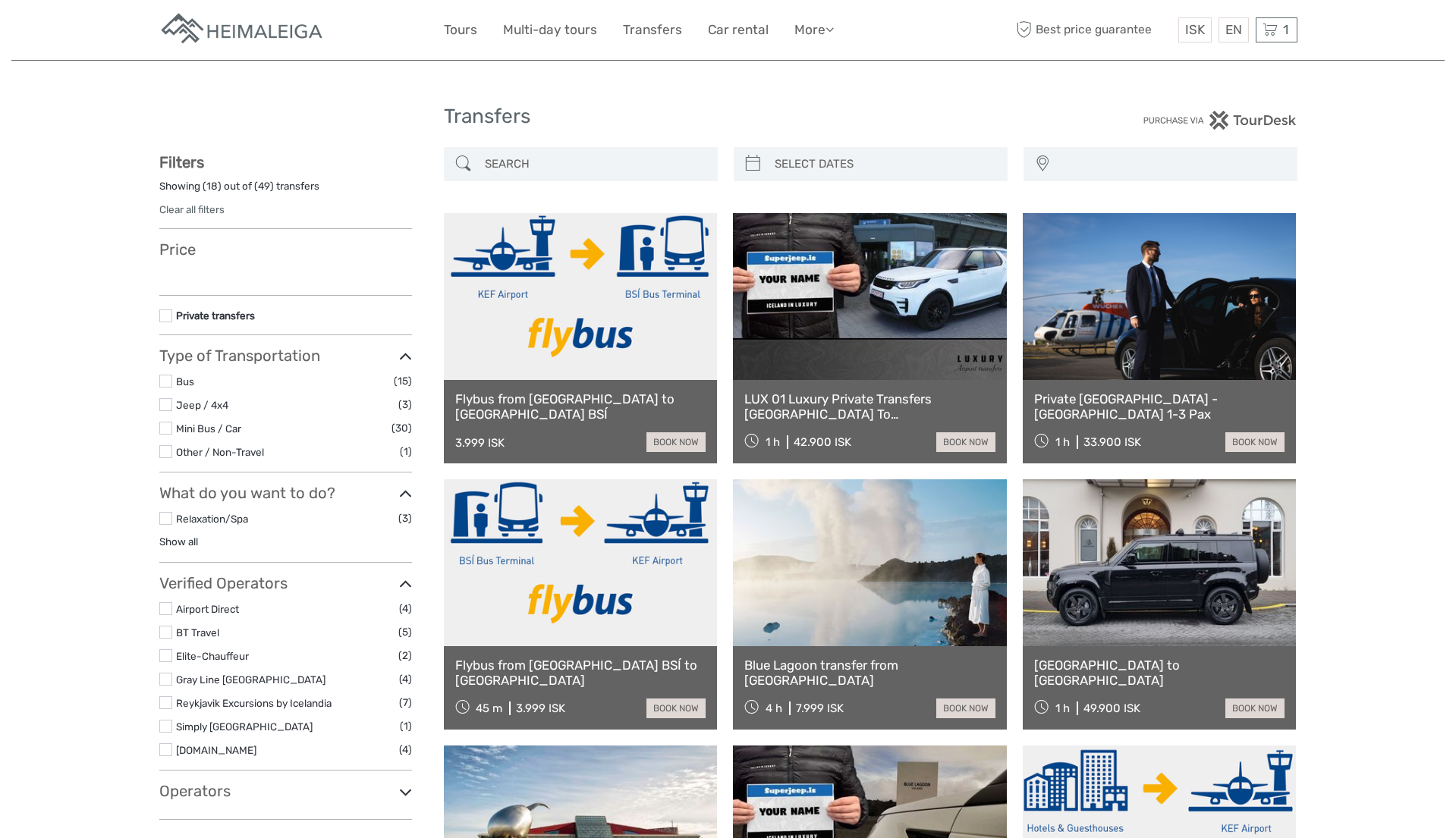
select select
